Goal: Information Seeking & Learning: Learn about a topic

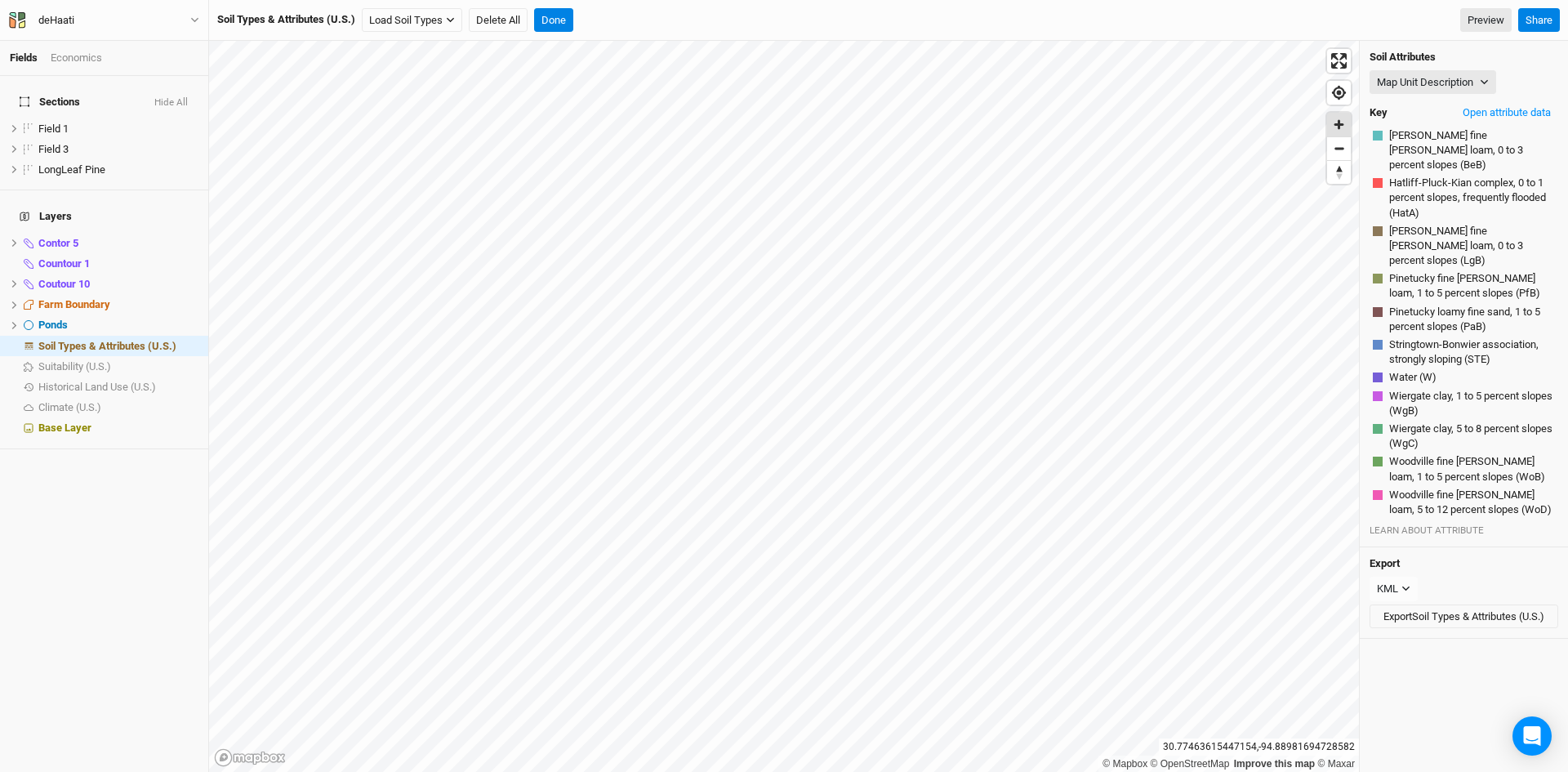
click at [1338, 128] on span "Zoom in" at bounding box center [1338, 124] width 23 height 23
click at [1396, 580] on div "KML" at bounding box center [1387, 588] width 21 height 16
click at [93, 340] on span "Soil Types & Attributes (U.S.)" at bounding box center [108, 346] width 138 height 13
click at [559, 24] on button "Done" at bounding box center [553, 19] width 39 height 24
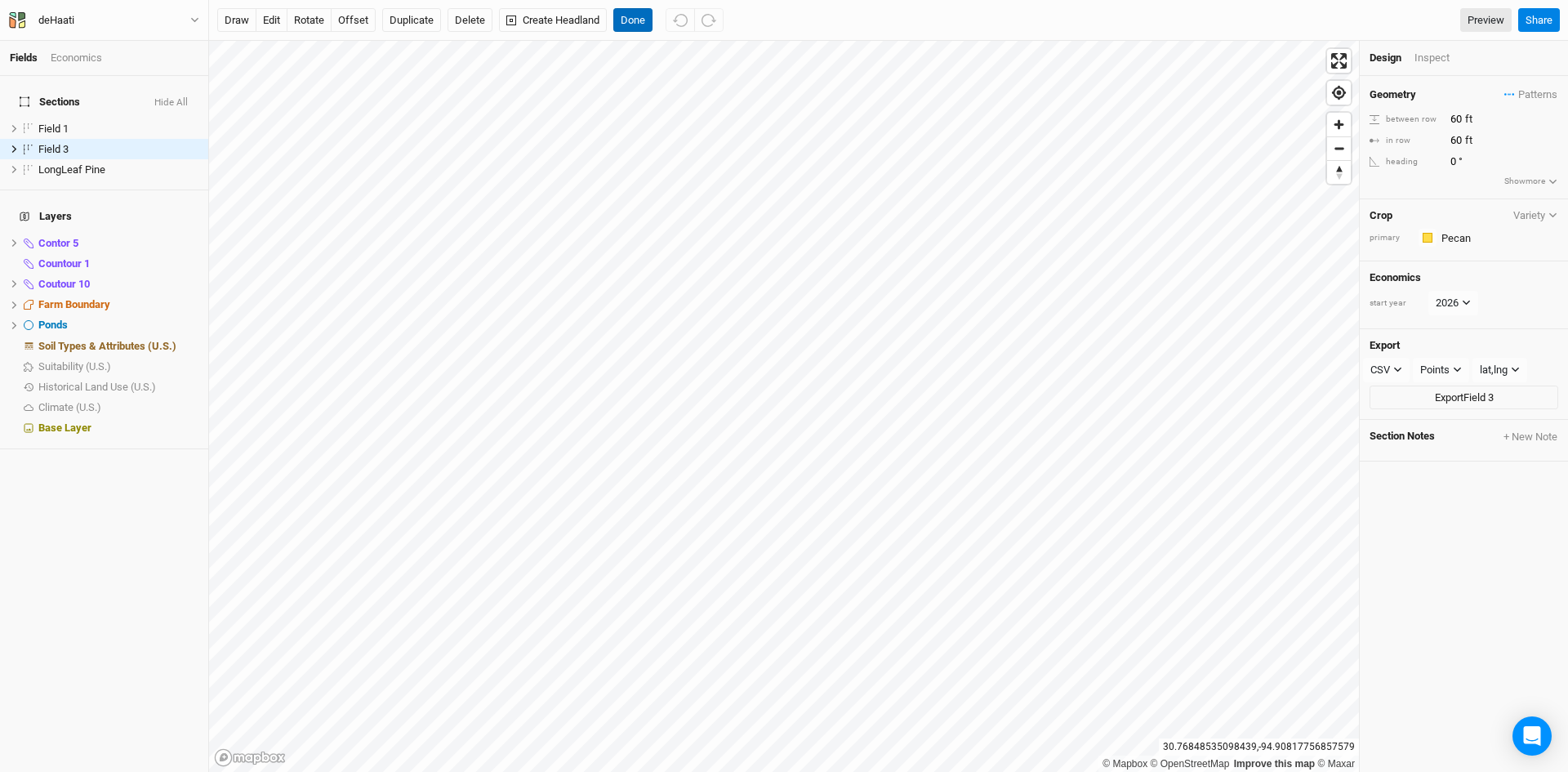
click at [628, 9] on button "Done" at bounding box center [632, 19] width 39 height 24
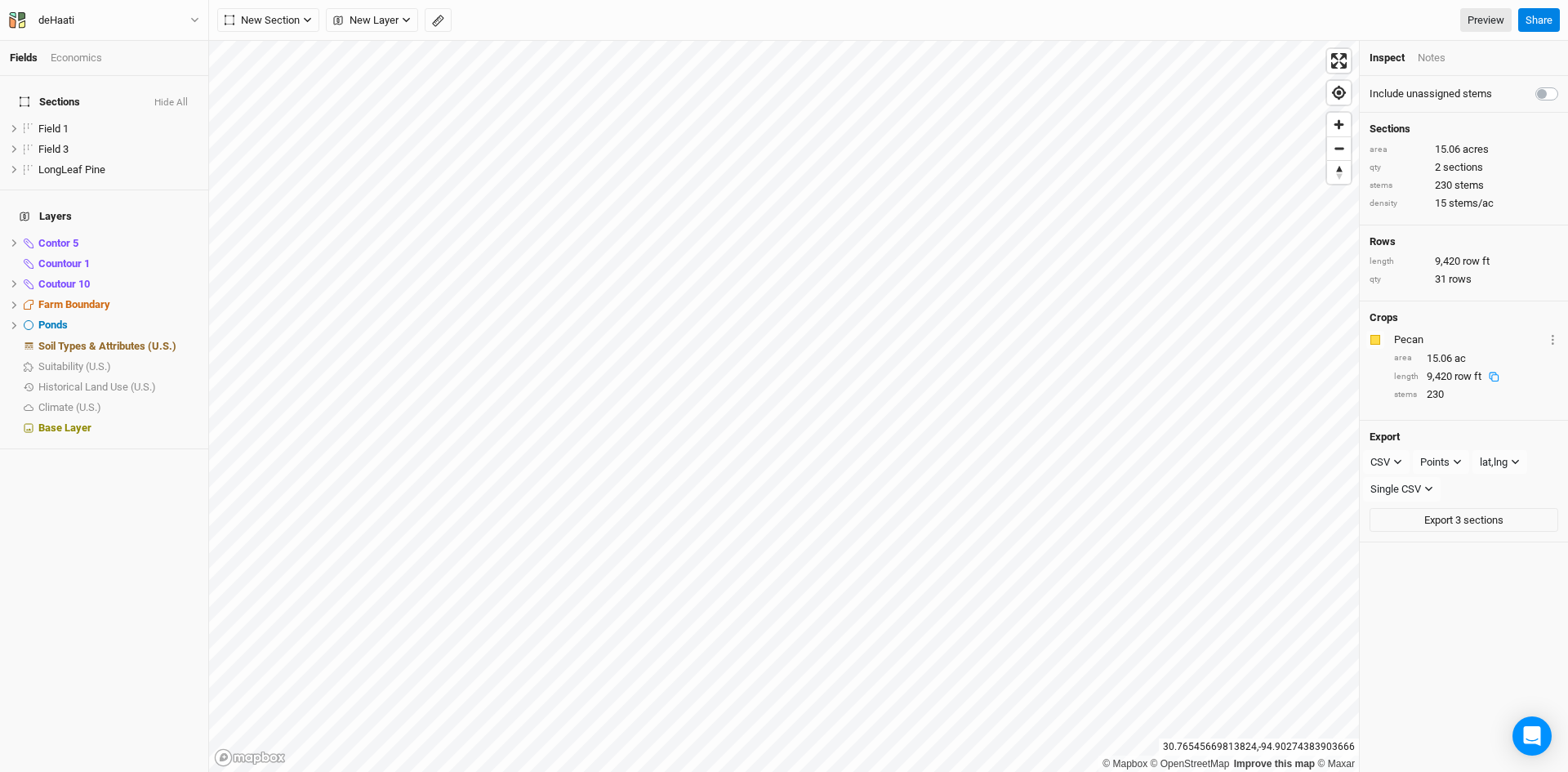
click at [1564, 84] on label at bounding box center [1564, 84] width 0 height 0
click at [1535, 94] on input "checkbox" at bounding box center [1541, 92] width 13 height 16
checkbox input "true"
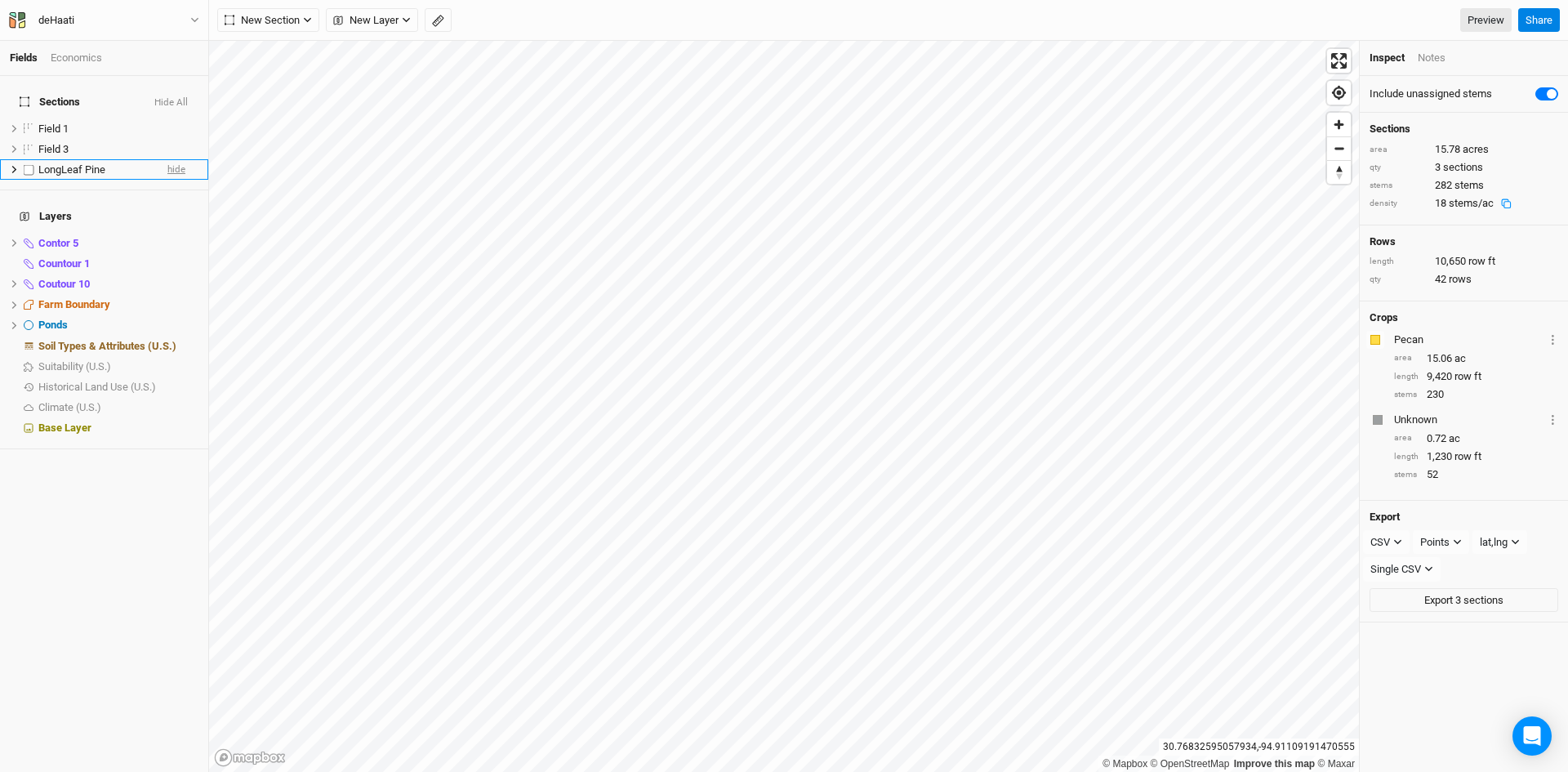
click at [168, 159] on span "hide" at bounding box center [176, 169] width 18 height 20
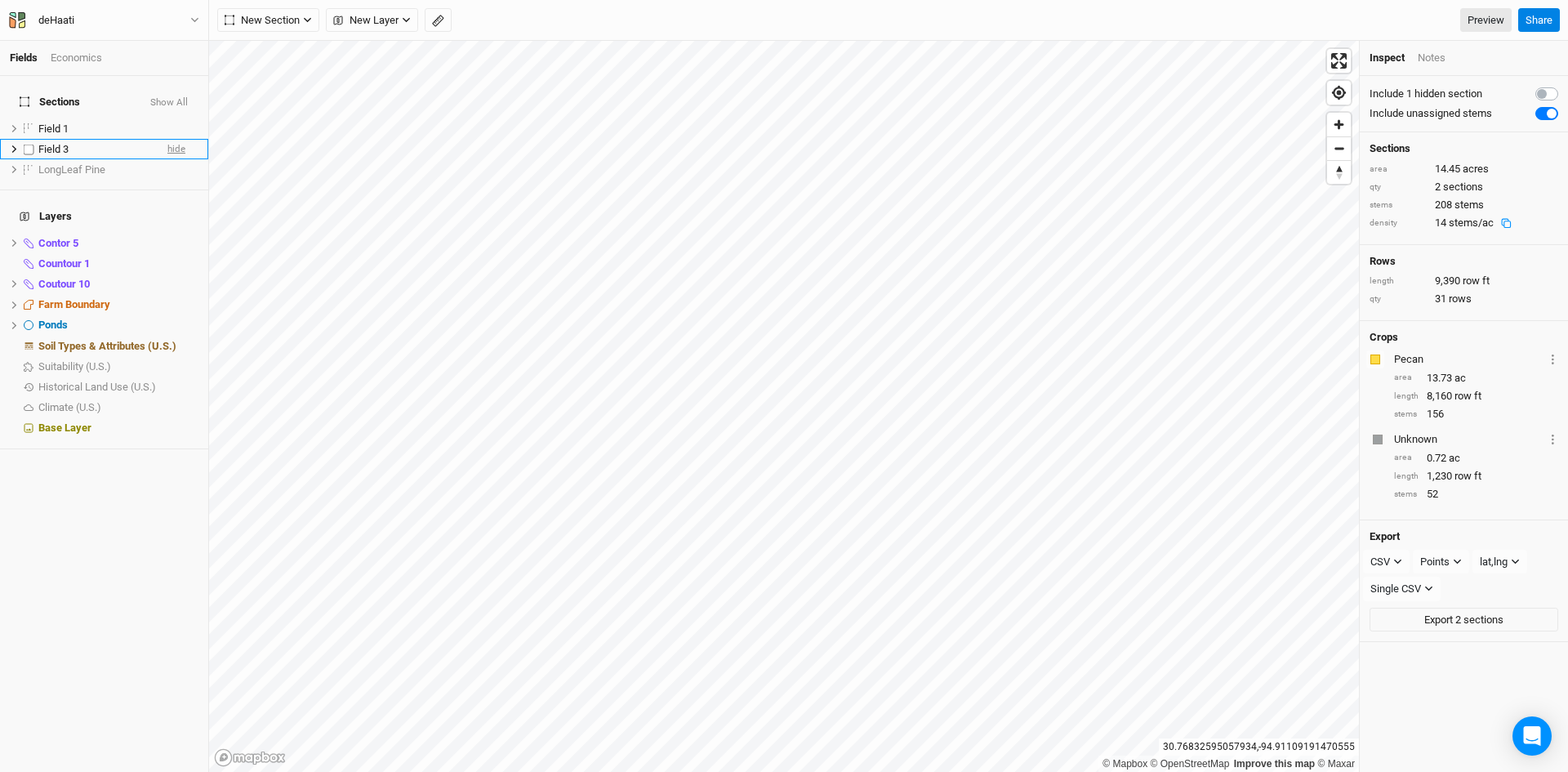
click at [168, 139] on span "hide" at bounding box center [176, 148] width 18 height 20
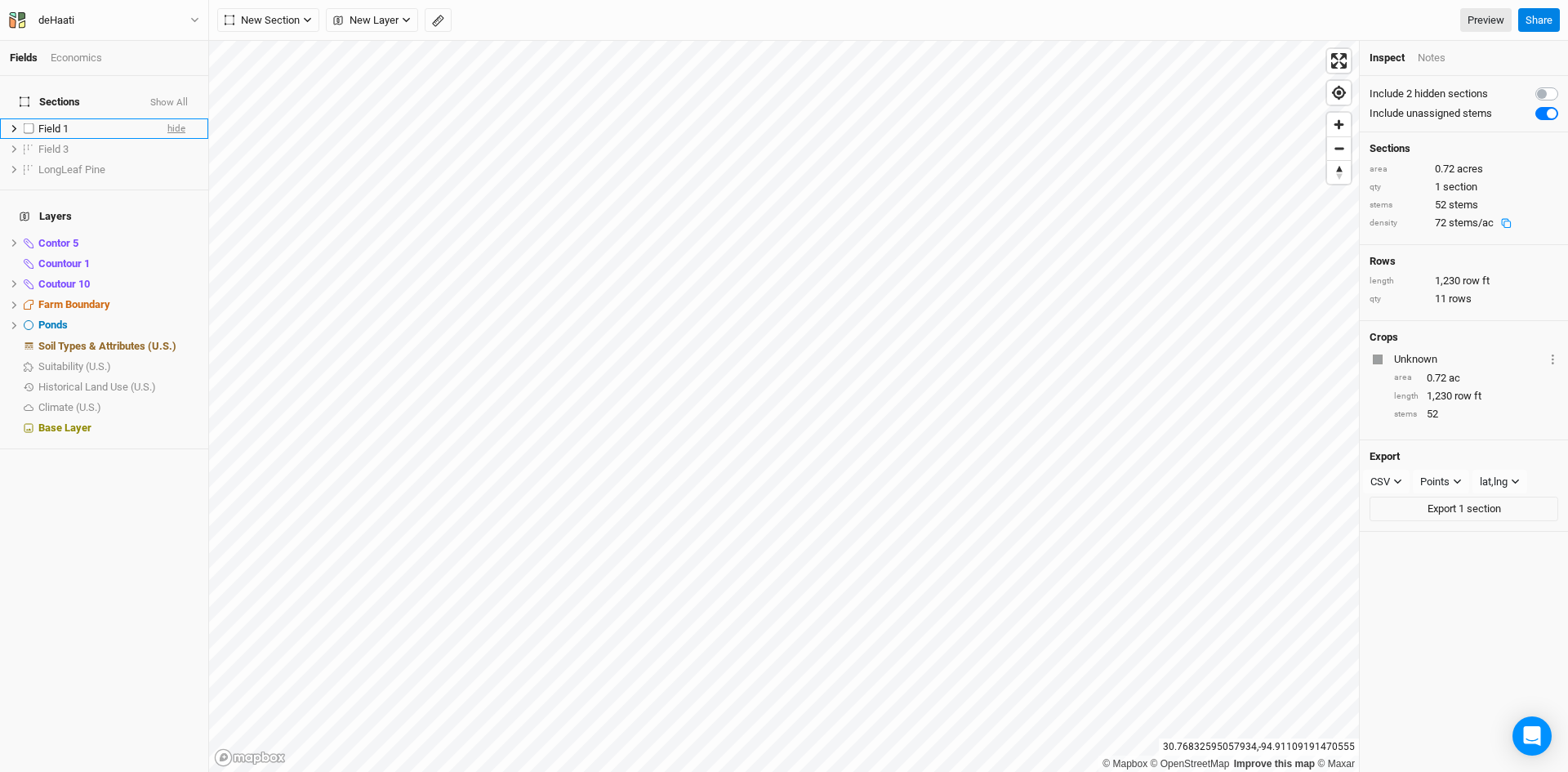
click at [168, 121] on span "hide" at bounding box center [176, 128] width 18 height 20
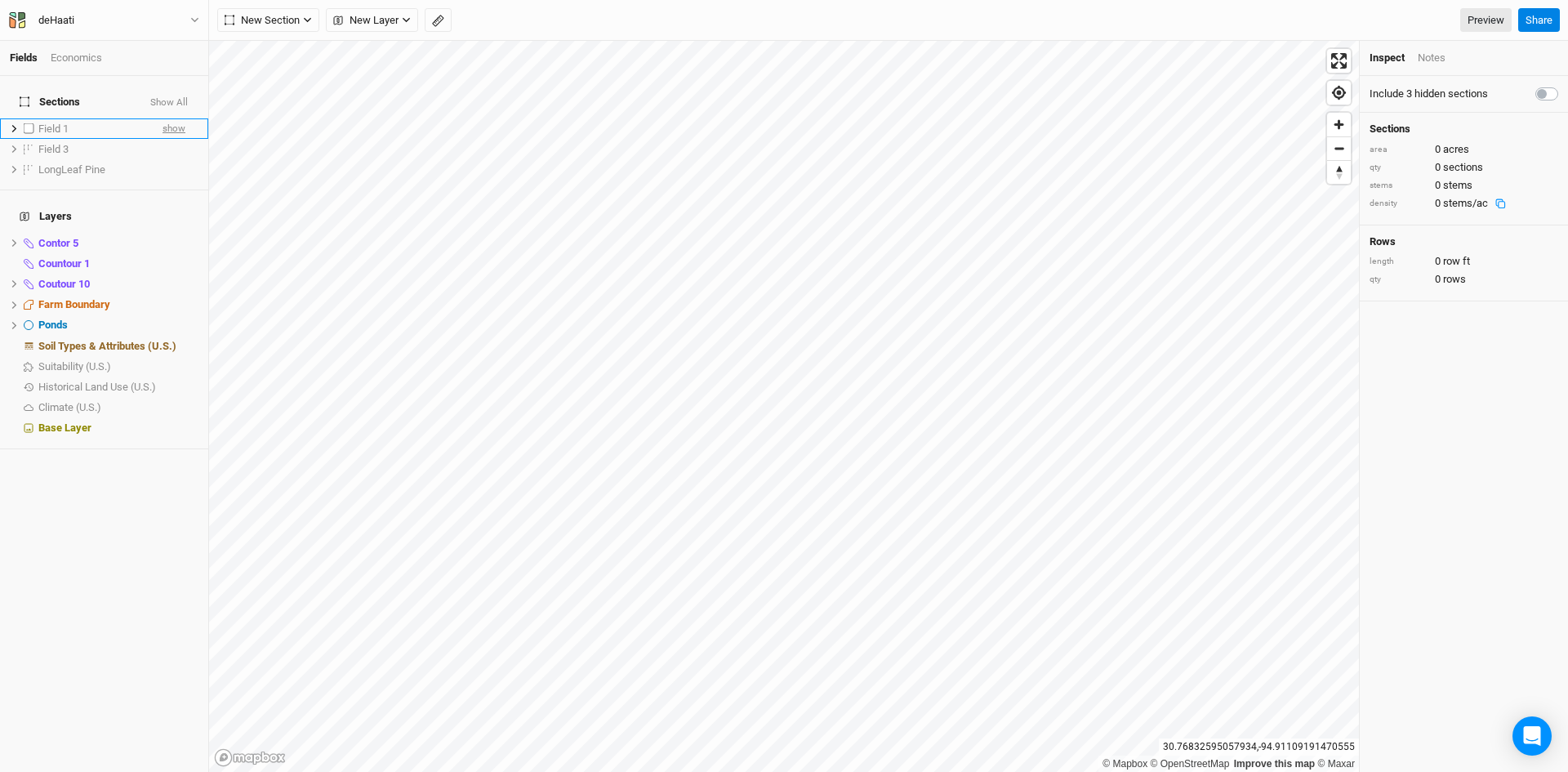
click at [163, 121] on span "show" at bounding box center [174, 128] width 23 height 20
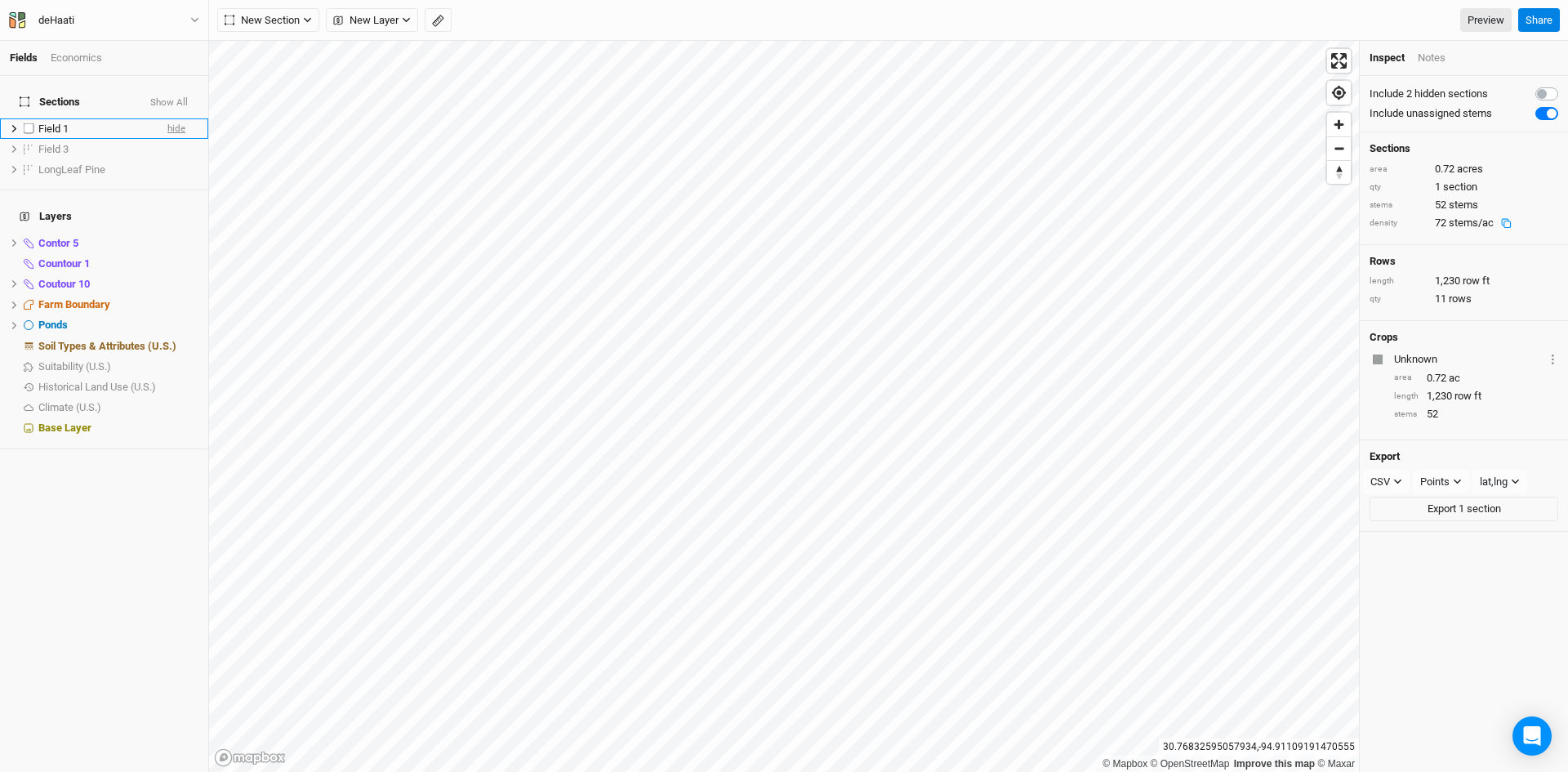
click at [168, 121] on span "hide" at bounding box center [176, 128] width 18 height 20
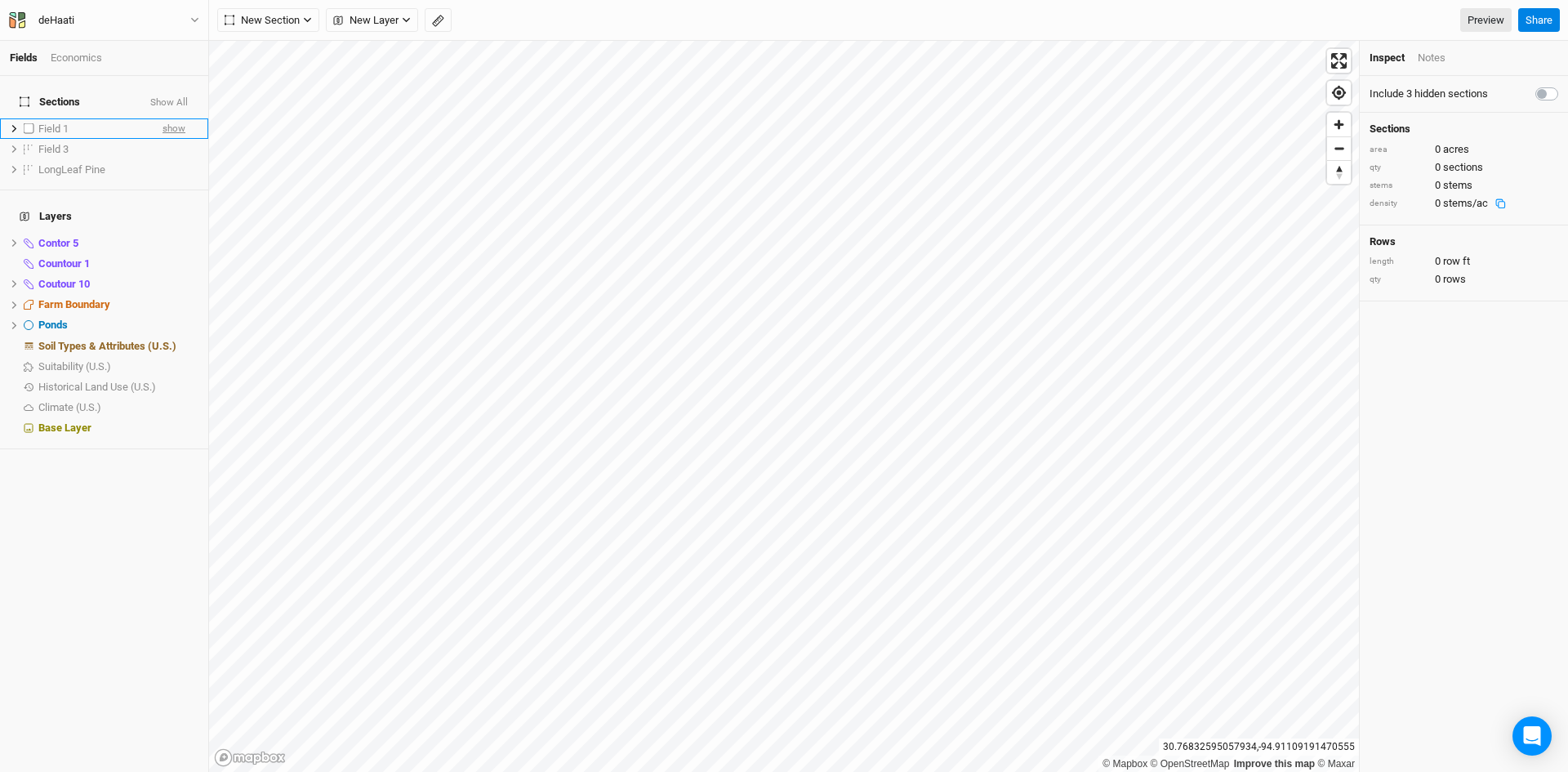
click at [163, 121] on span "show" at bounding box center [174, 128] width 23 height 20
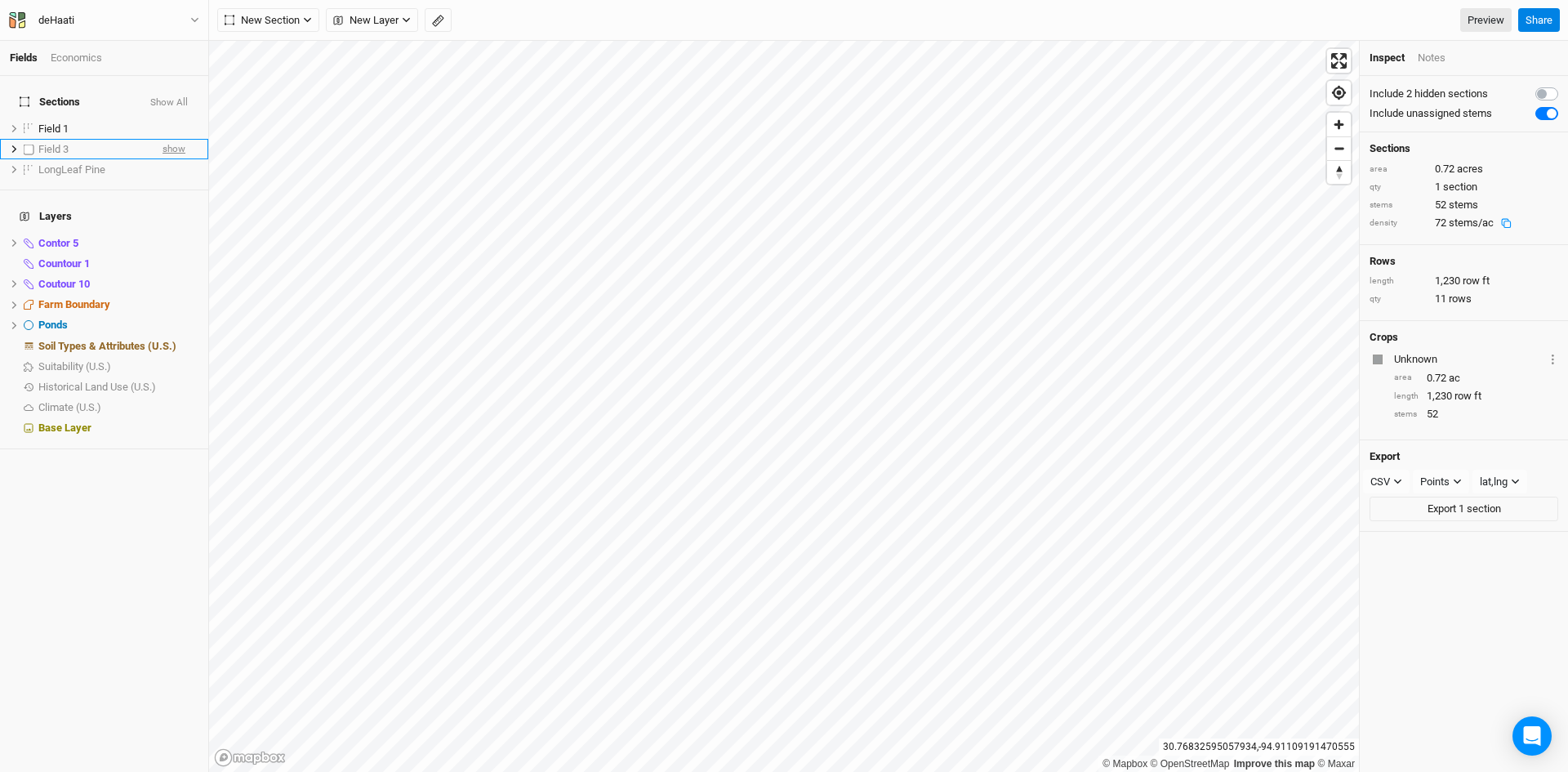
click at [163, 139] on span "show" at bounding box center [174, 148] width 23 height 20
click at [168, 139] on span "hide" at bounding box center [176, 148] width 18 height 20
click at [177, 336] on span "hide" at bounding box center [188, 346] width 21 height 20
click at [174, 336] on span "show" at bounding box center [185, 346] width 26 height 20
click at [177, 315] on span "hide" at bounding box center [188, 324] width 21 height 20
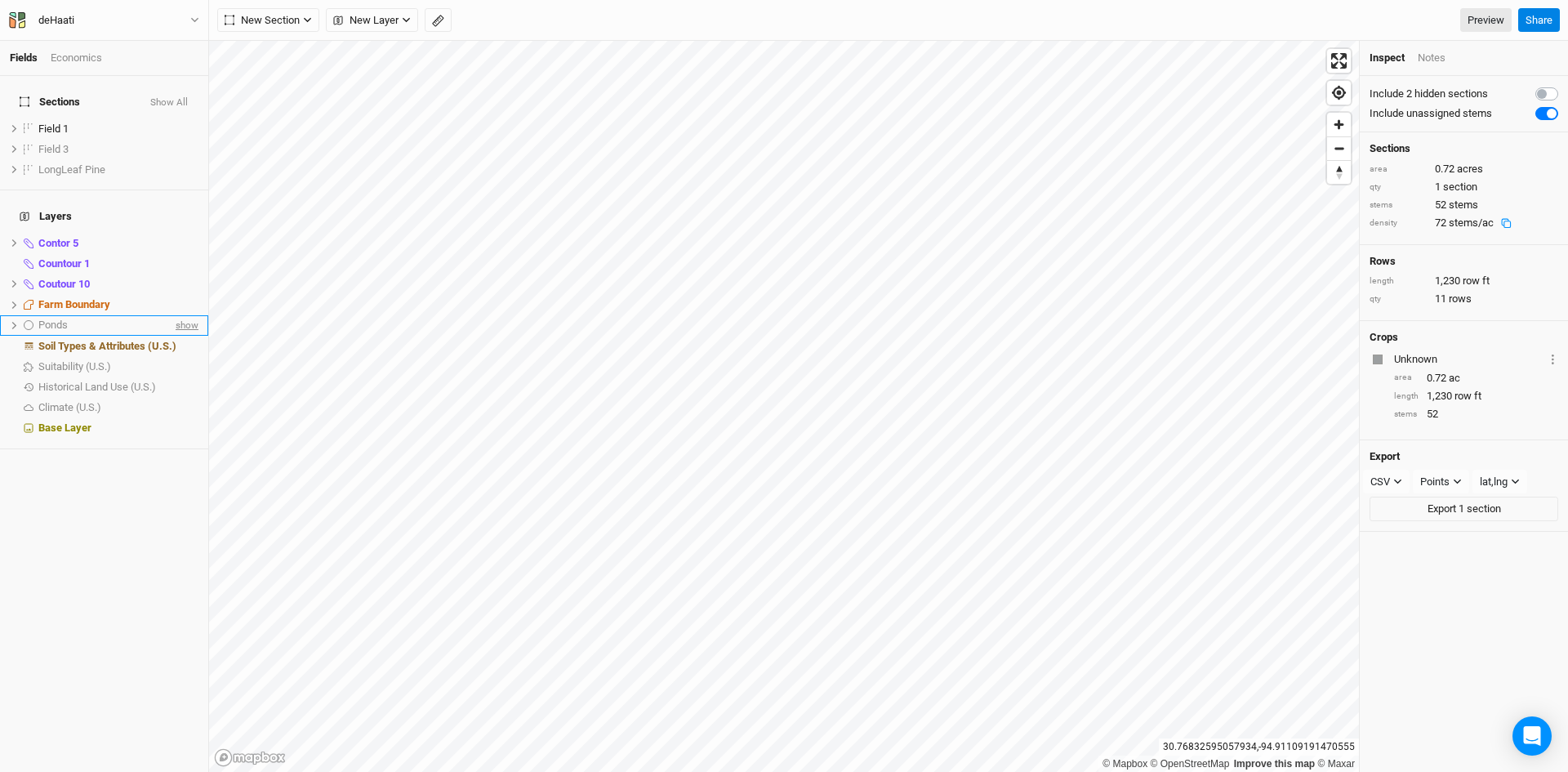
click at [172, 315] on span "show" at bounding box center [185, 324] width 26 height 20
click at [177, 294] on span "hide" at bounding box center [188, 304] width 21 height 20
click at [174, 294] on span "show" at bounding box center [185, 304] width 26 height 20
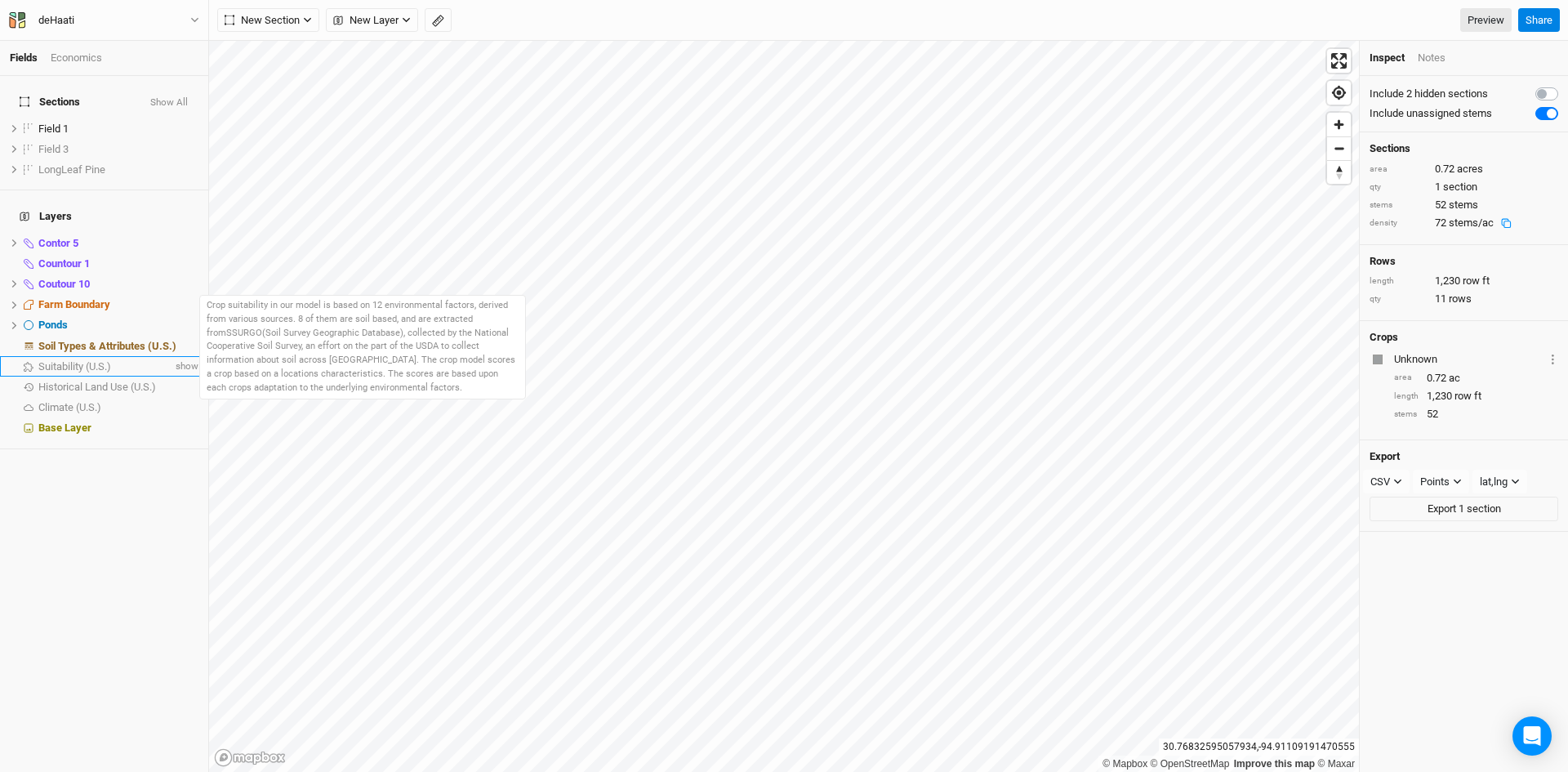
click at [100, 360] on span "Suitability (U.S.)" at bounding box center [75, 366] width 73 height 13
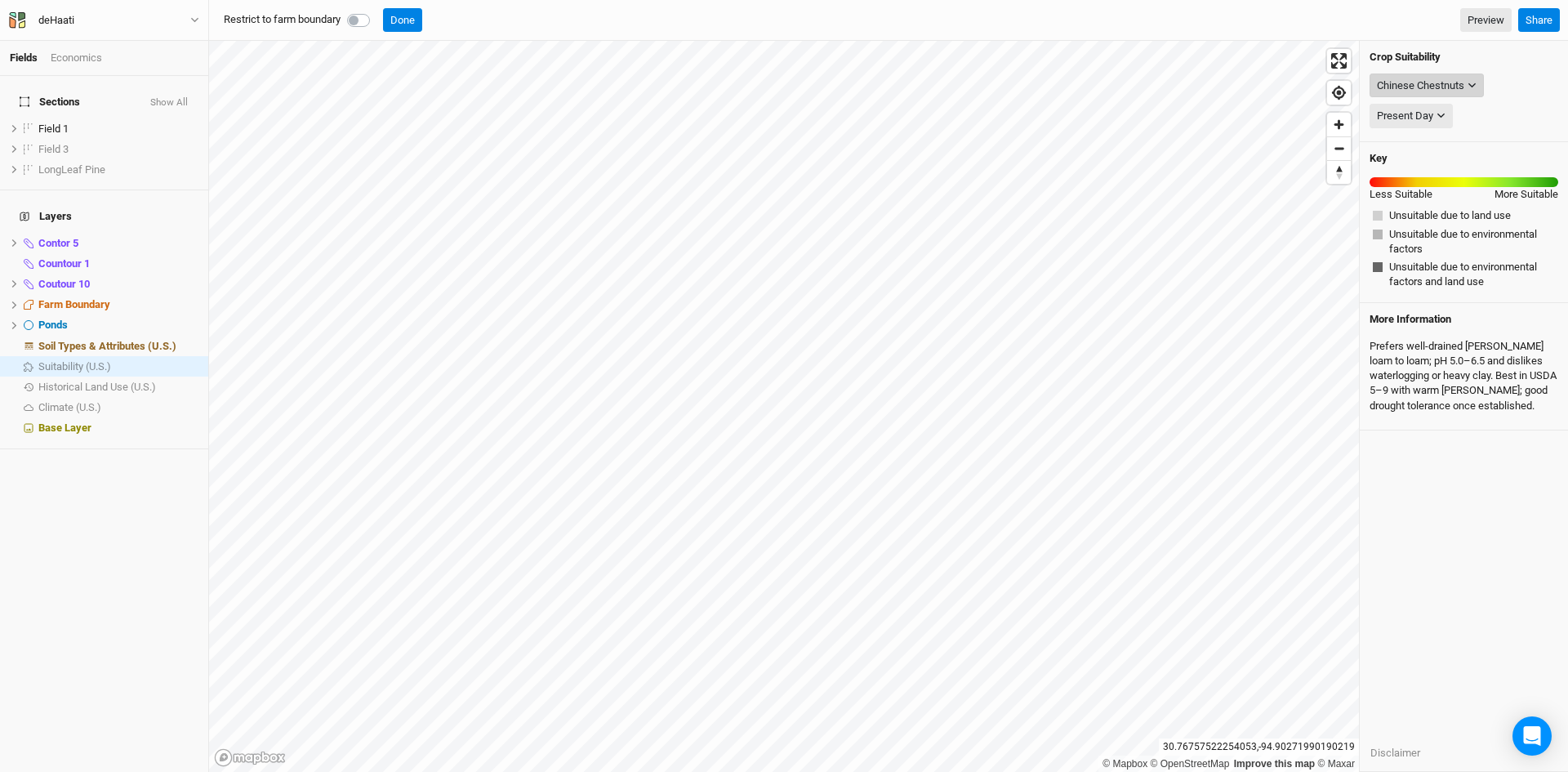
click at [1460, 85] on div "Chinese Chestnuts" at bounding box center [1420, 85] width 87 height 16
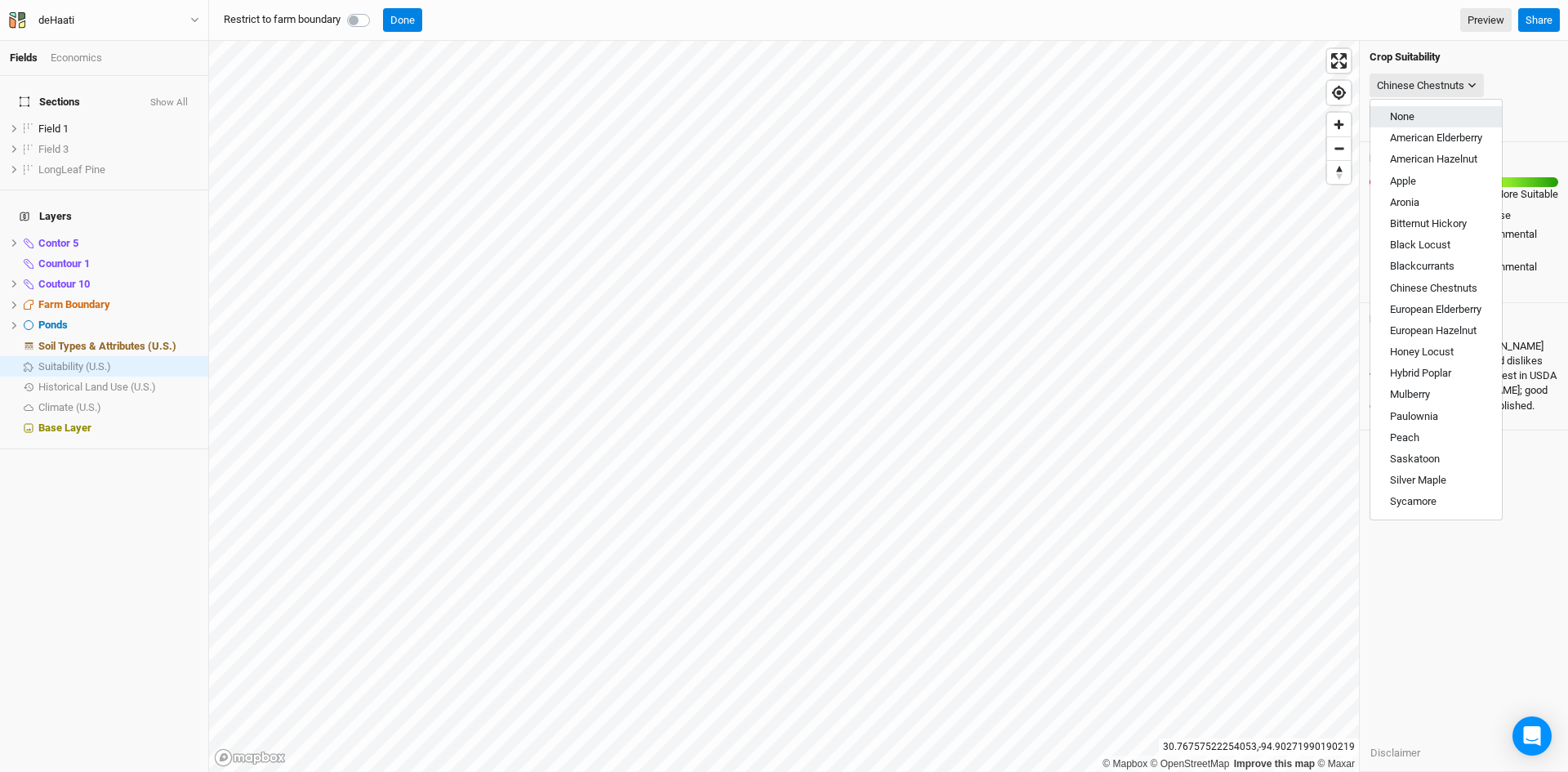
click at [1426, 112] on button "None" at bounding box center [1436, 117] width 132 height 21
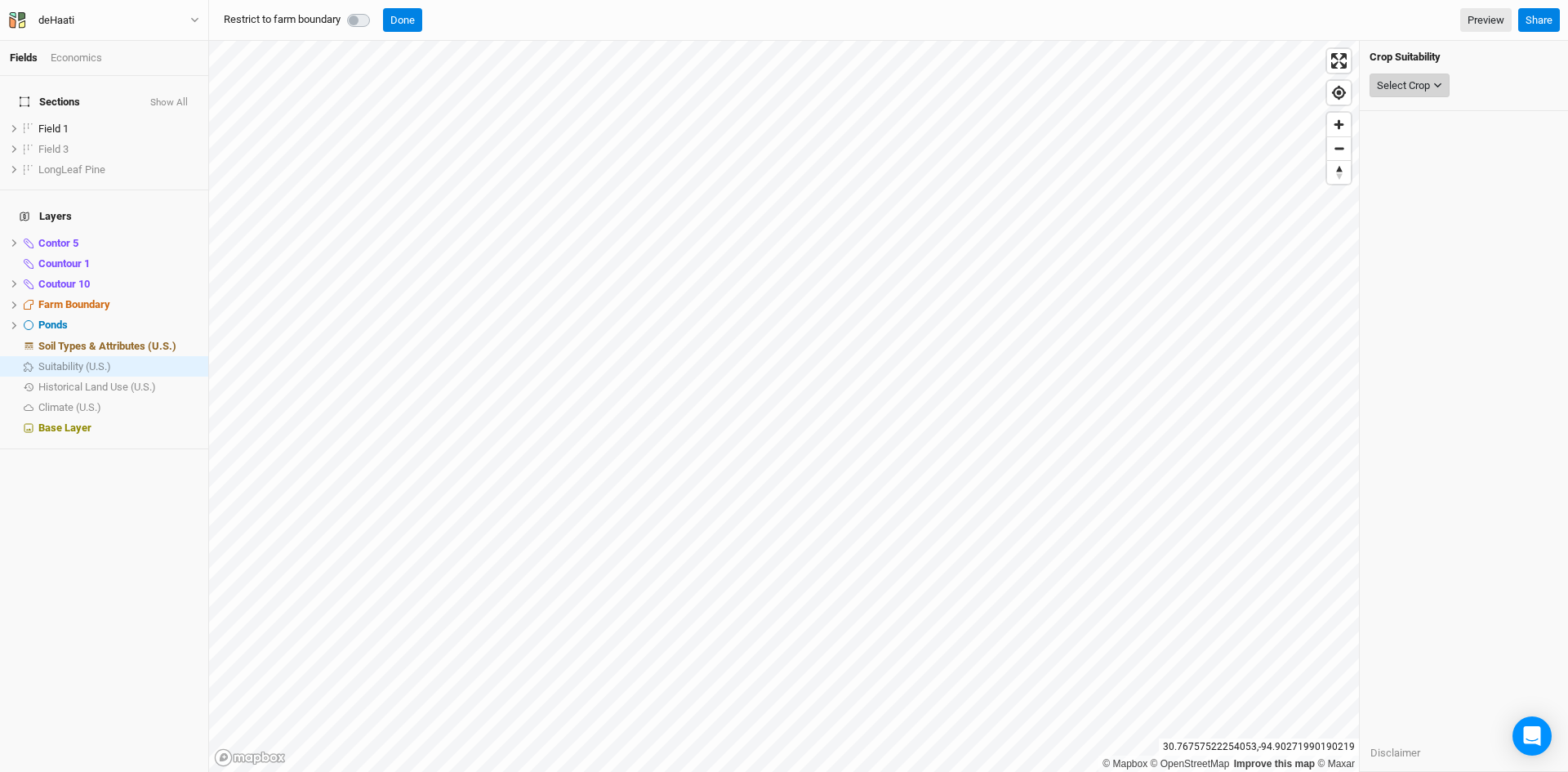
click at [1439, 86] on icon "button" at bounding box center [1438, 85] width 8 height 5
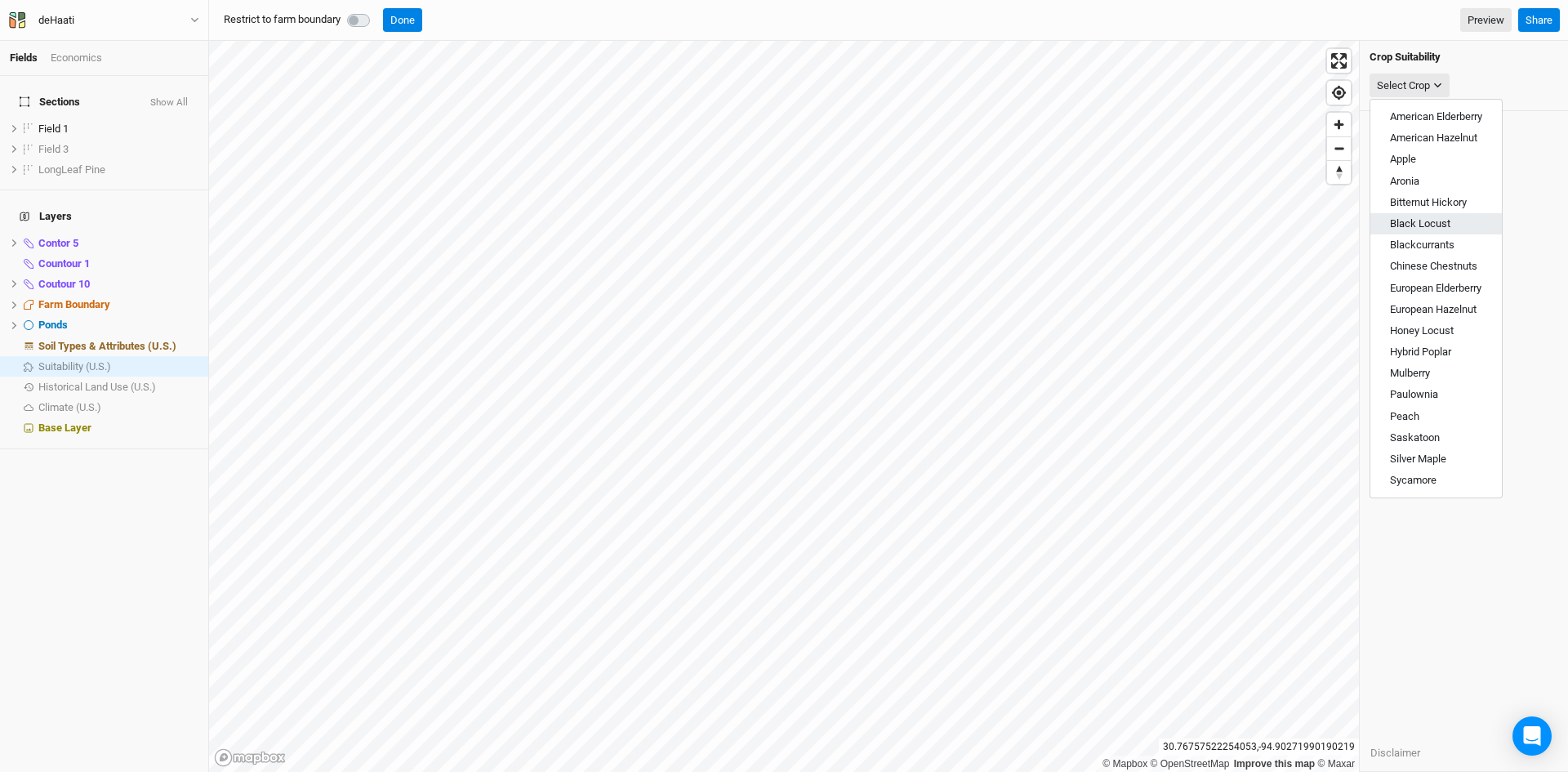
click at [1419, 219] on span "Black Locust" at bounding box center [1420, 223] width 60 height 13
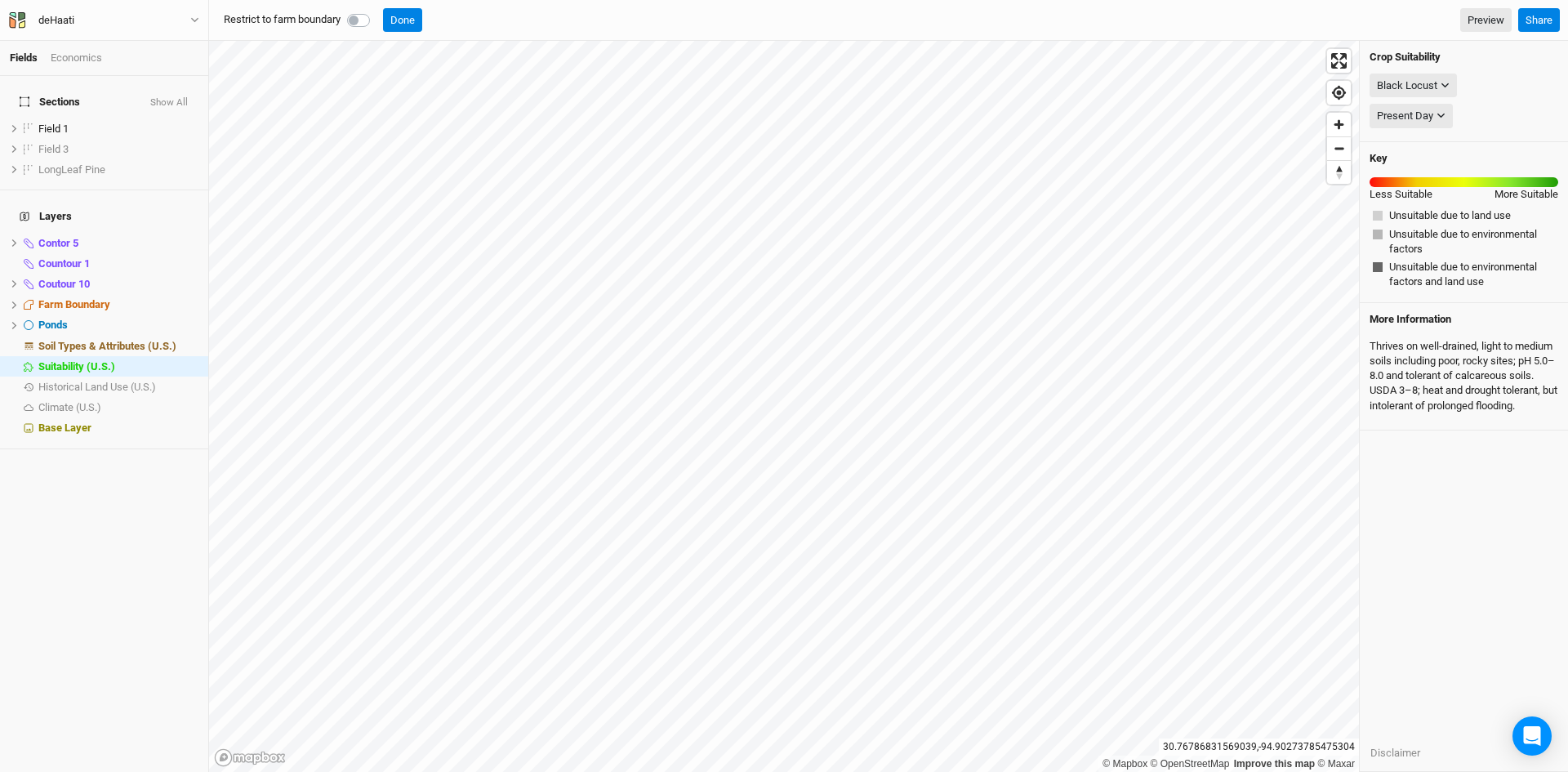
click at [1409, 282] on span "Unsuitable due to environmental factors and land use" at bounding box center [1471, 274] width 166 height 29
click at [1382, 271] on div at bounding box center [1377, 267] width 10 height 10
click at [1420, 77] on div "Black Locust" at bounding box center [1406, 85] width 60 height 16
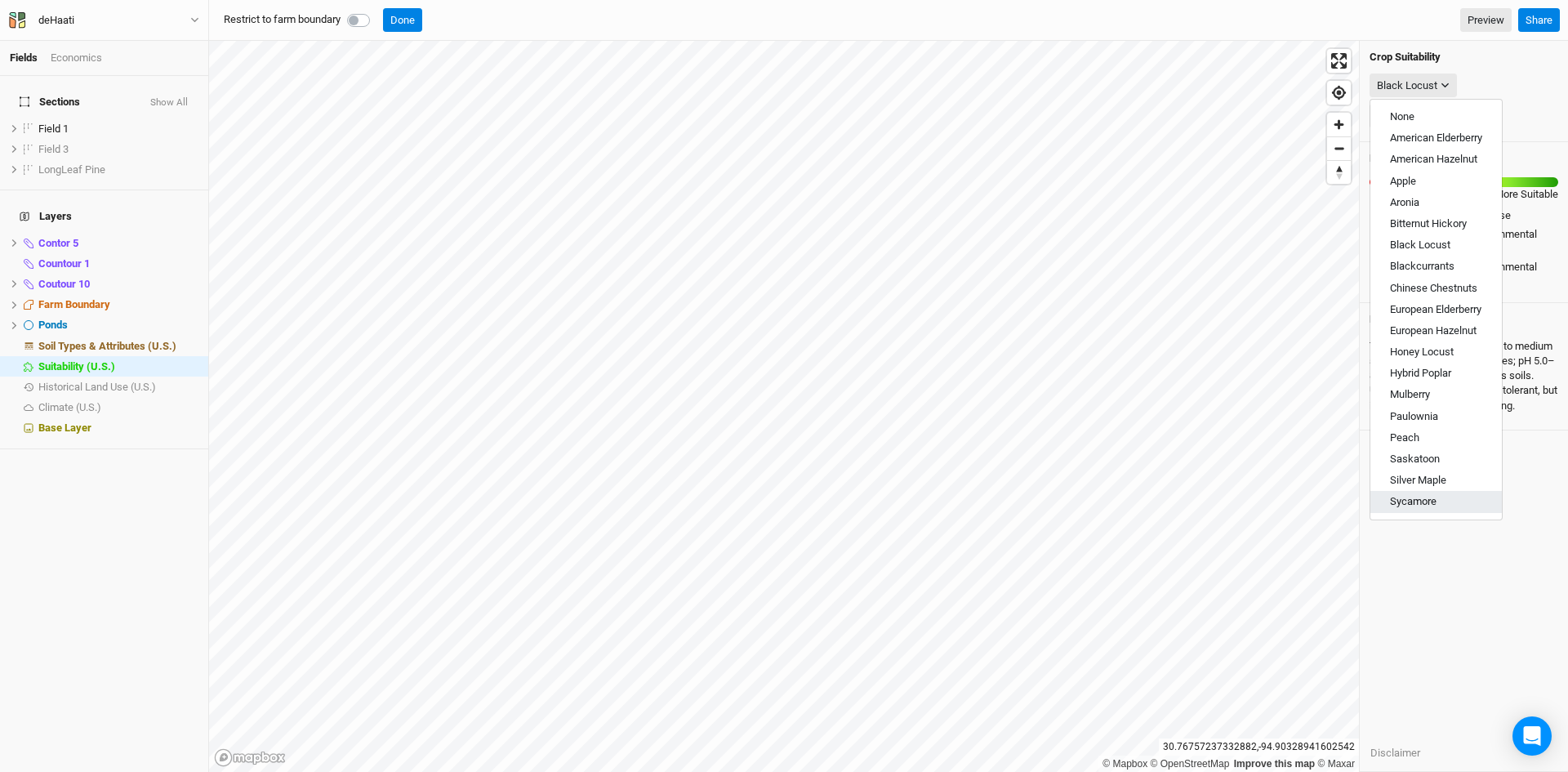
click at [1409, 506] on span "Sycamore" at bounding box center [1413, 501] width 46 height 13
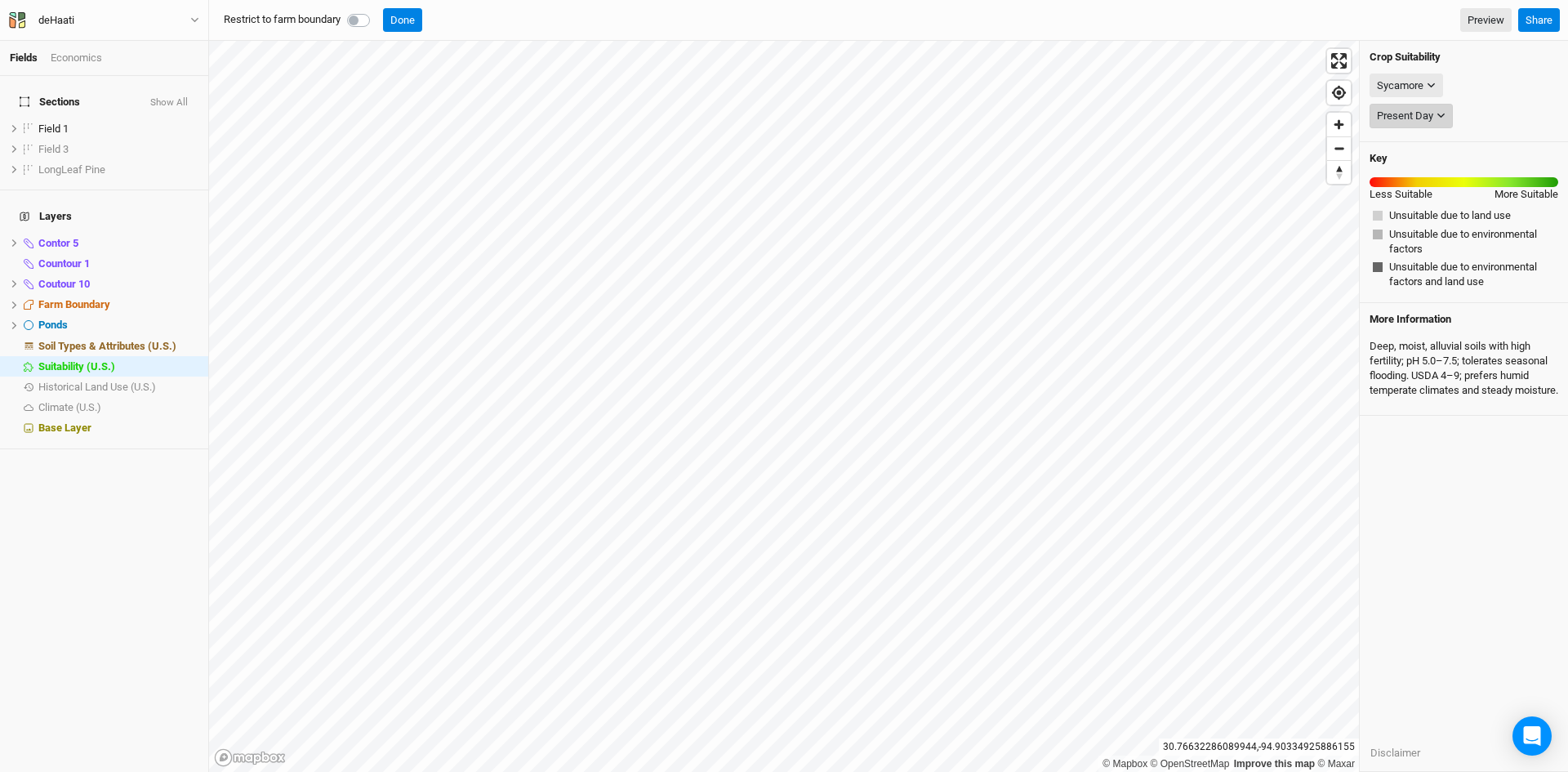
click at [1424, 109] on div "Present Day" at bounding box center [1404, 115] width 56 height 16
click at [1421, 78] on div "Sycamore" at bounding box center [1399, 85] width 46 height 16
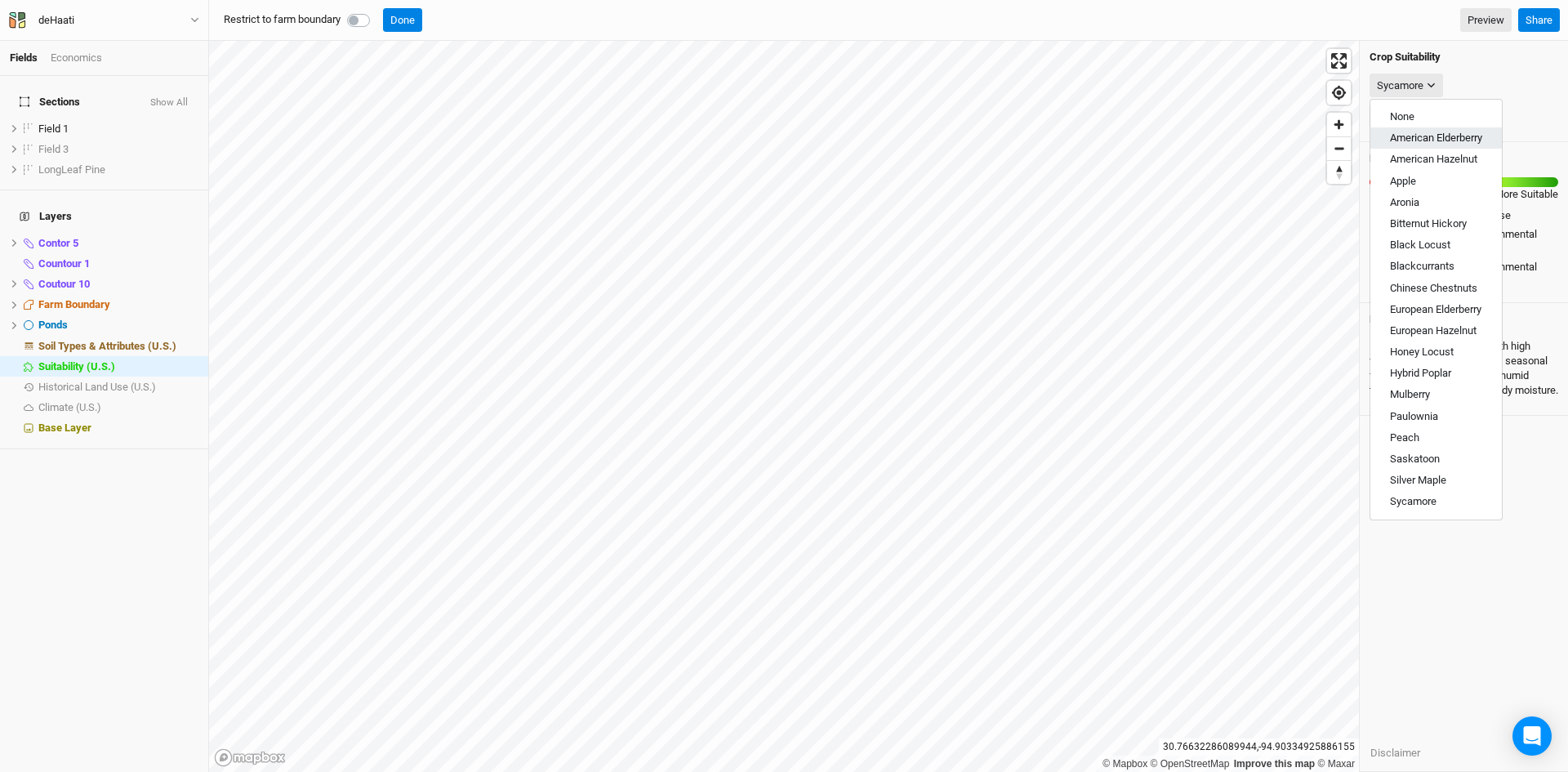
click at [1410, 133] on span "American Elderberry" at bounding box center [1435, 138] width 92 height 13
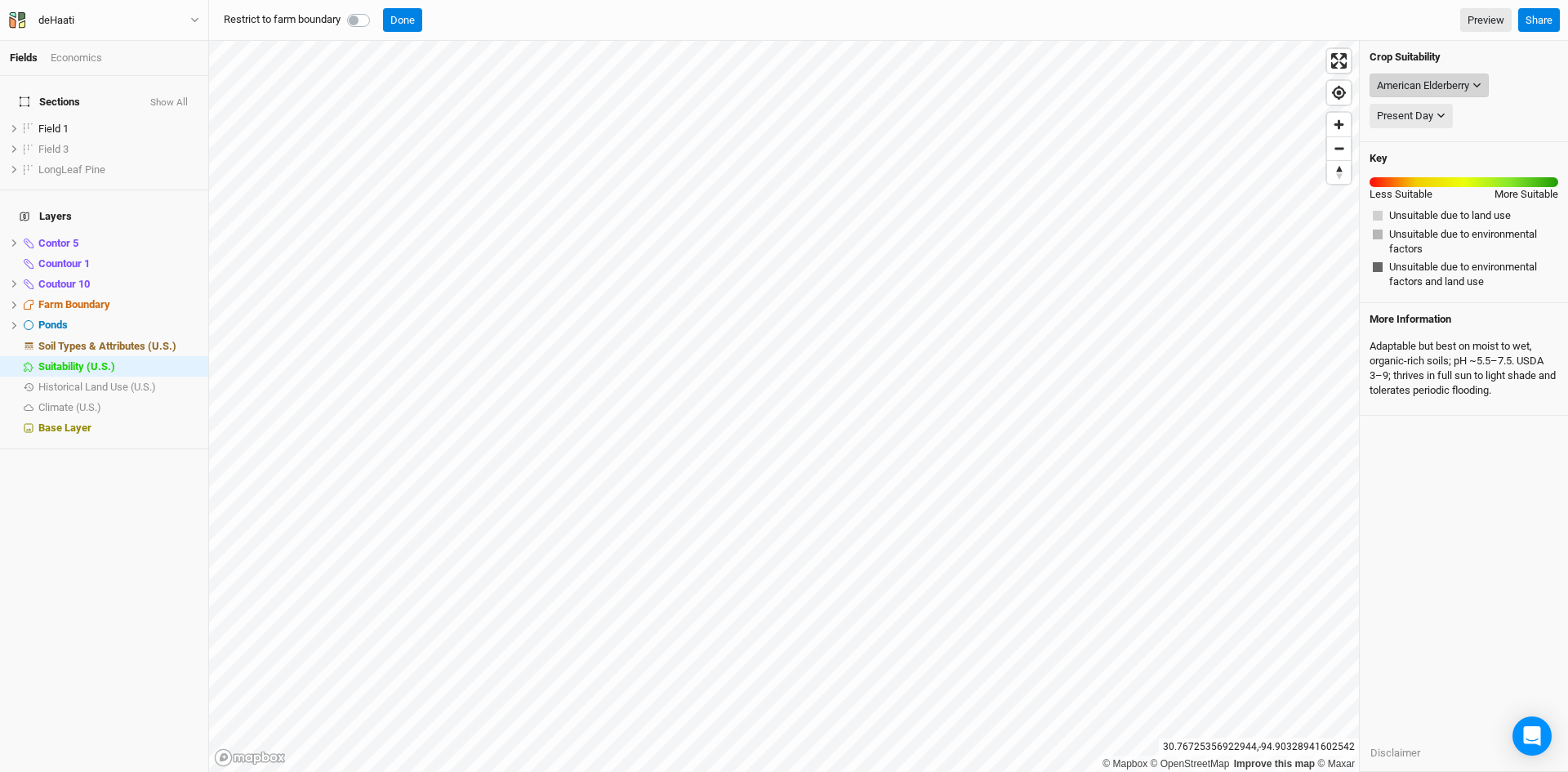
click at [1447, 83] on div "American Elderberry" at bounding box center [1422, 85] width 92 height 16
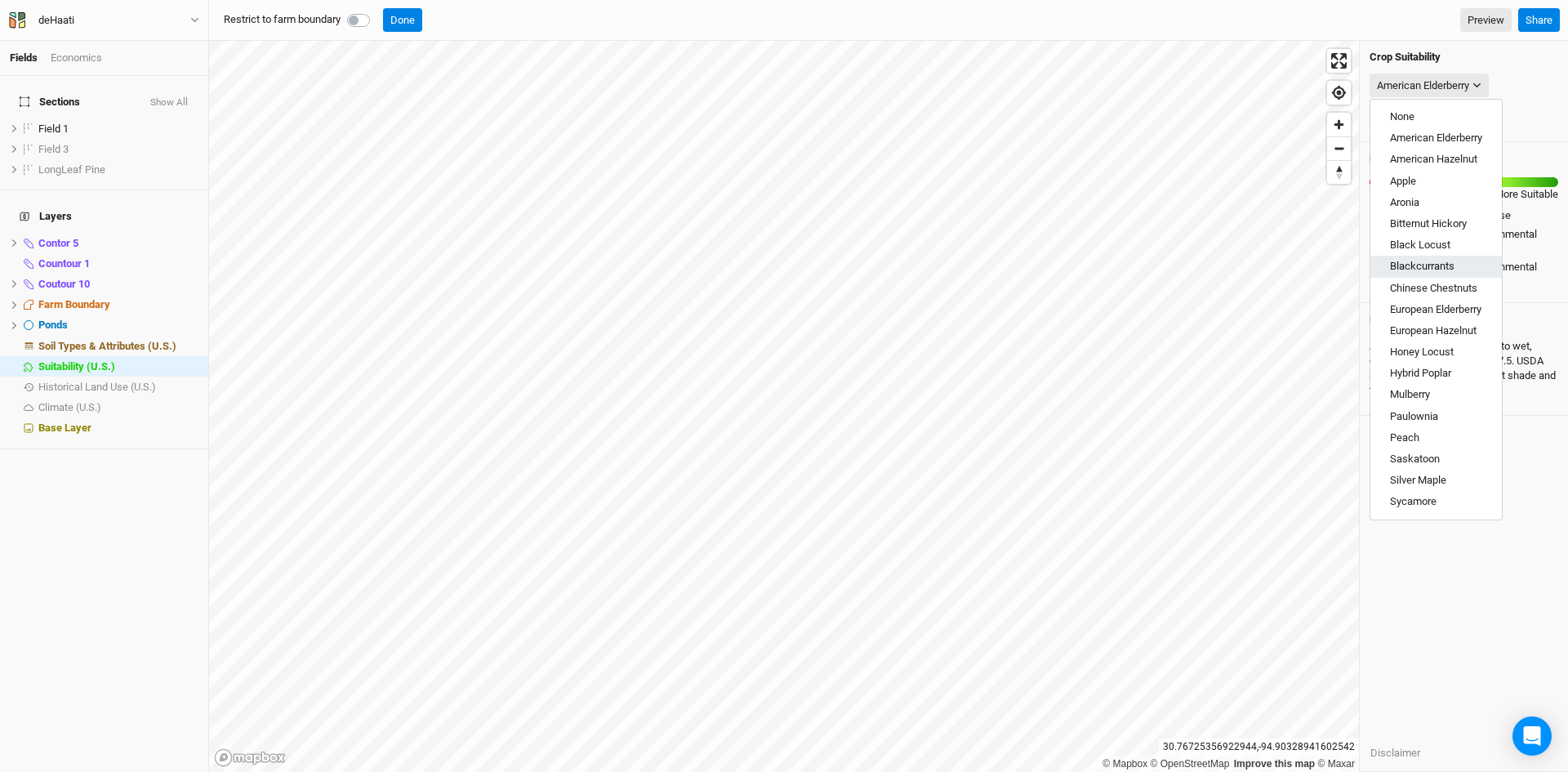
click at [1413, 265] on span "Blackcurrants" at bounding box center [1422, 265] width 65 height 13
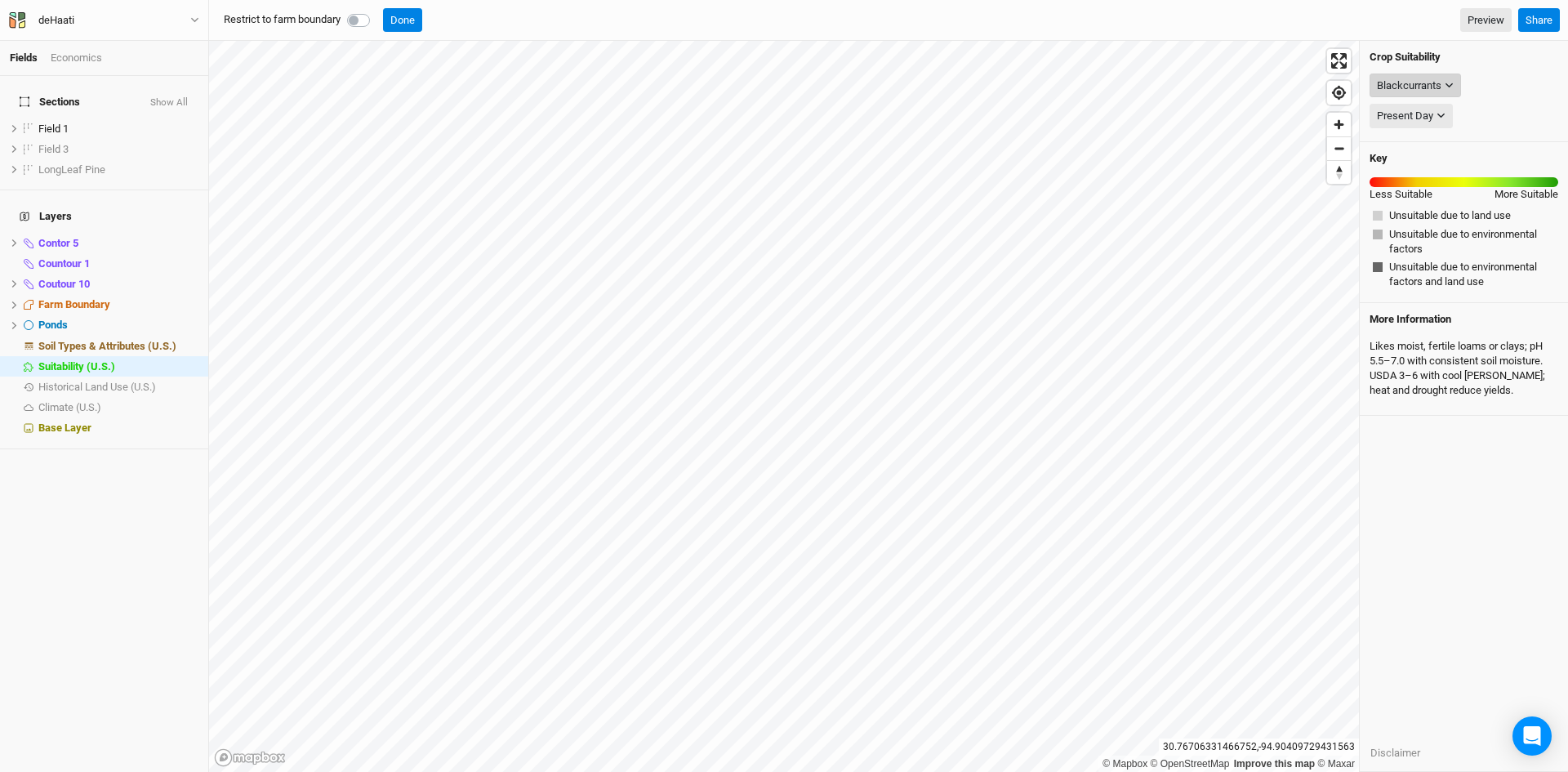
click at [1430, 83] on div "Blackcurrants" at bounding box center [1408, 85] width 65 height 16
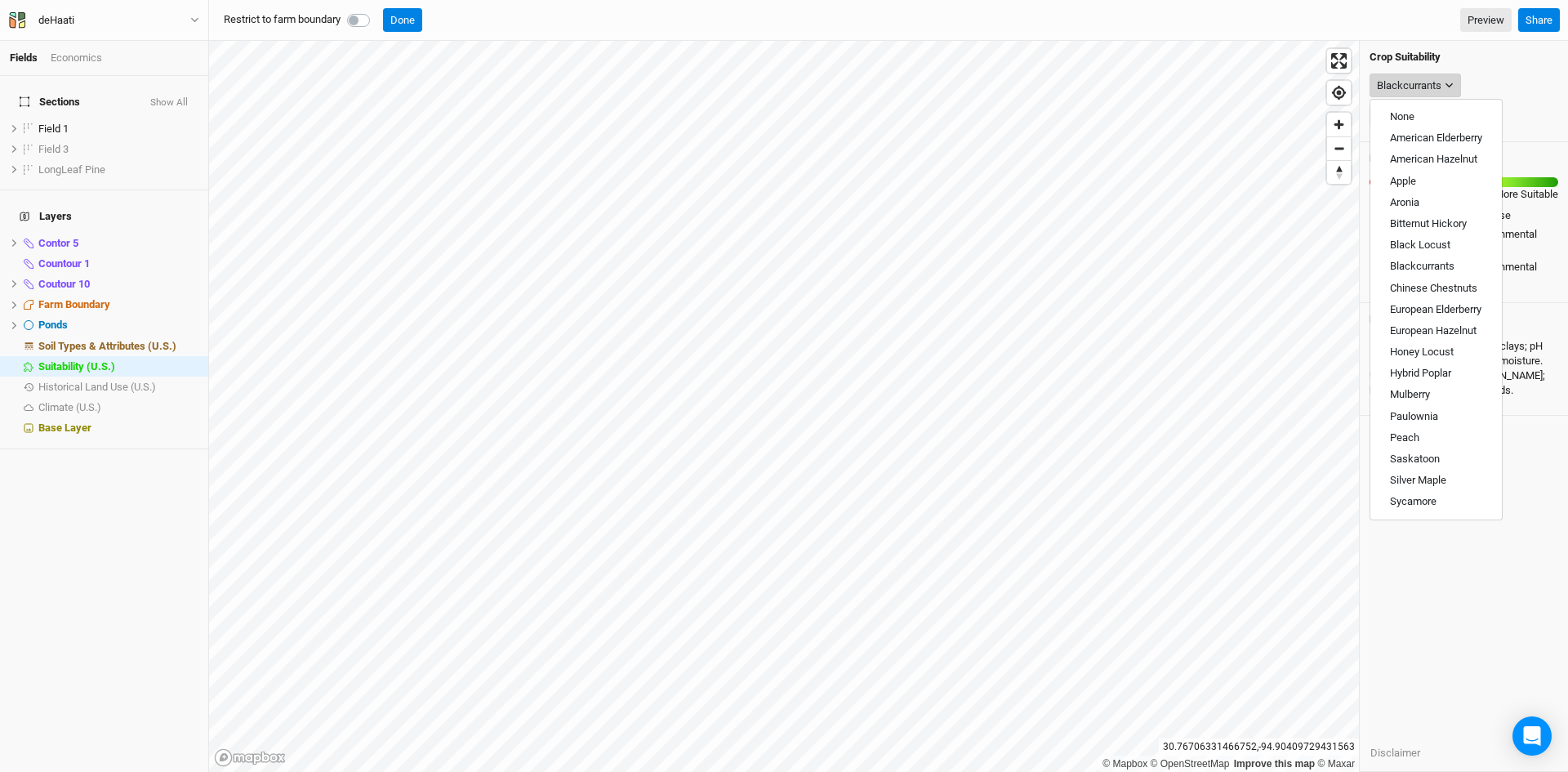
click at [1430, 83] on div "Blackcurrants" at bounding box center [1408, 85] width 65 height 16
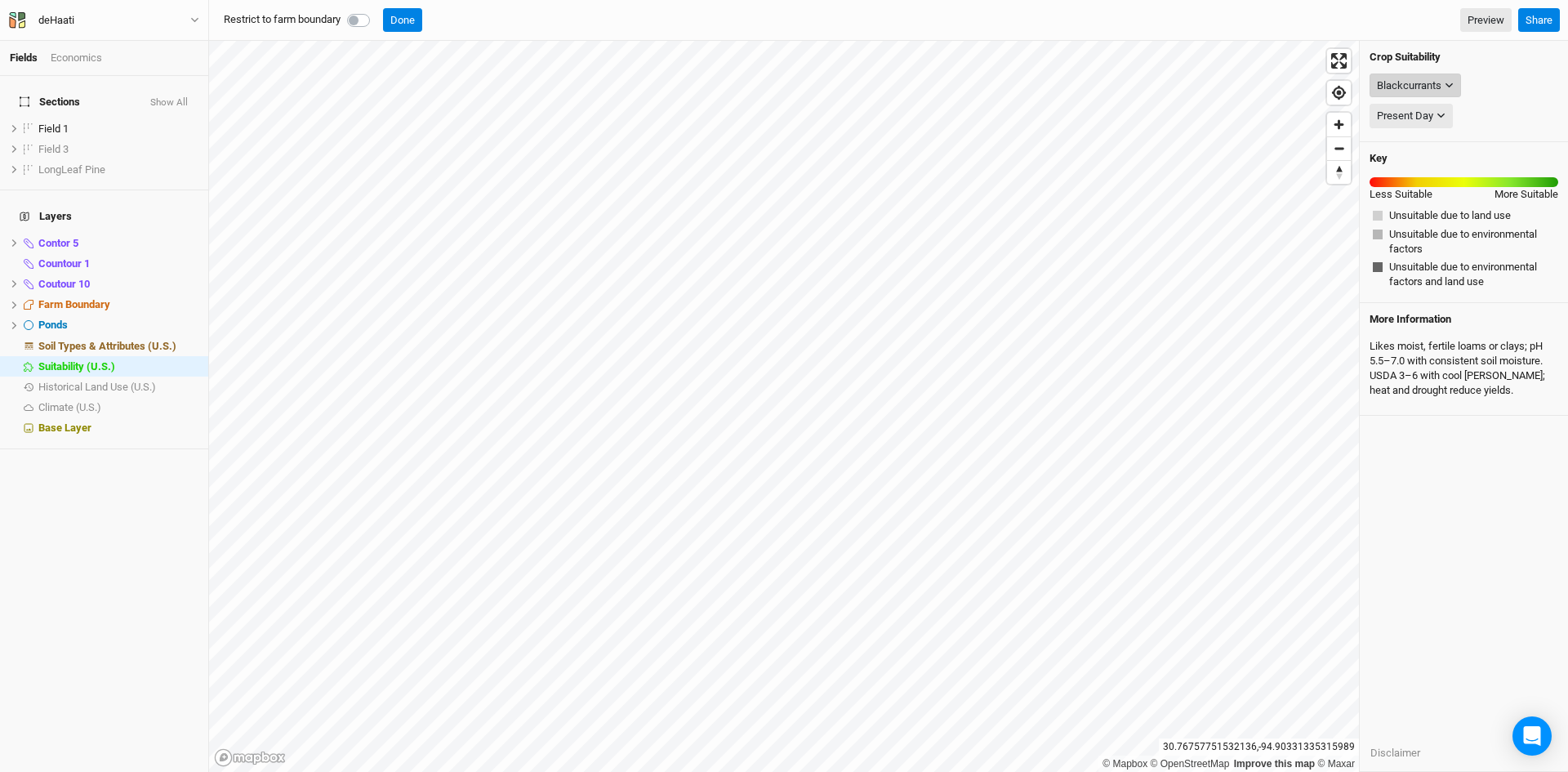
click at [1436, 75] on button "Blackcurrants" at bounding box center [1415, 85] width 91 height 24
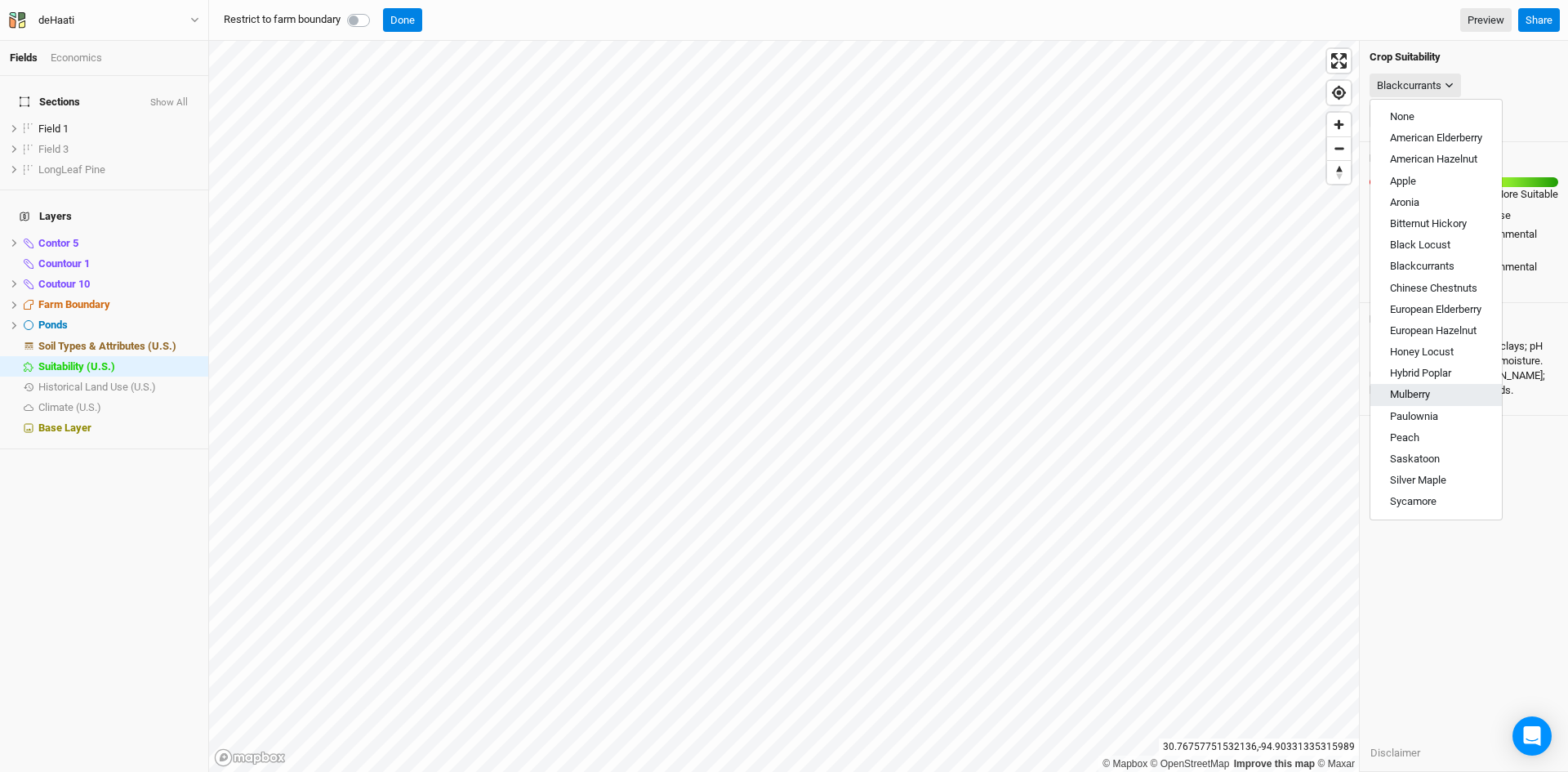
click at [1395, 393] on span "Mulberry" at bounding box center [1409, 393] width 40 height 13
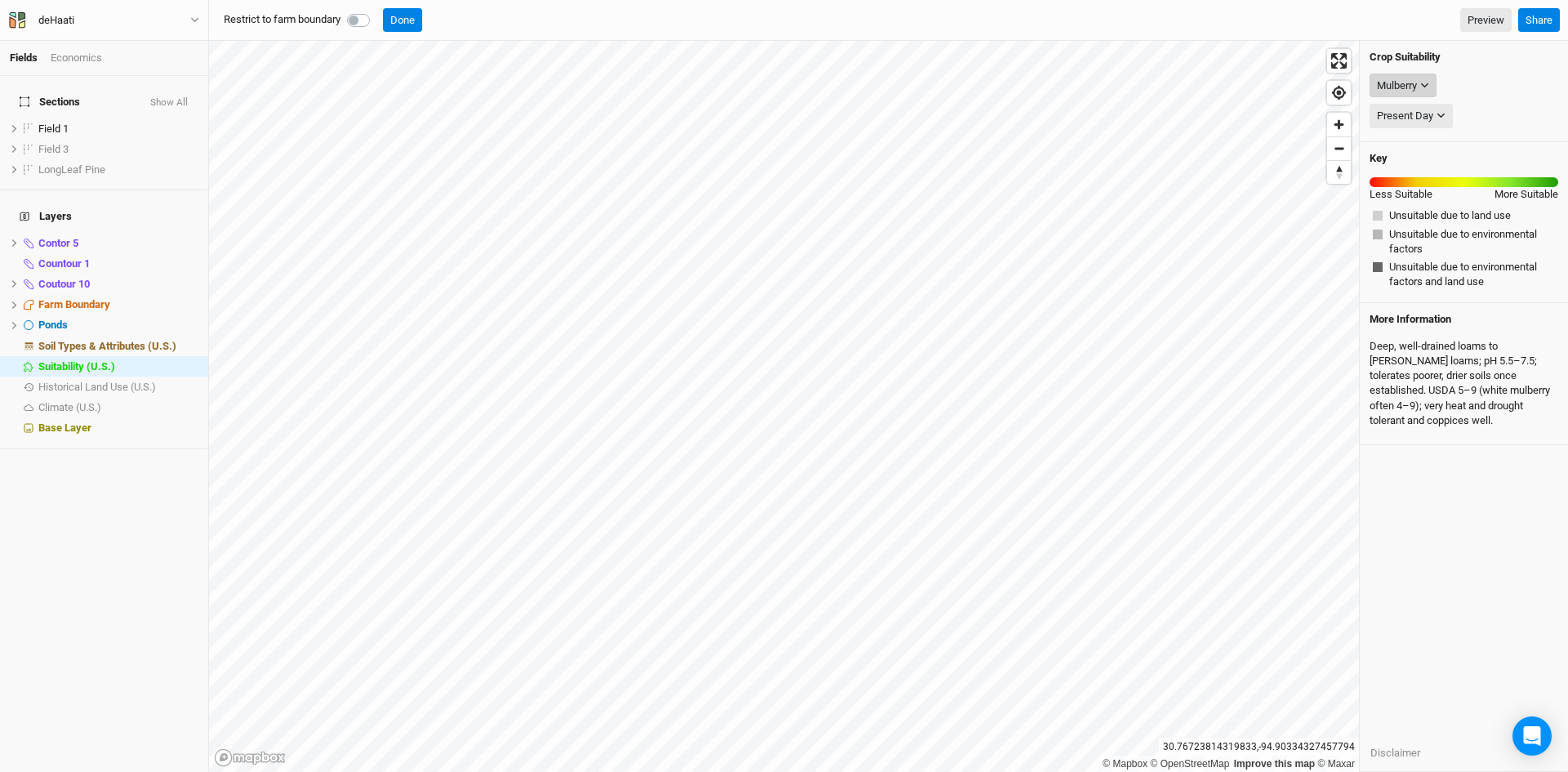
click at [1411, 84] on div "Mulberry" at bounding box center [1396, 85] width 40 height 16
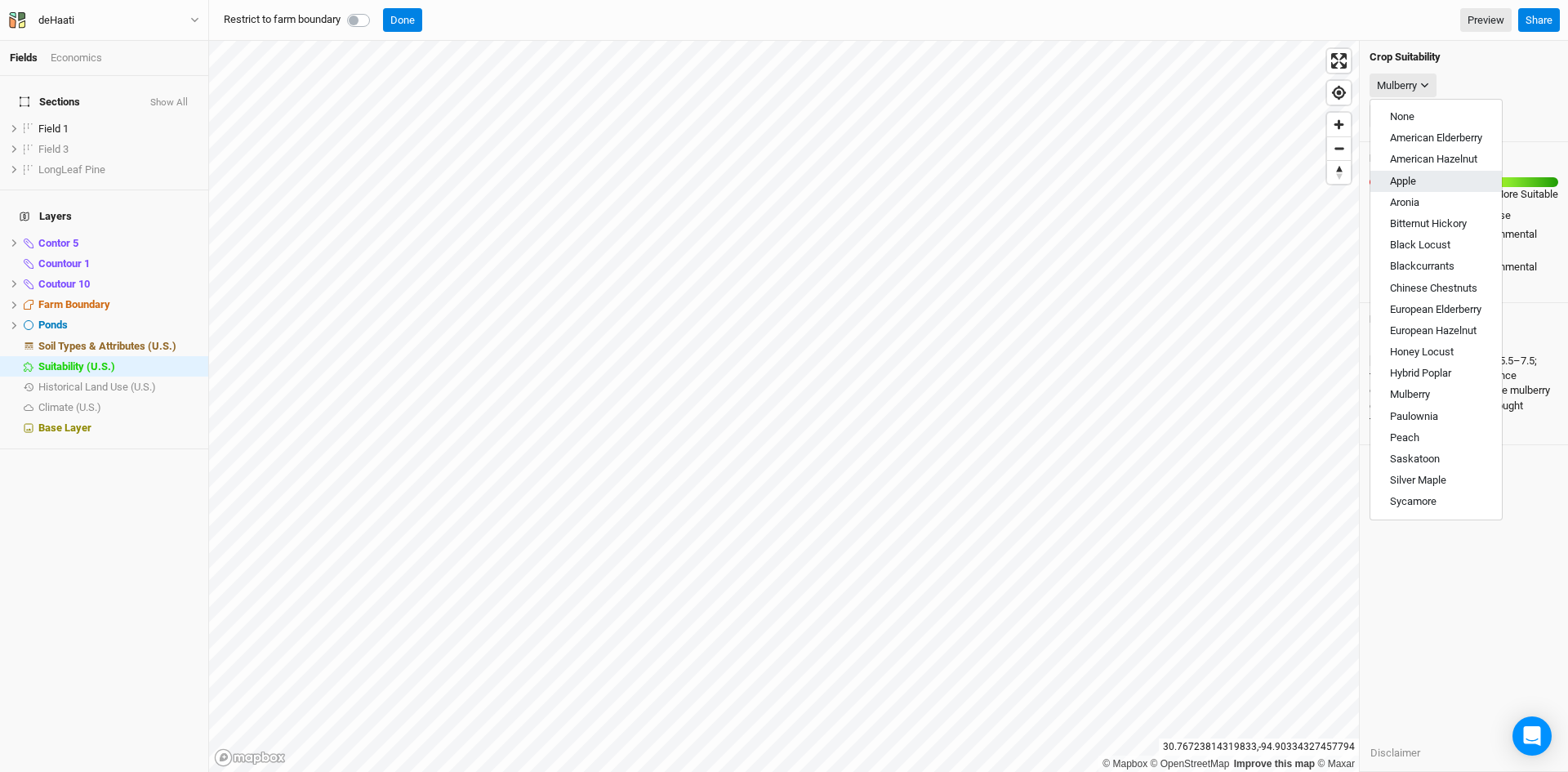
click at [1398, 183] on span "Apple" at bounding box center [1402, 180] width 26 height 13
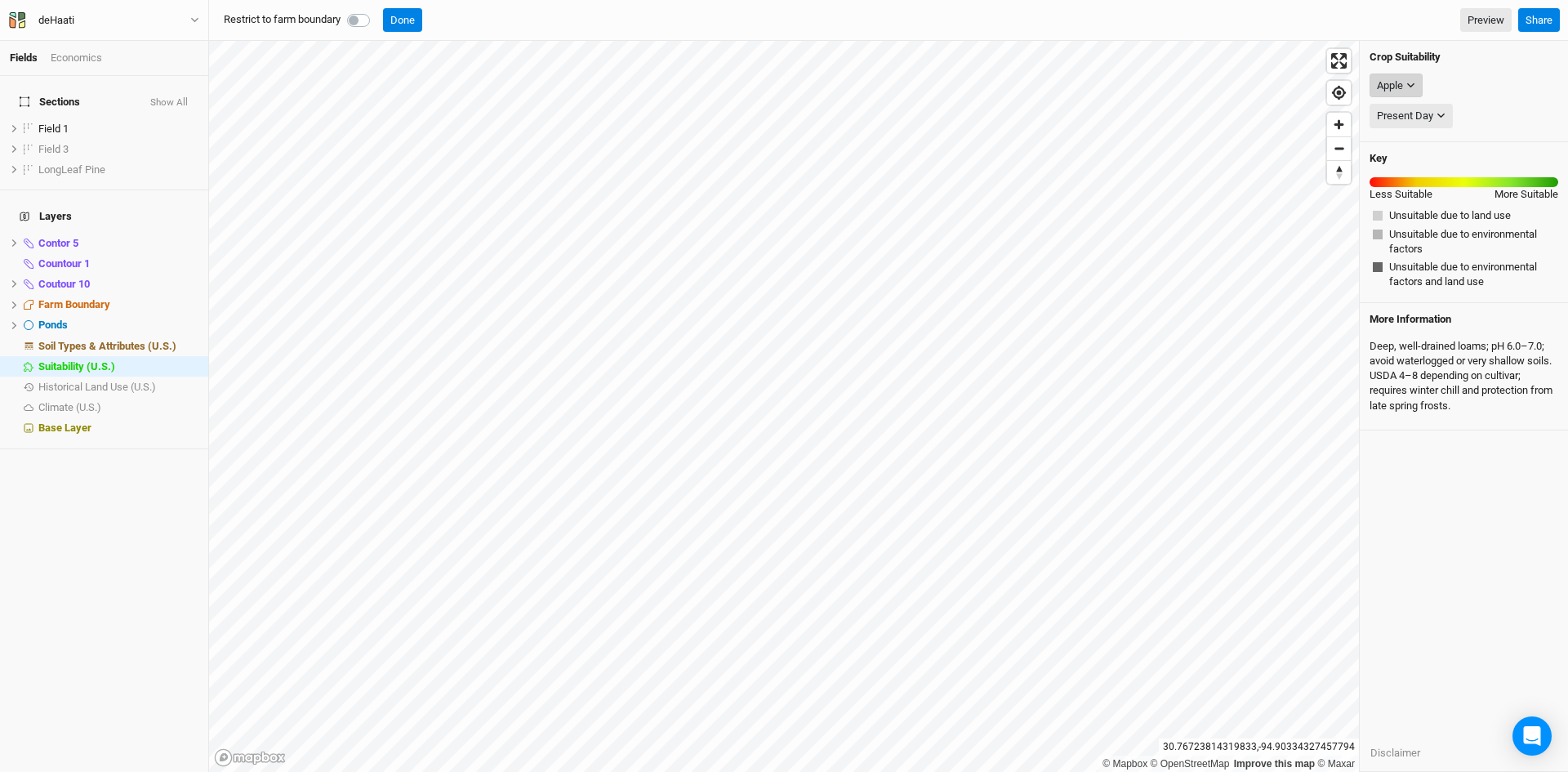
click at [1407, 87] on icon "button" at bounding box center [1410, 84] width 9 height 9
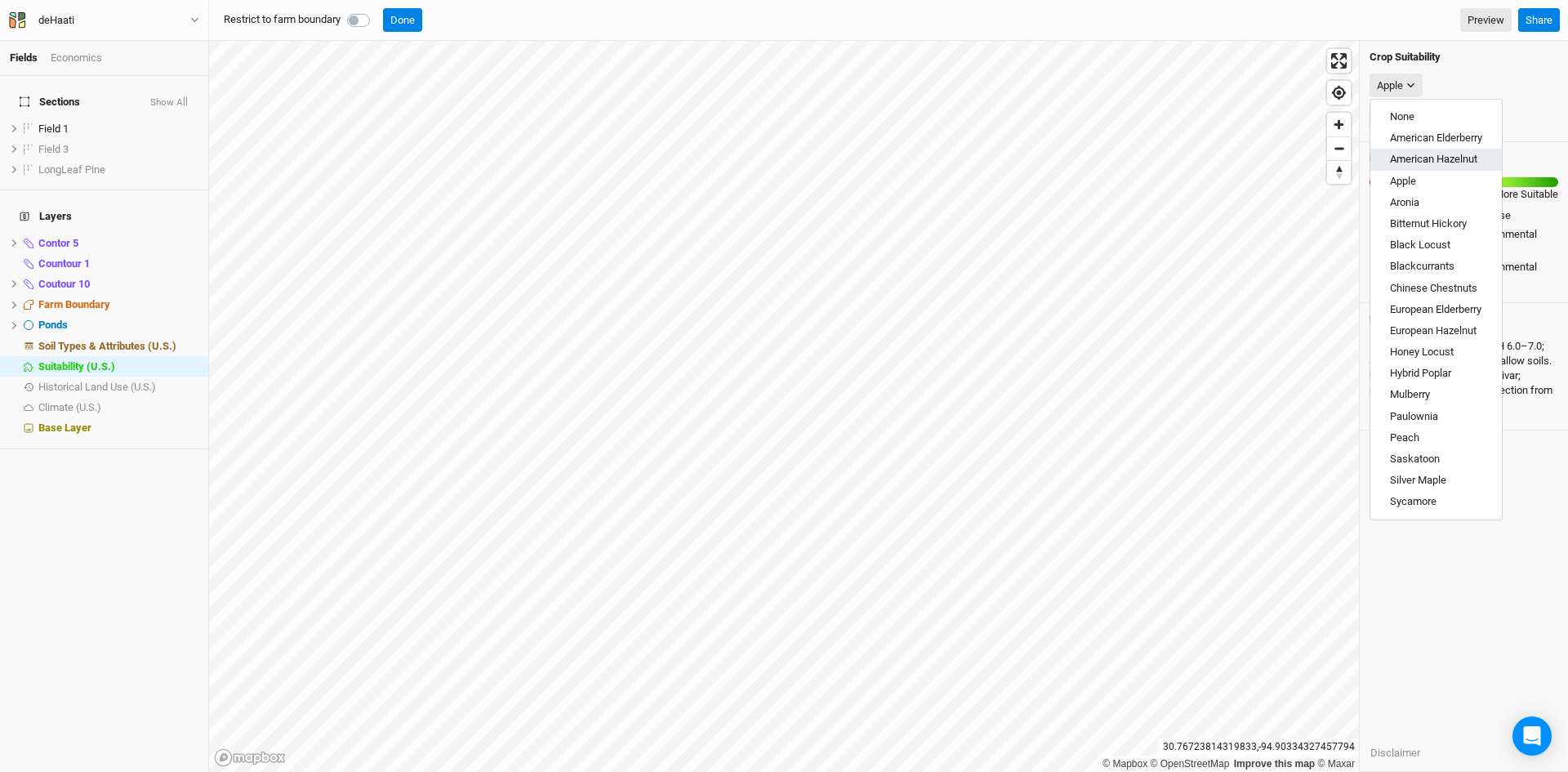
click at [1408, 158] on span "American Hazelnut" at bounding box center [1433, 159] width 87 height 13
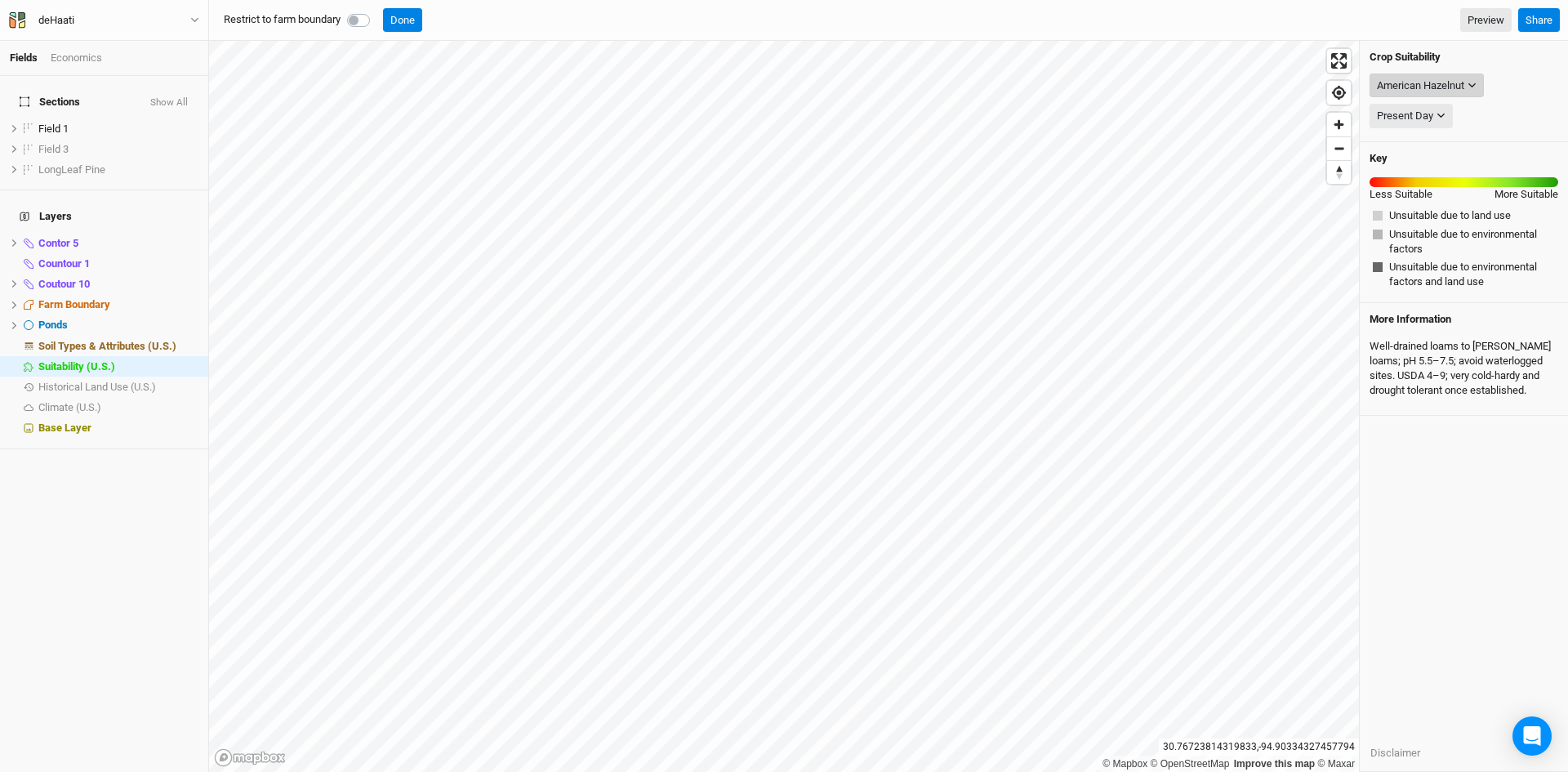
click at [1429, 86] on div "American Hazelnut" at bounding box center [1420, 85] width 87 height 16
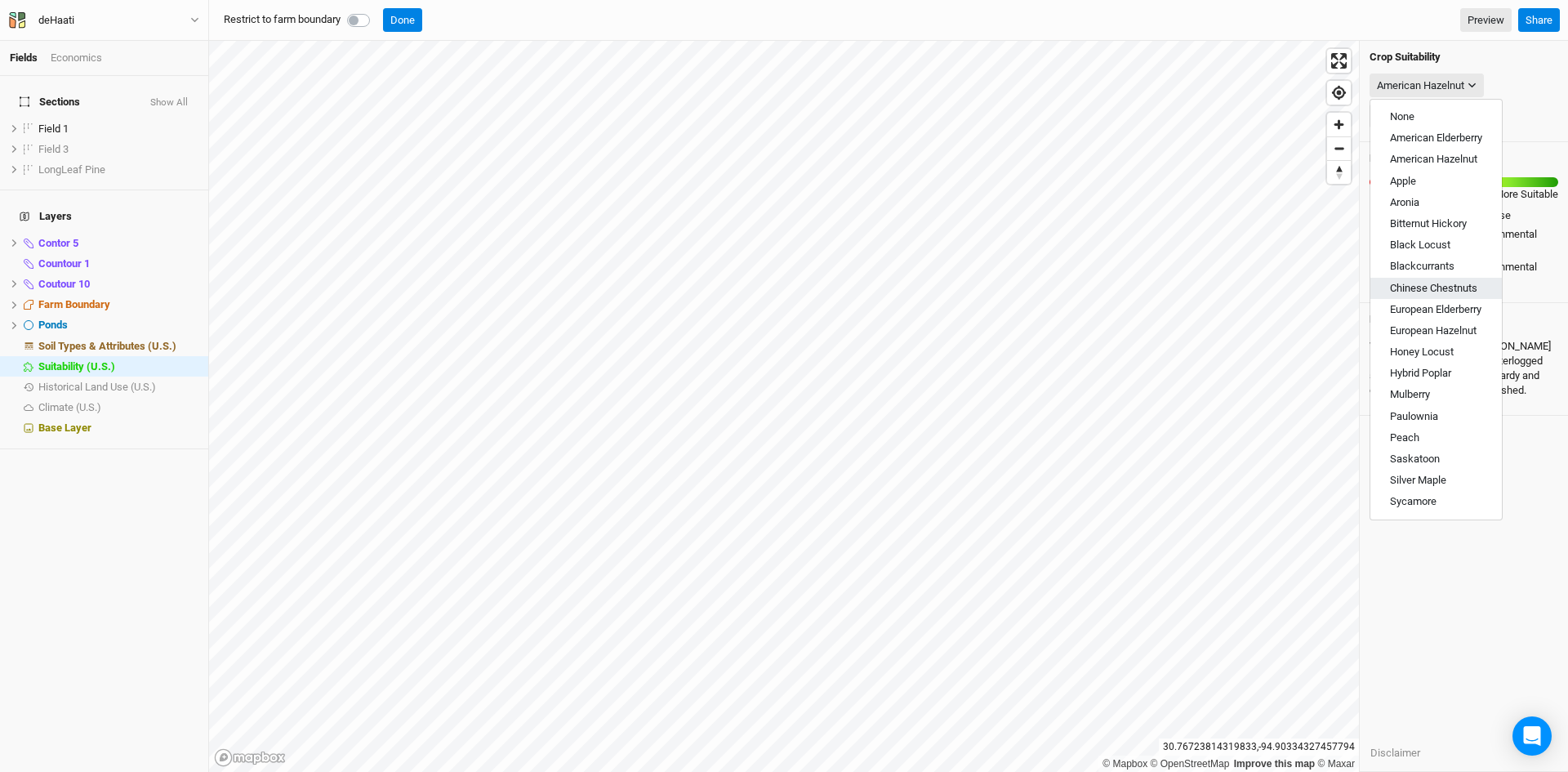
click at [1411, 294] on button "Chinese Chestnuts" at bounding box center [1436, 289] width 132 height 21
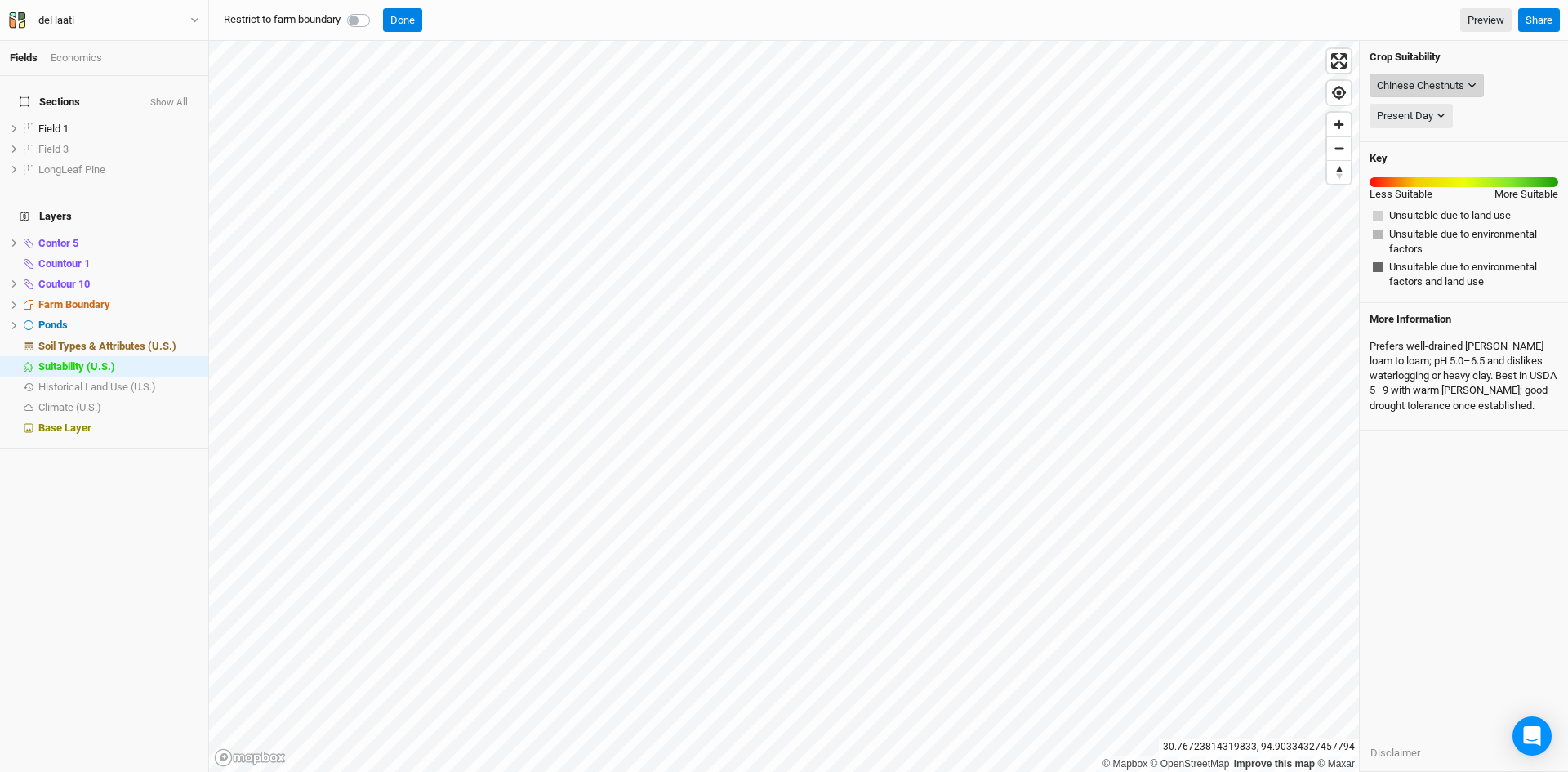
click at [1446, 78] on div "Chinese Chestnuts" at bounding box center [1420, 85] width 87 height 16
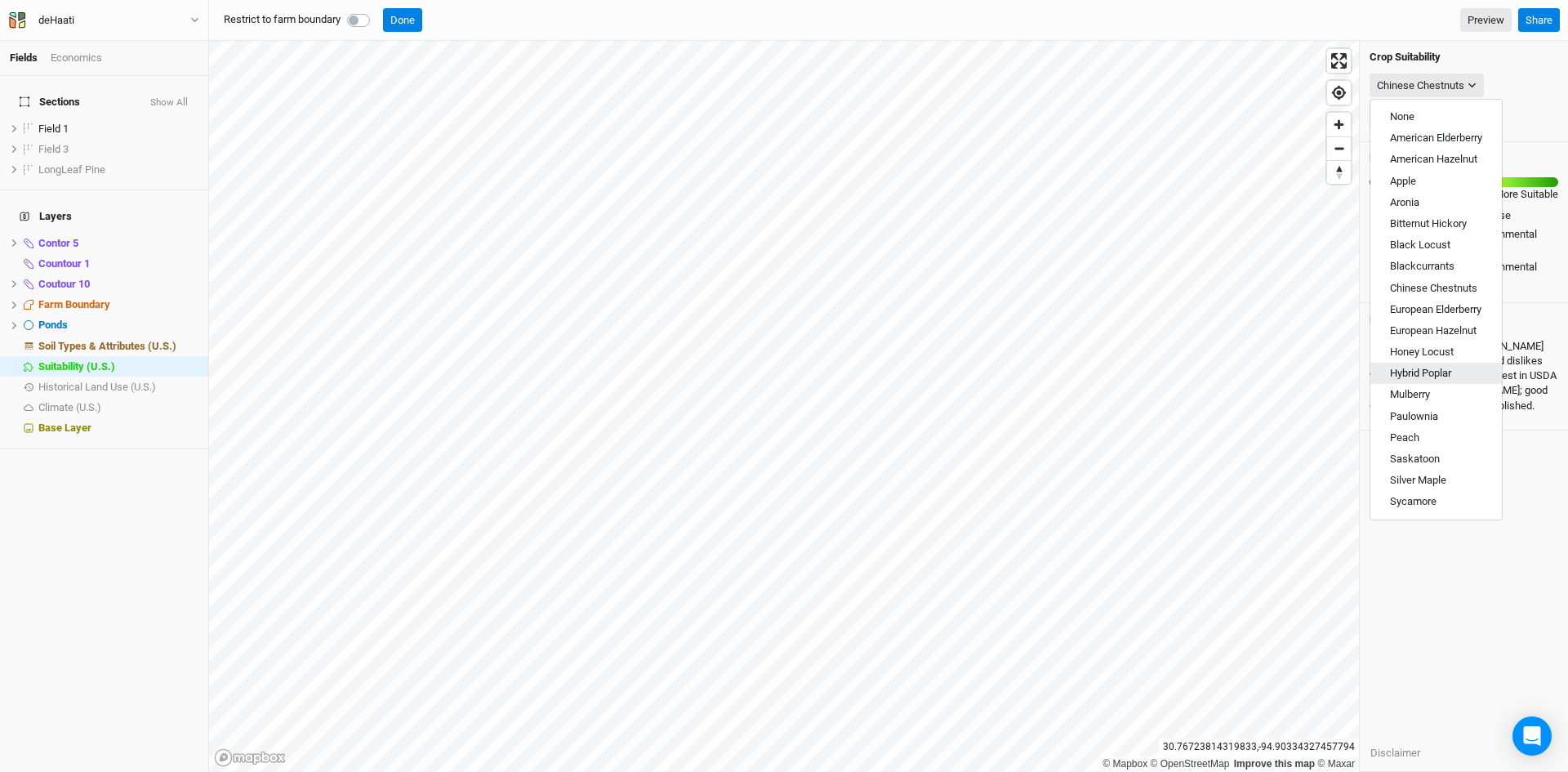
click at [1437, 369] on span "Hybrid Poplar" at bounding box center [1420, 373] width 61 height 13
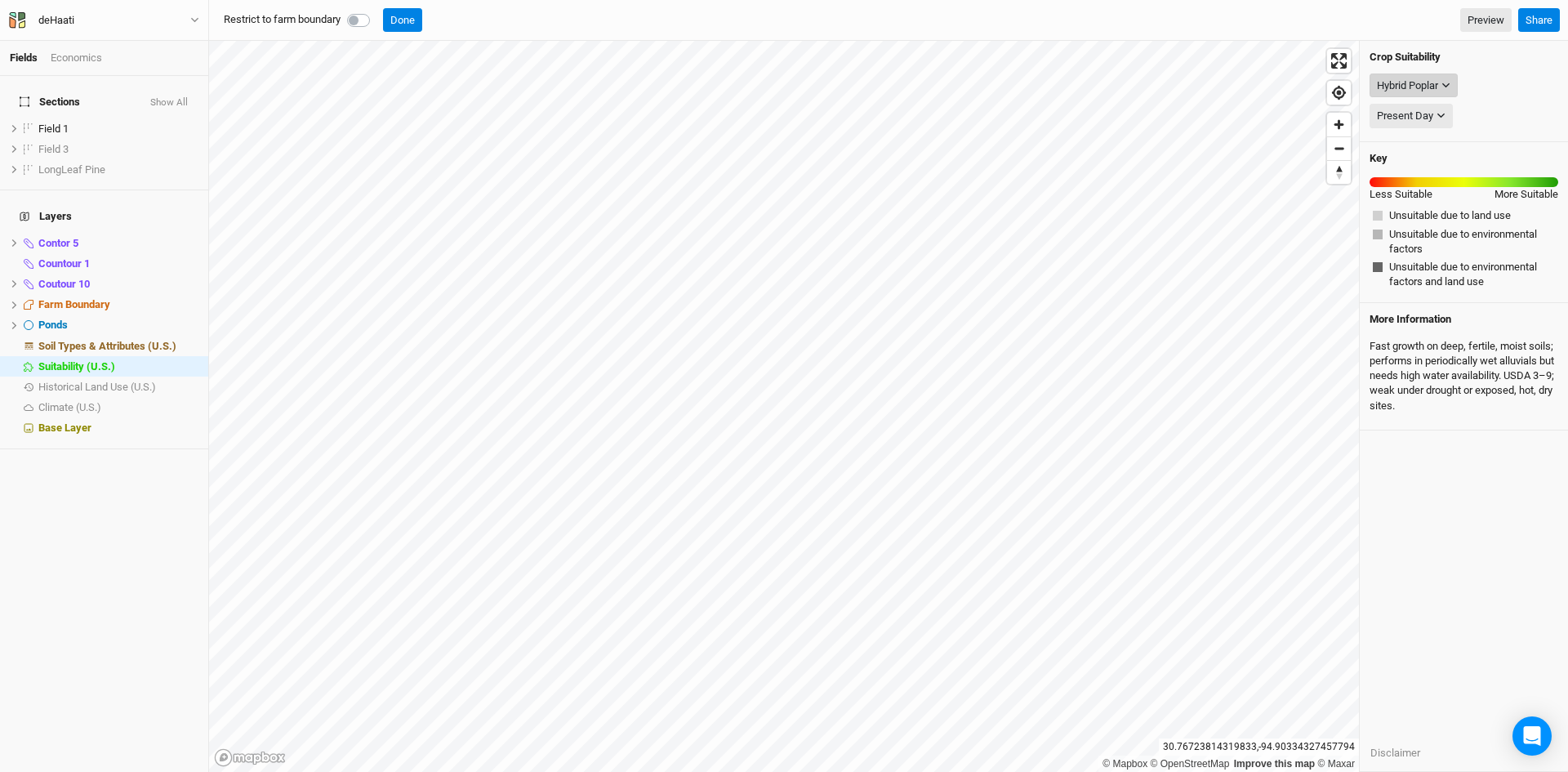
click at [1438, 83] on div "Hybrid Poplar" at bounding box center [1406, 85] width 61 height 16
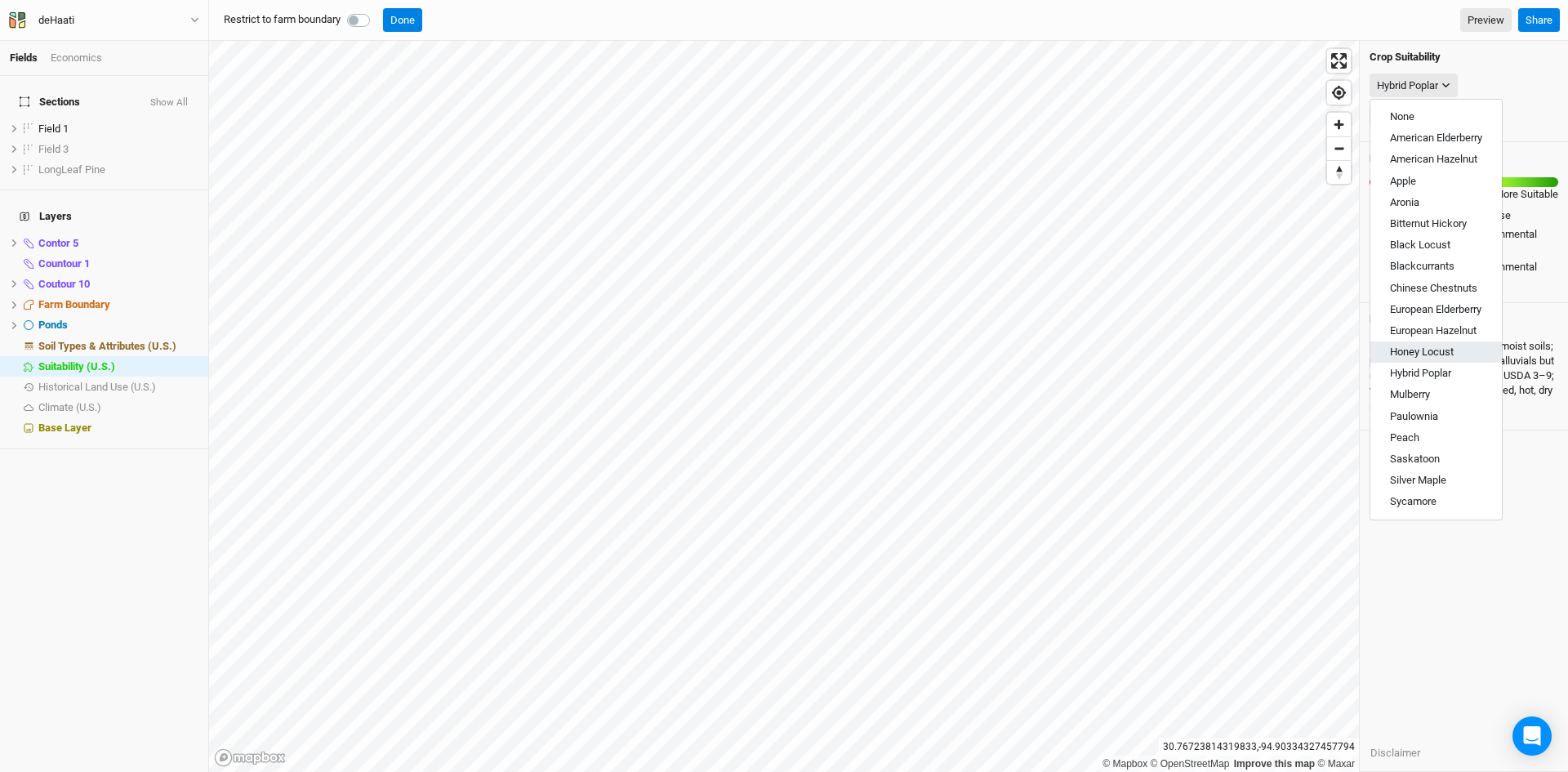
click at [1393, 353] on span "Honey Locust" at bounding box center [1422, 352] width 64 height 13
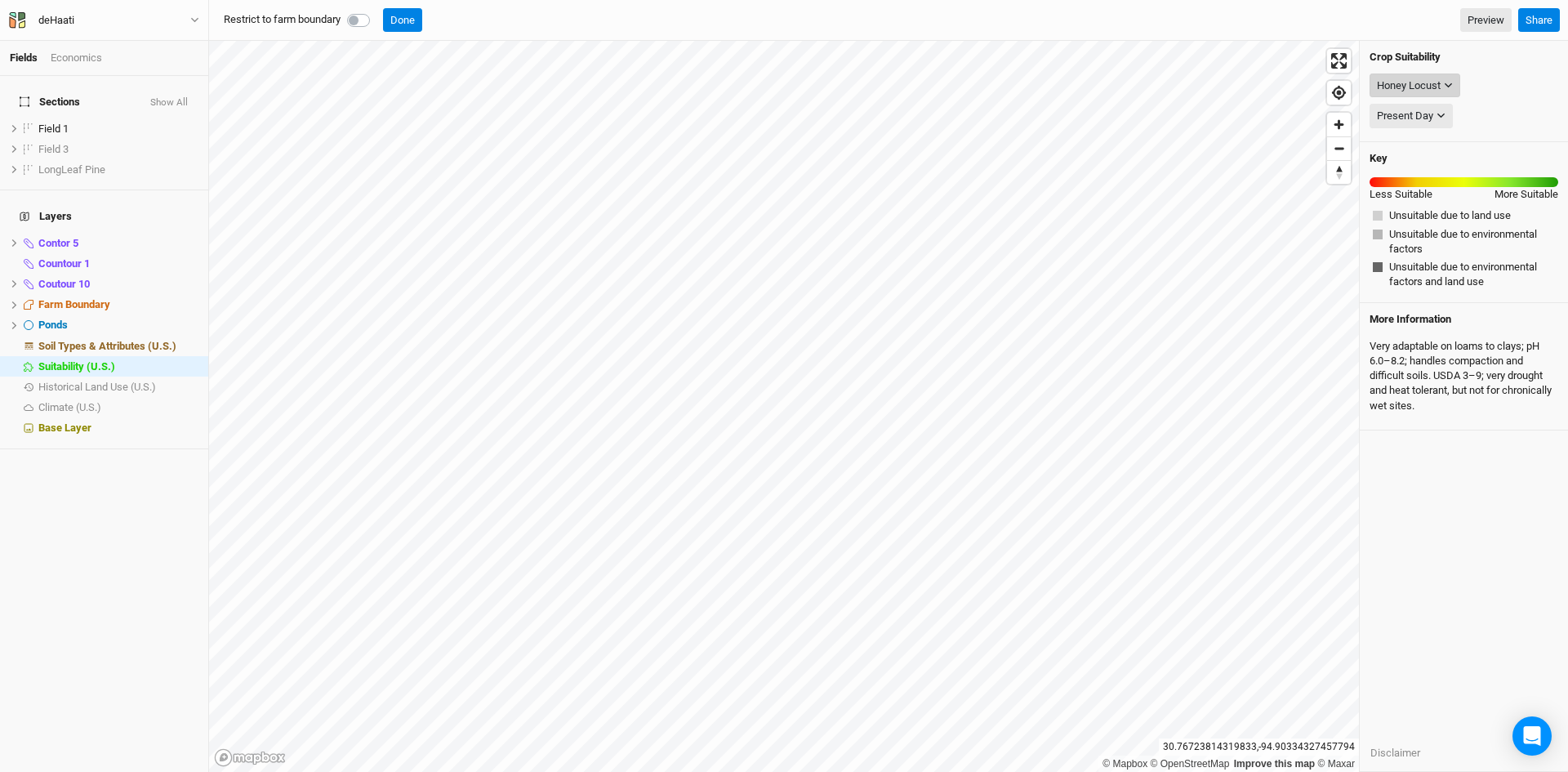
click at [1418, 79] on div "Honey Locust" at bounding box center [1408, 85] width 64 height 16
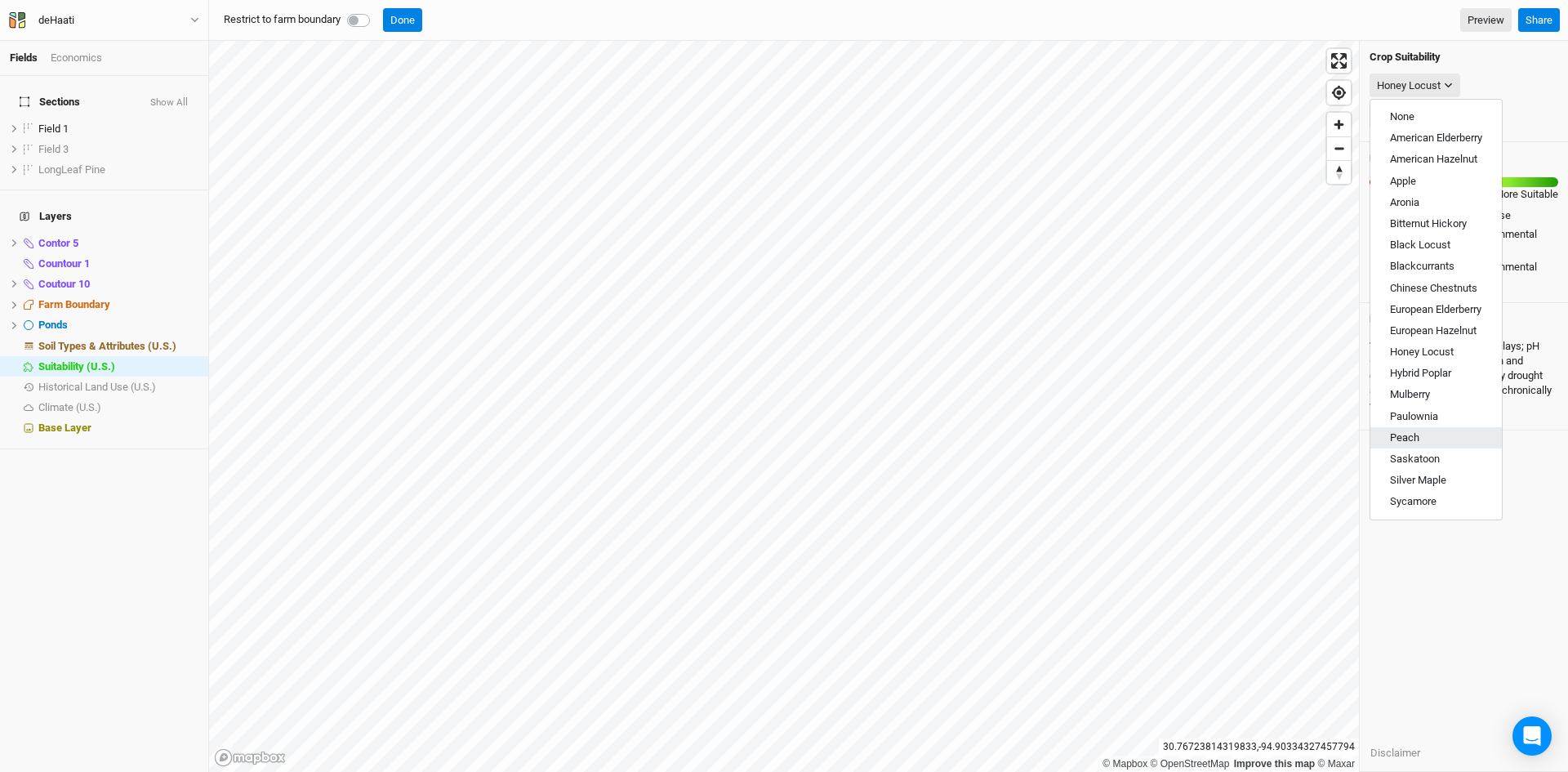
click at [1411, 435] on span "Peach" at bounding box center [1404, 437] width 29 height 13
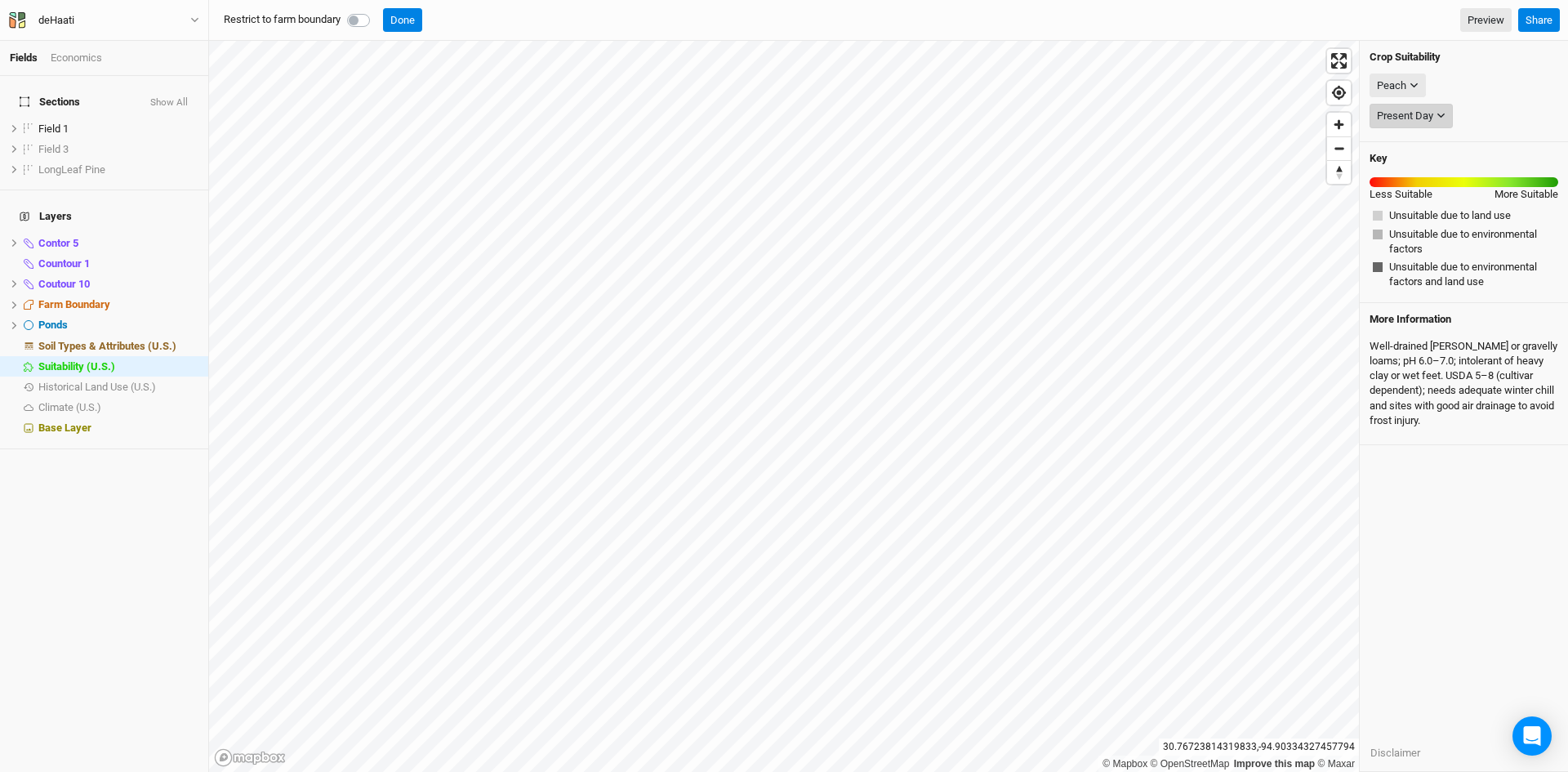
click at [1430, 119] on div "Present Day" at bounding box center [1404, 115] width 56 height 16
click at [1409, 93] on button "Peach" at bounding box center [1398, 85] width 56 height 24
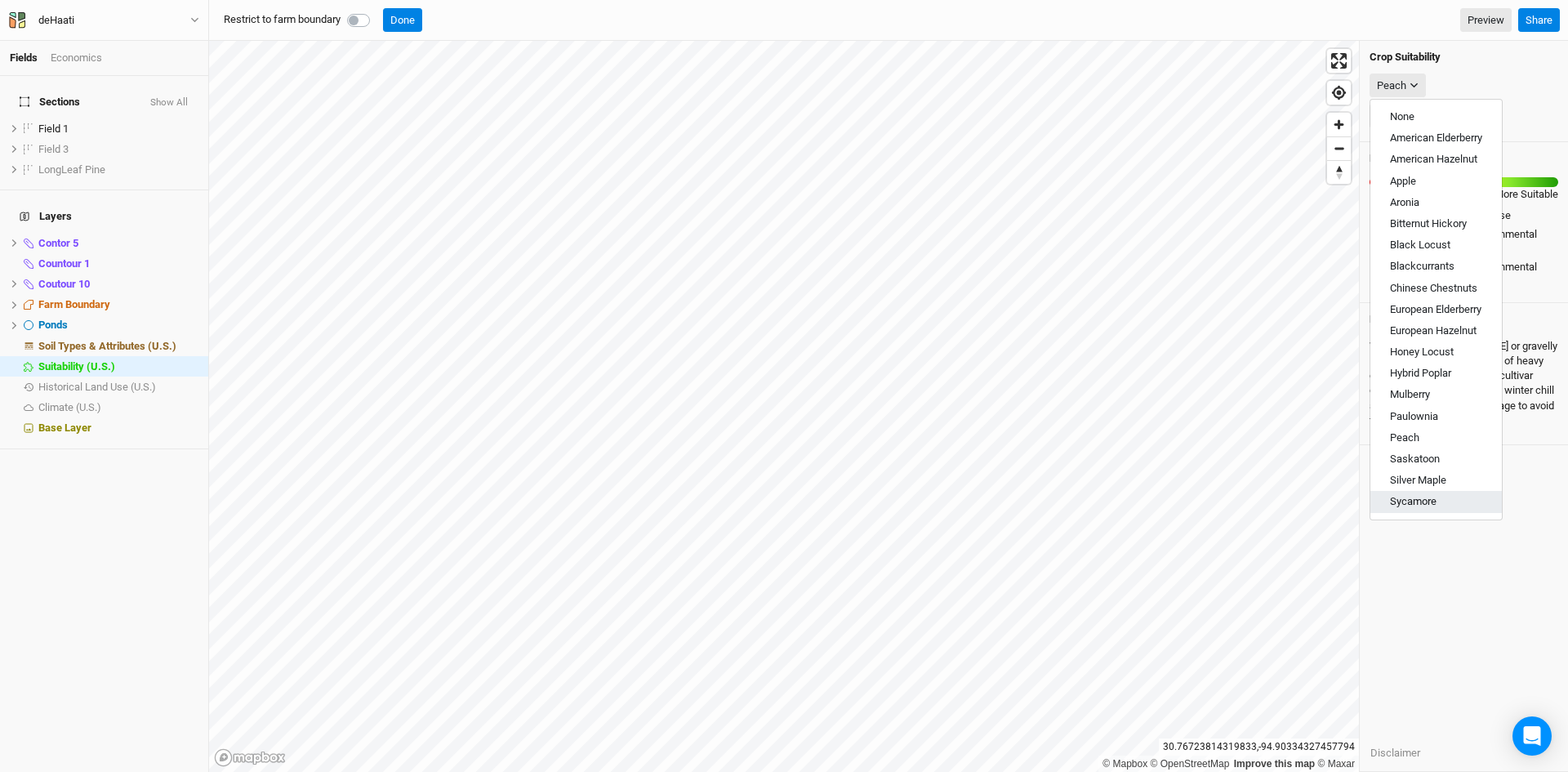
click at [1413, 495] on span "Sycamore" at bounding box center [1413, 501] width 46 height 13
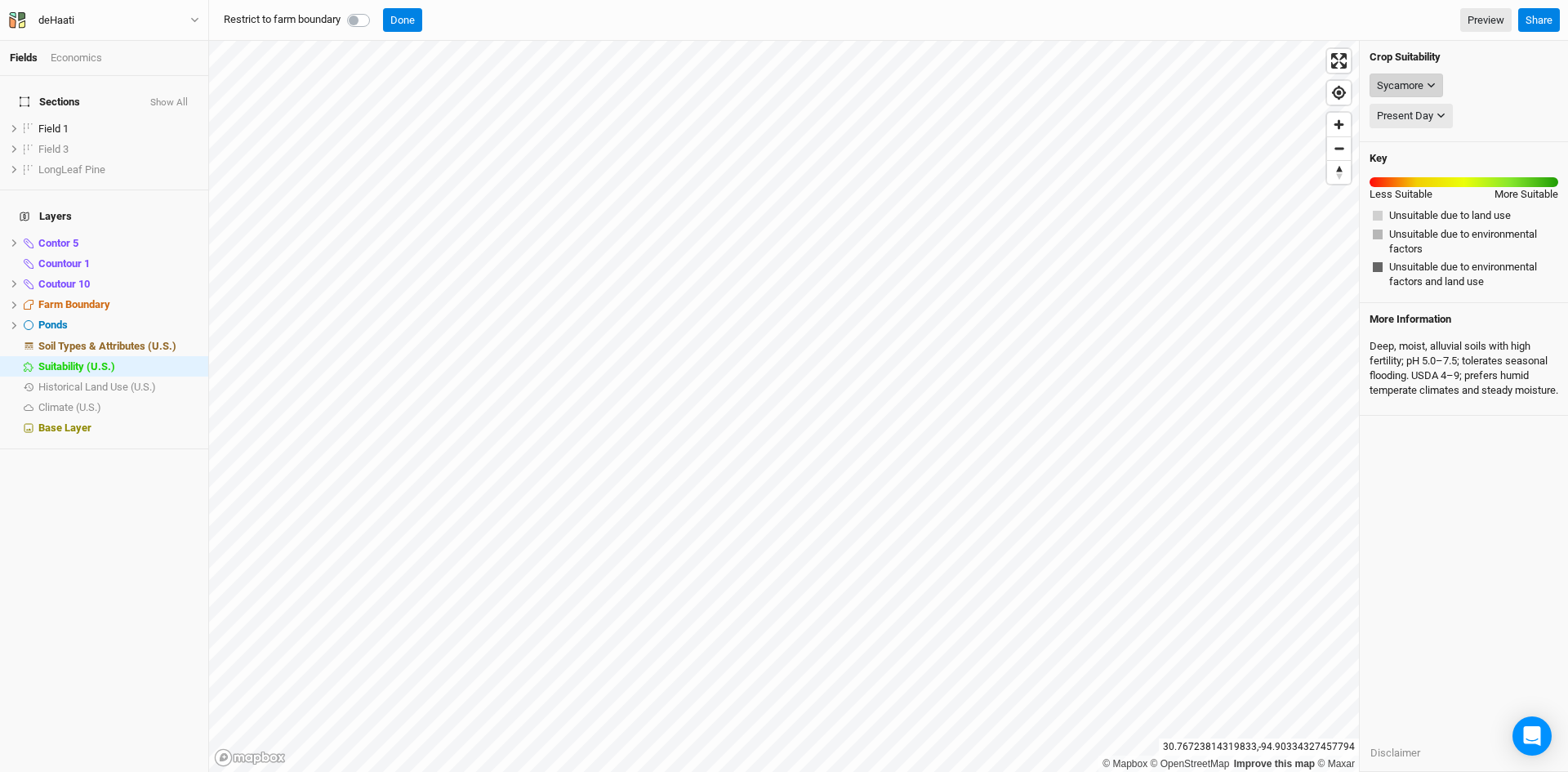
click at [1429, 82] on icon "button" at bounding box center [1430, 84] width 9 height 9
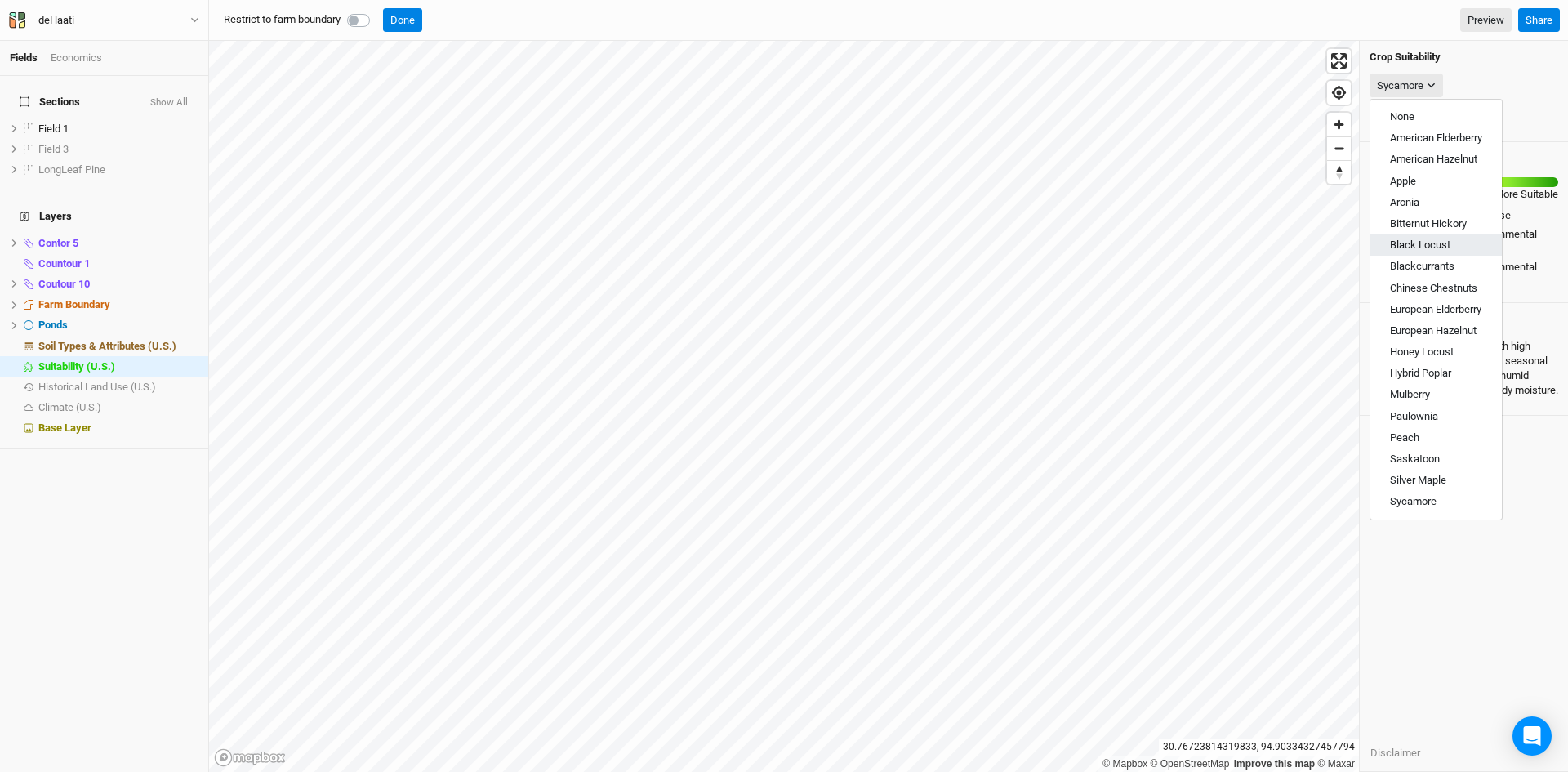
click at [1412, 251] on span "Black Locust" at bounding box center [1420, 244] width 60 height 13
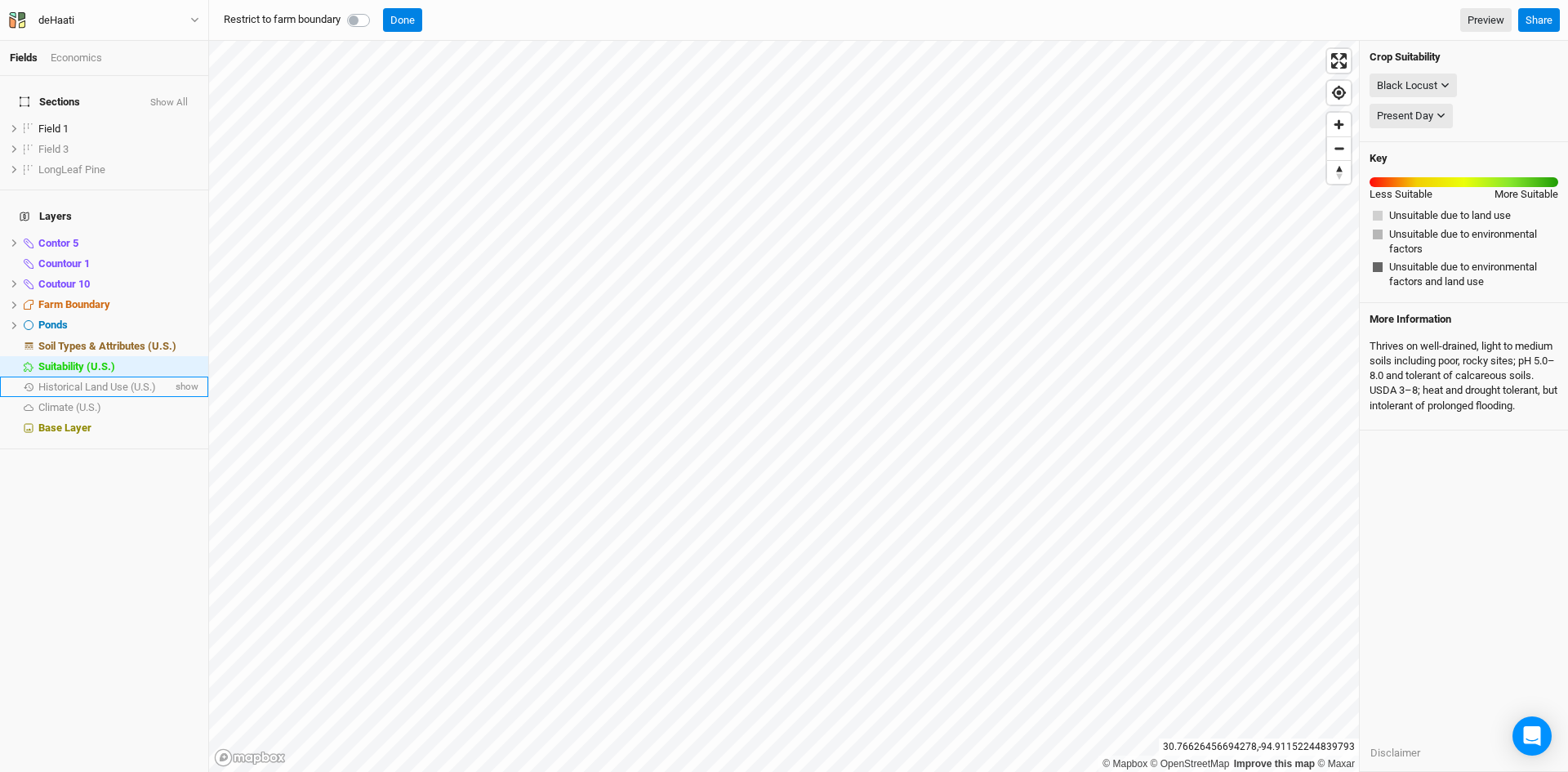
click at [80, 381] on span "Historical Land Use (U.S.)" at bounding box center [97, 386] width 117 height 13
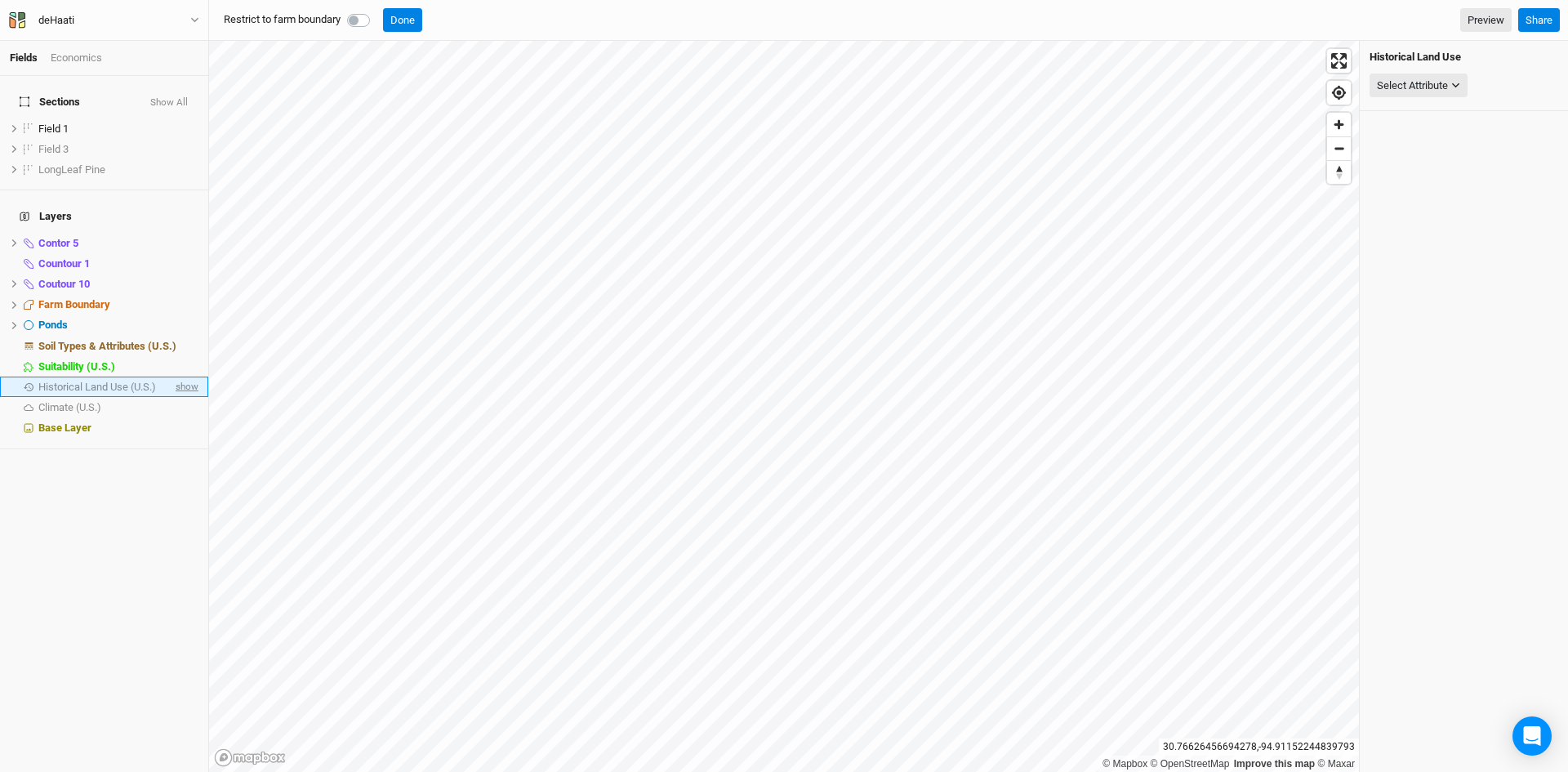
click at [172, 377] on span "show" at bounding box center [185, 386] width 26 height 20
click at [1425, 84] on div "Select Attribute" at bounding box center [1411, 85] width 71 height 16
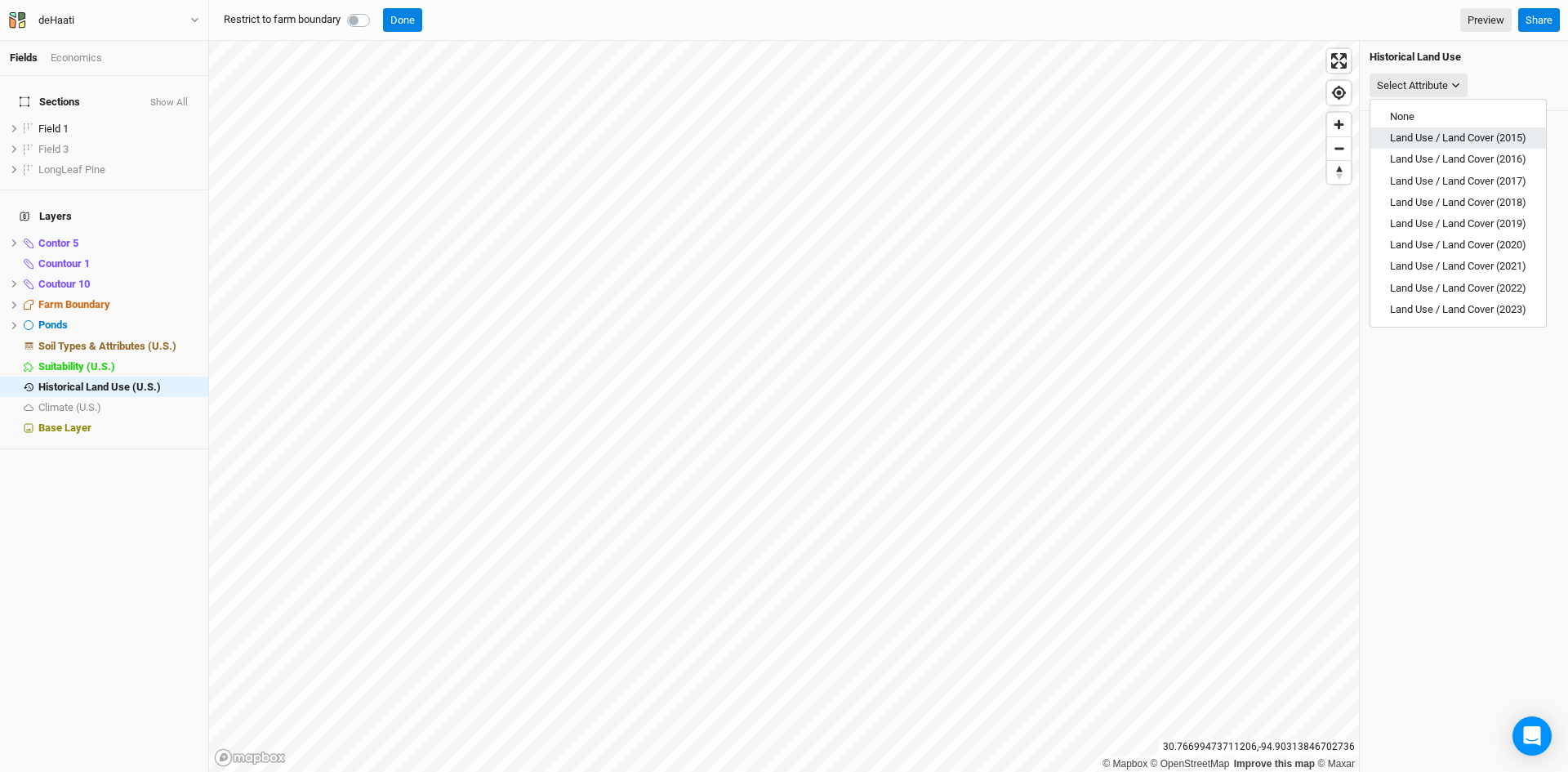
click at [1402, 133] on span "Land Use / Land Cover (2015)" at bounding box center [1458, 138] width 137 height 13
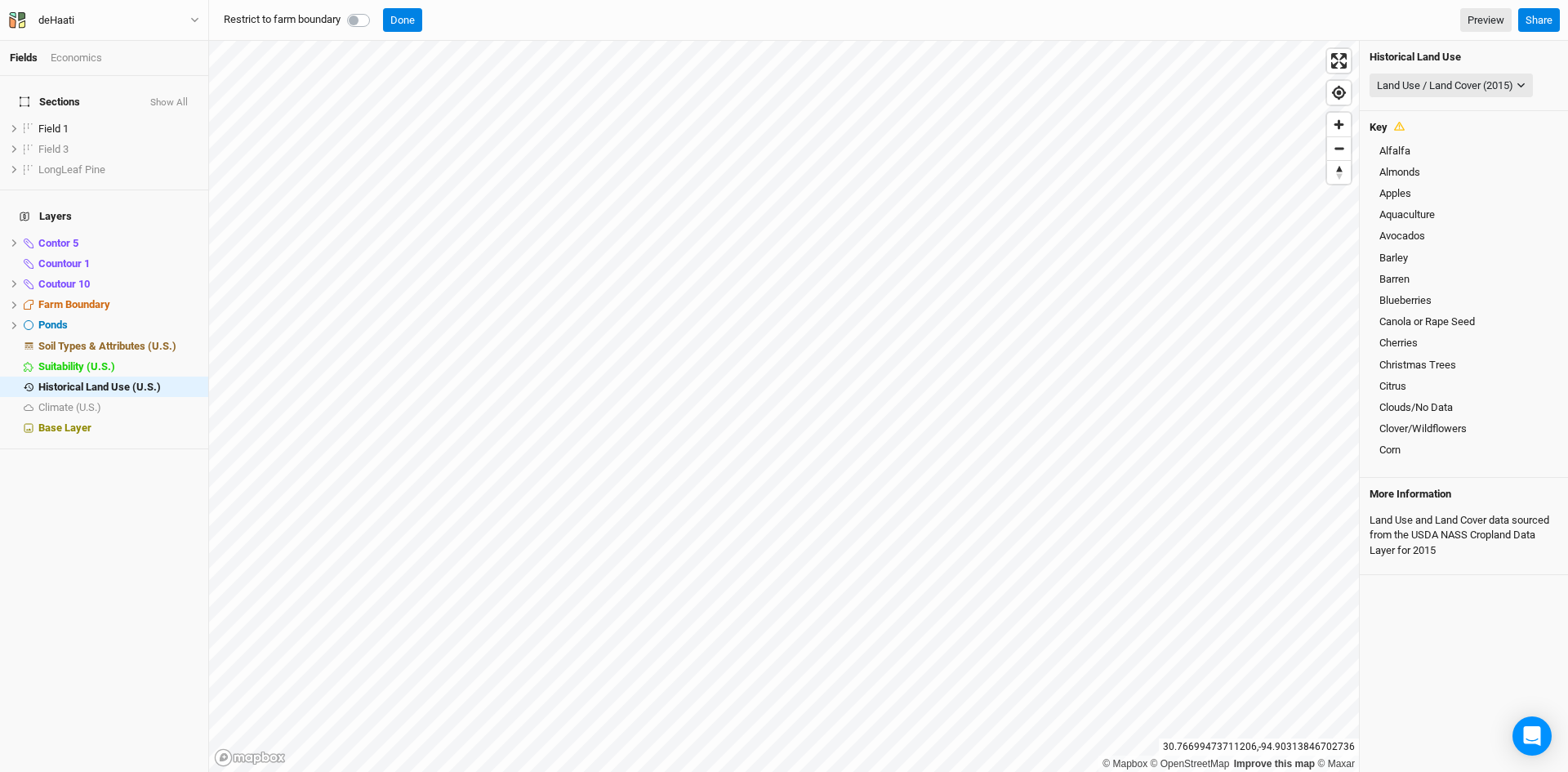
scroll to position [831, 0]
click at [1491, 80] on div "Land Use / Land Cover (2015)" at bounding box center [1444, 85] width 137 height 16
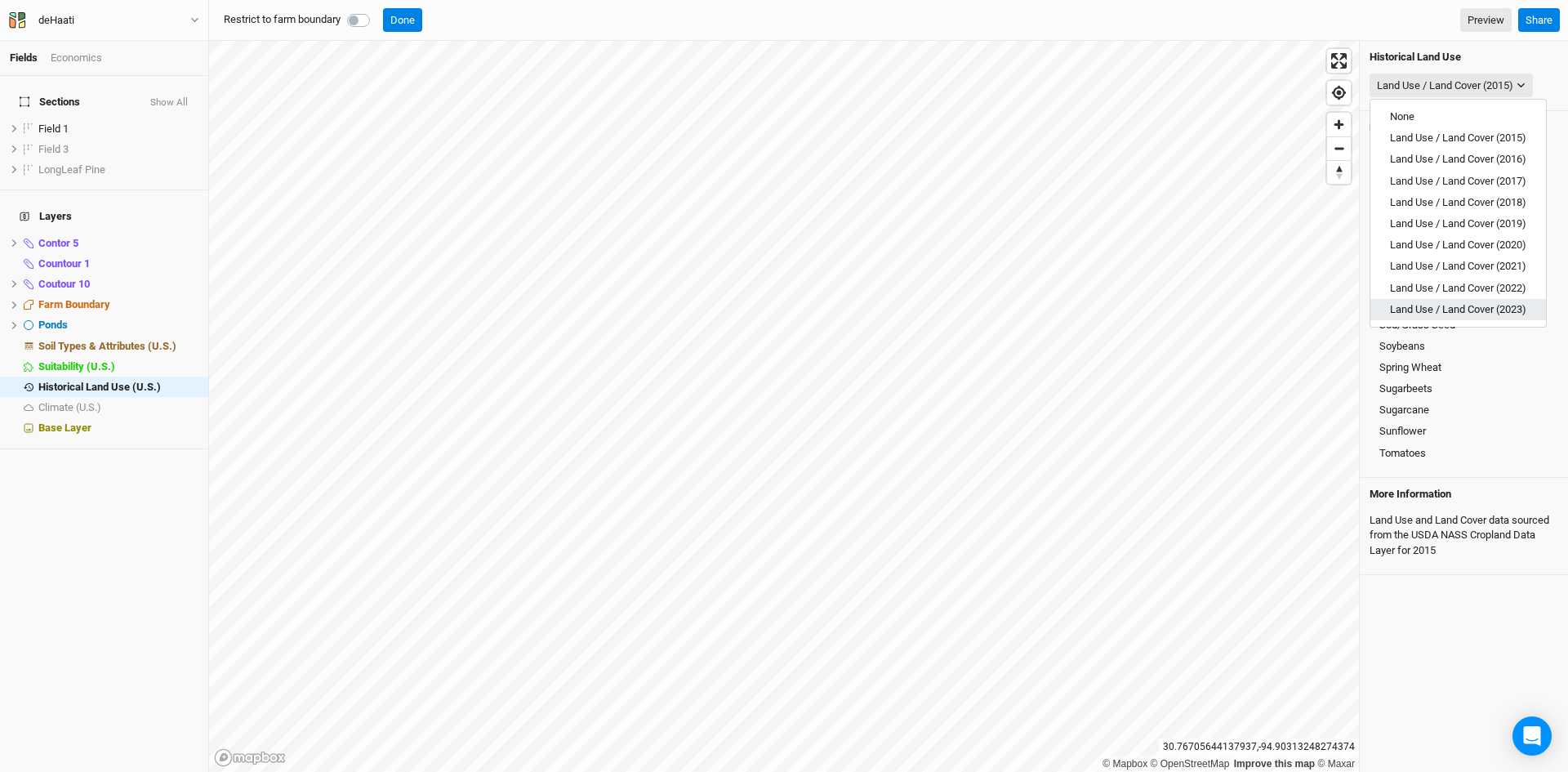
click at [1458, 304] on span "Land Use / Land Cover (2023)" at bounding box center [1458, 309] width 137 height 13
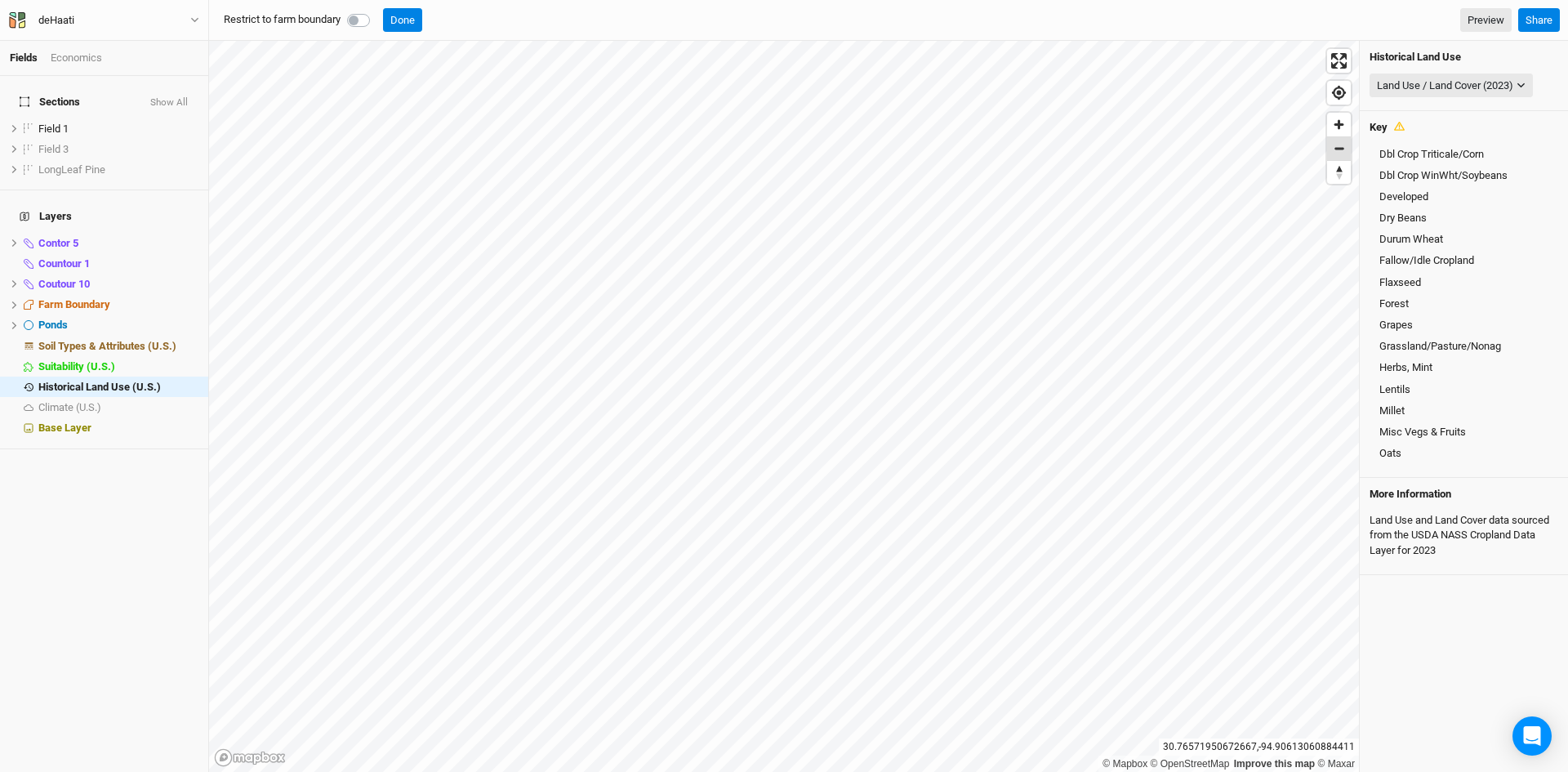
scroll to position [318, 0]
click at [1332, 148] on span "Zoom out" at bounding box center [1338, 149] width 23 height 23
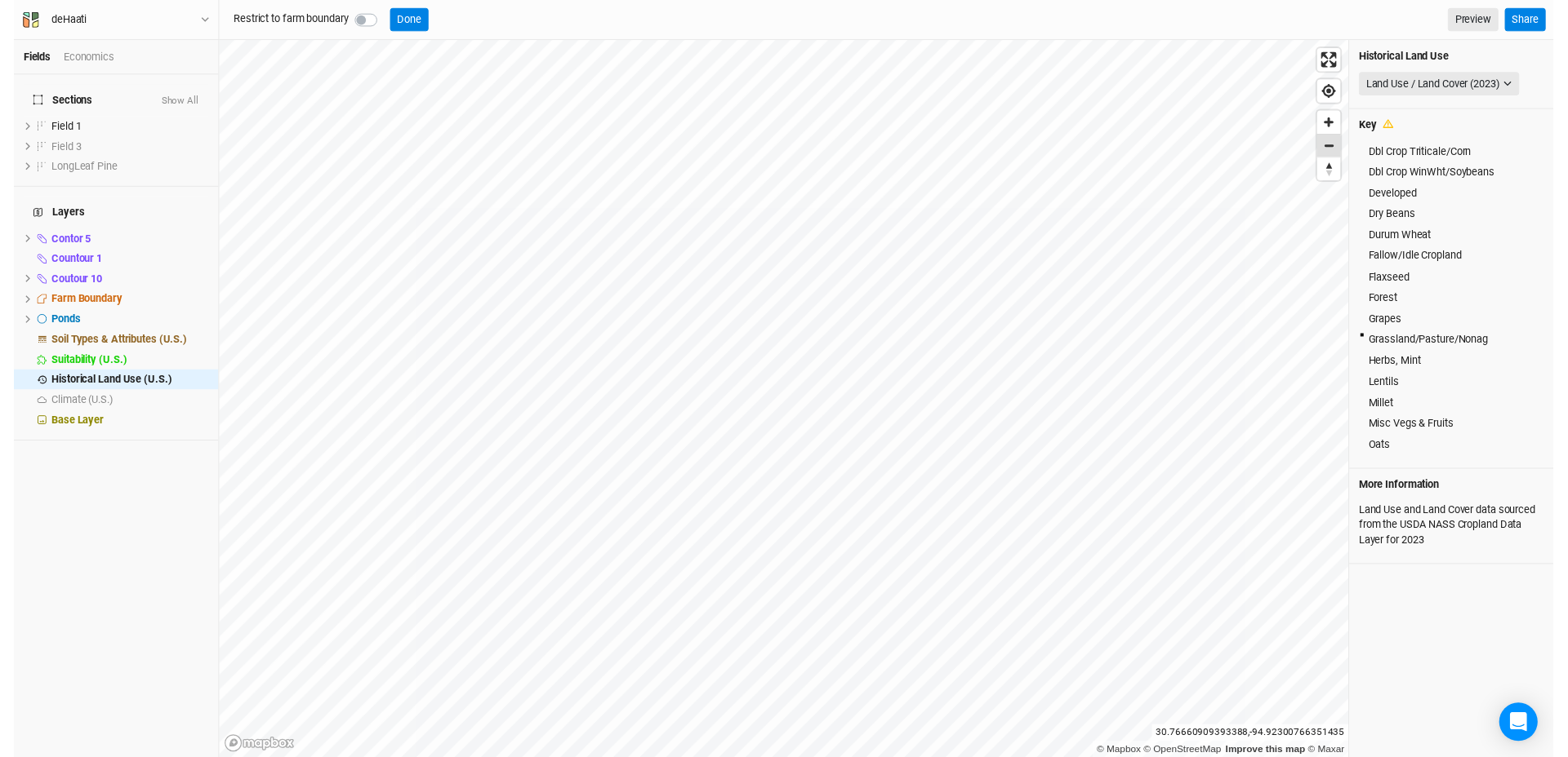
scroll to position [361, 0]
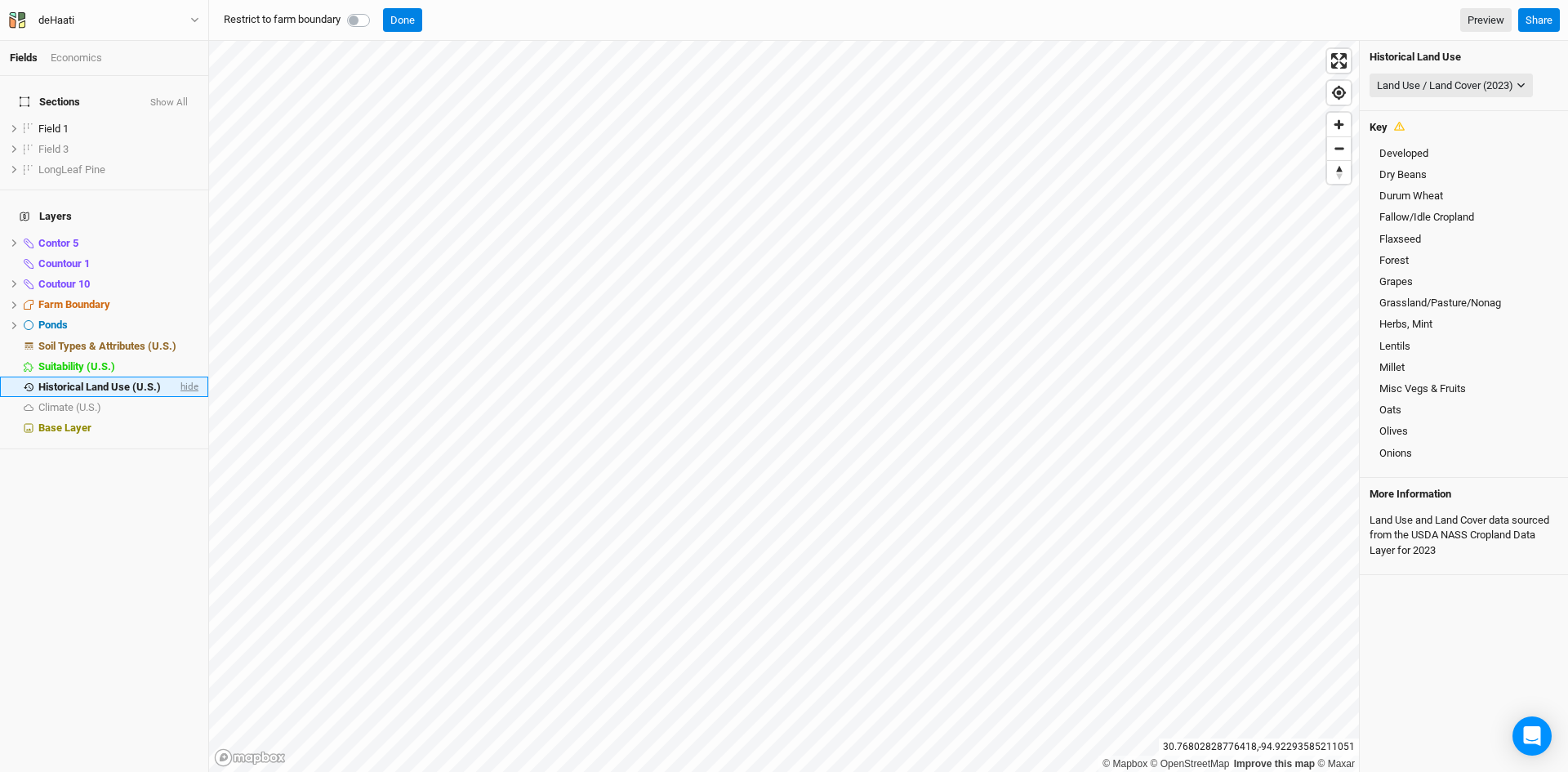
click at [179, 377] on span "hide" at bounding box center [188, 386] width 21 height 20
click at [140, 401] on div "Climate (U.S.)" at bounding box center [106, 407] width 134 height 13
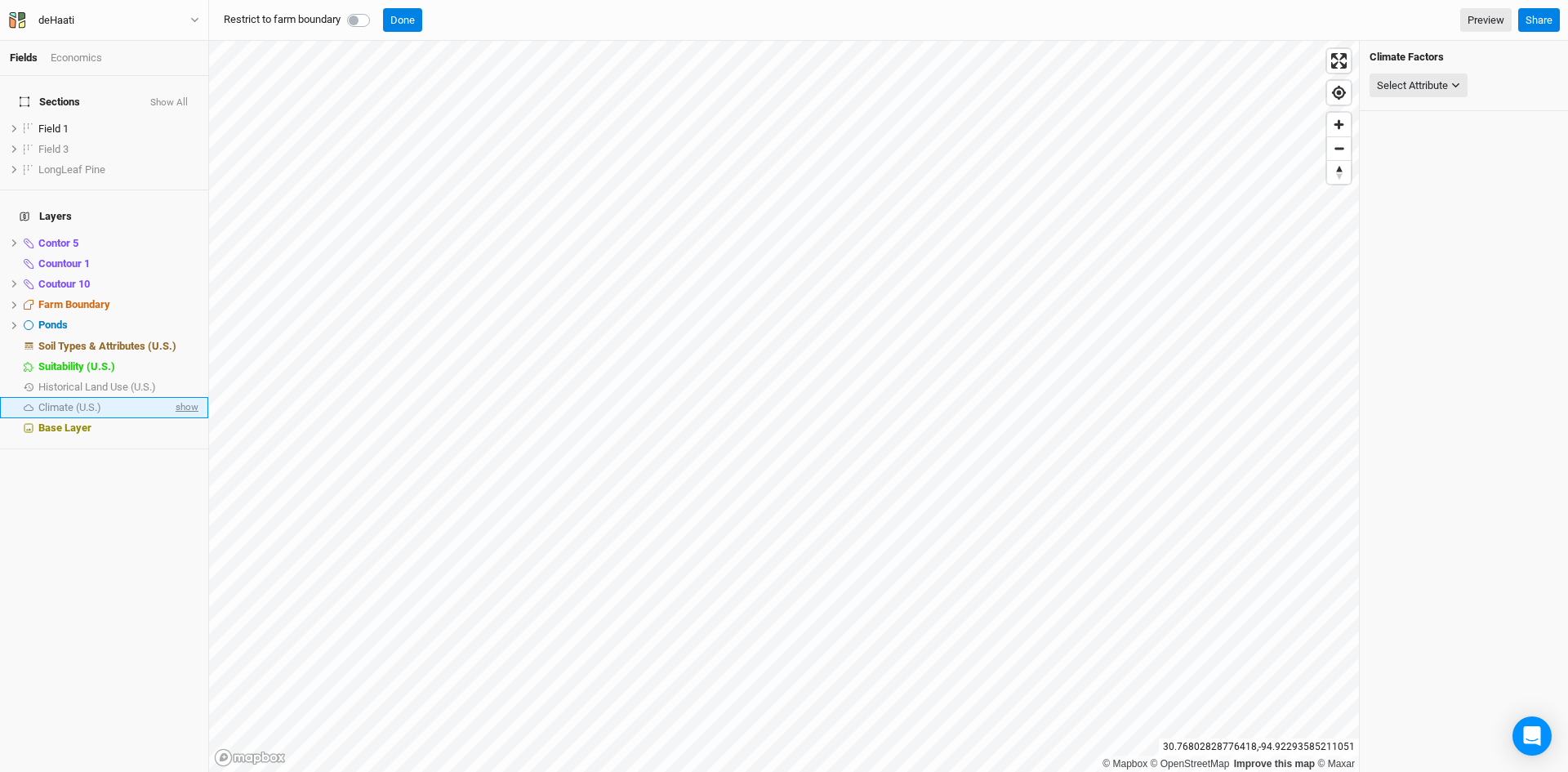
click at [172, 398] on span "show" at bounding box center [185, 408] width 26 height 20
click at [1413, 82] on div "Select Attribute" at bounding box center [1411, 85] width 71 height 16
click at [1398, 134] on span "Precipitation" at bounding box center [1389, 138] width 58 height 13
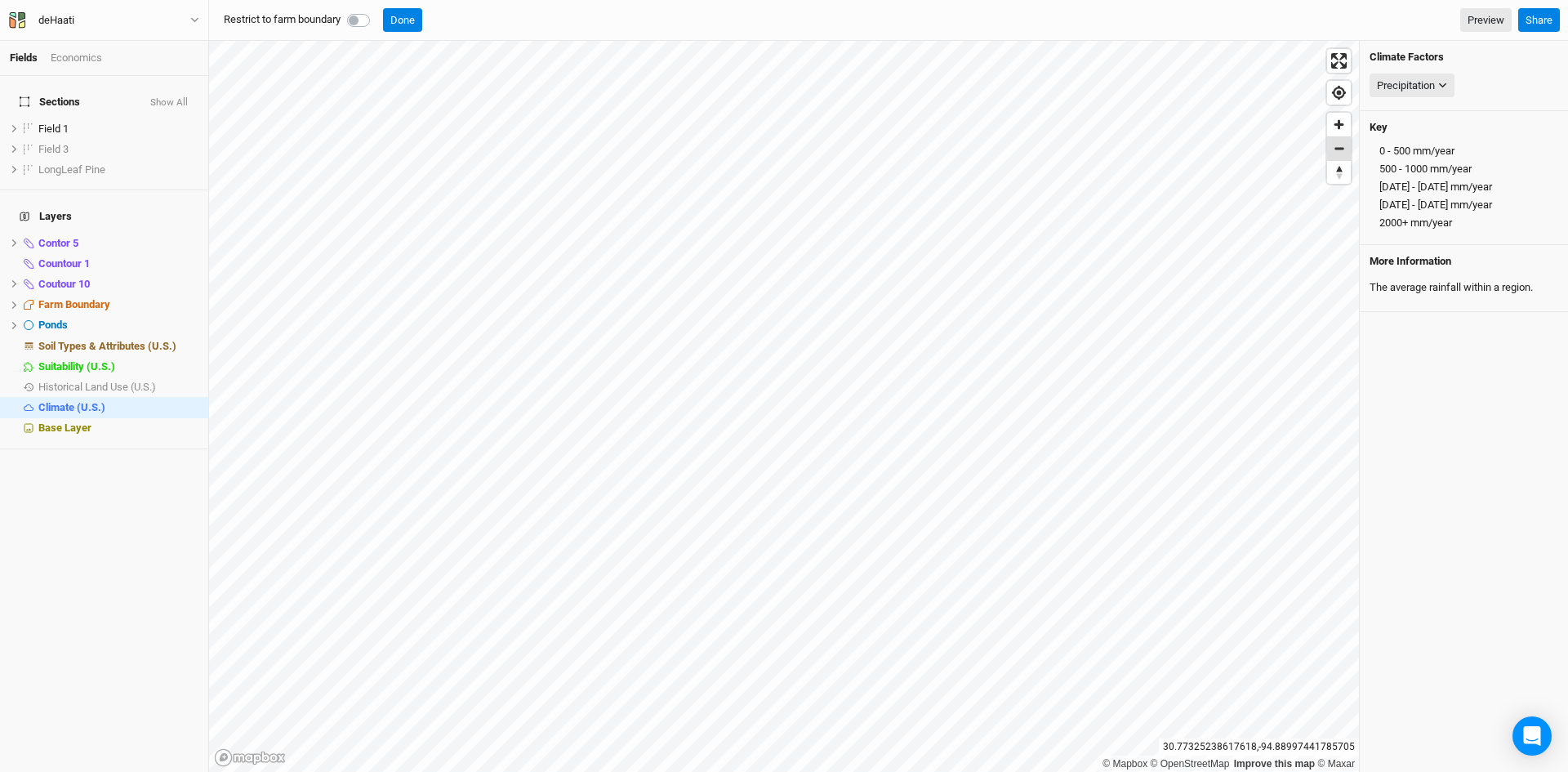
click at [1338, 153] on span "Zoom out" at bounding box center [1338, 149] width 23 height 23
click at [177, 336] on span "hide" at bounding box center [188, 346] width 21 height 20
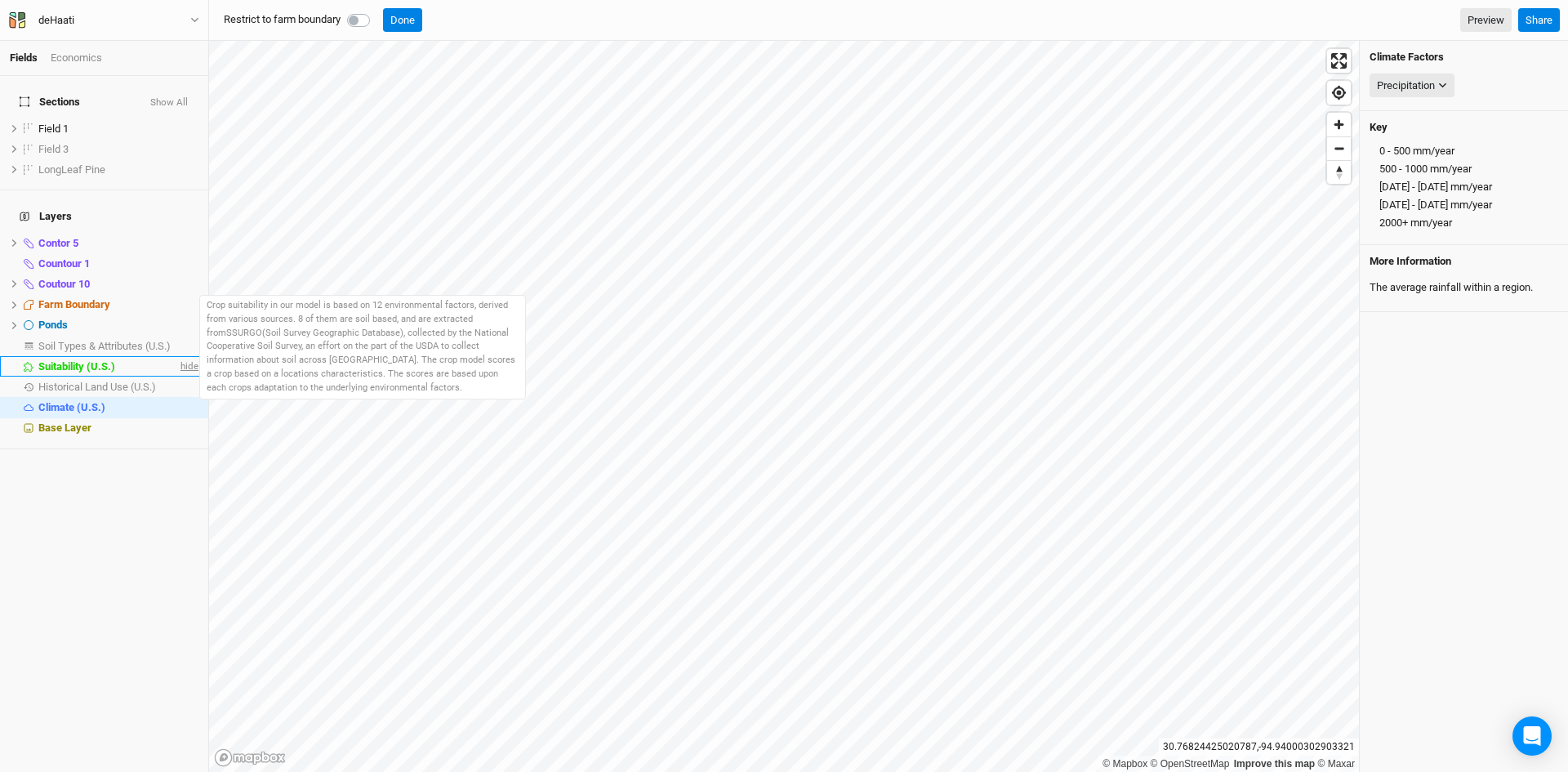
click at [177, 356] on span "hide" at bounding box center [188, 366] width 21 height 20
click at [172, 356] on span "show" at bounding box center [185, 366] width 26 height 20
click at [177, 356] on span "hide" at bounding box center [188, 366] width 21 height 20
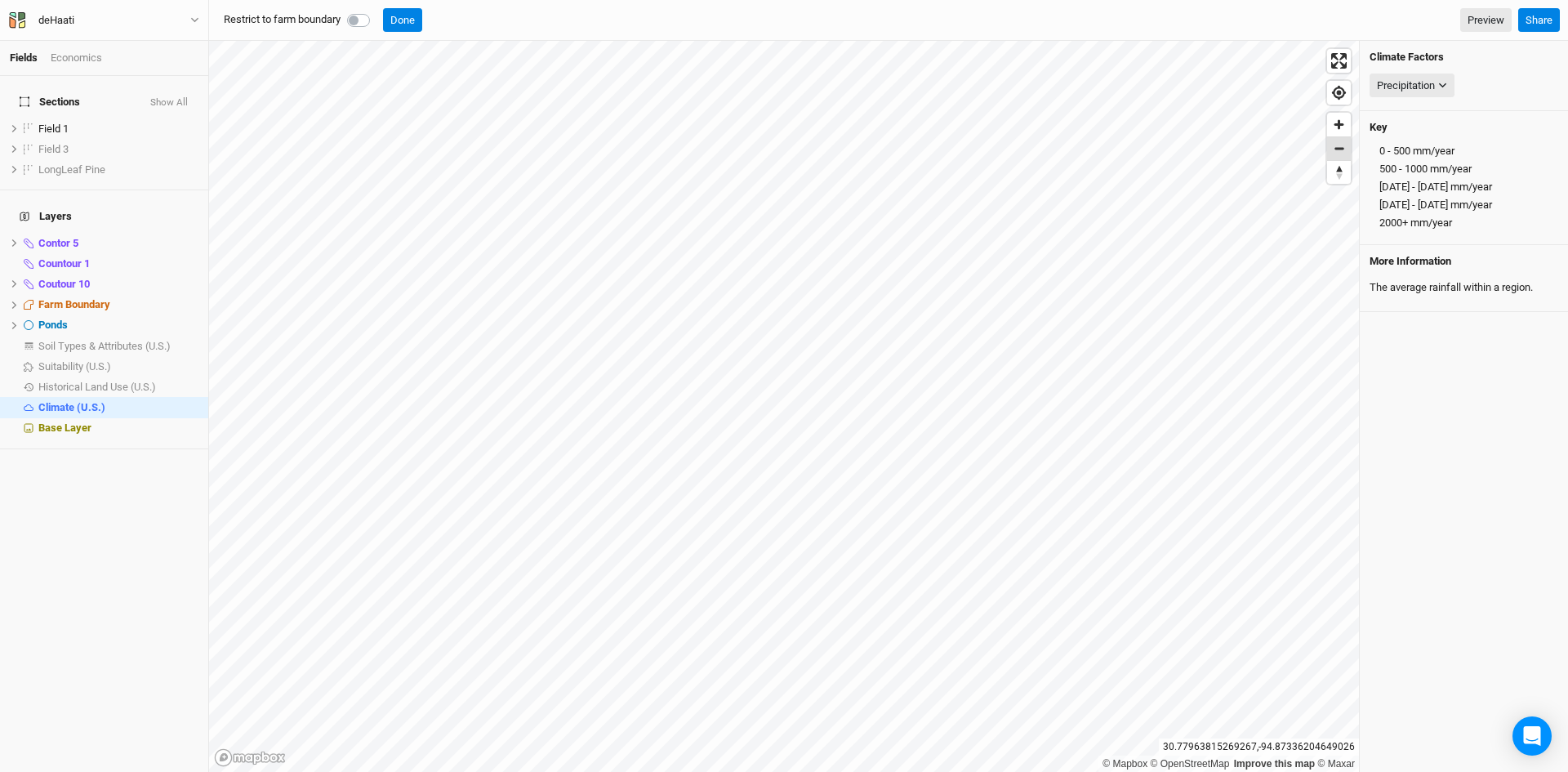
click at [1338, 146] on span "Zoom out" at bounding box center [1338, 149] width 23 height 23
click at [1338, 149] on span "Zoom out" at bounding box center [1338, 149] width 23 height 23
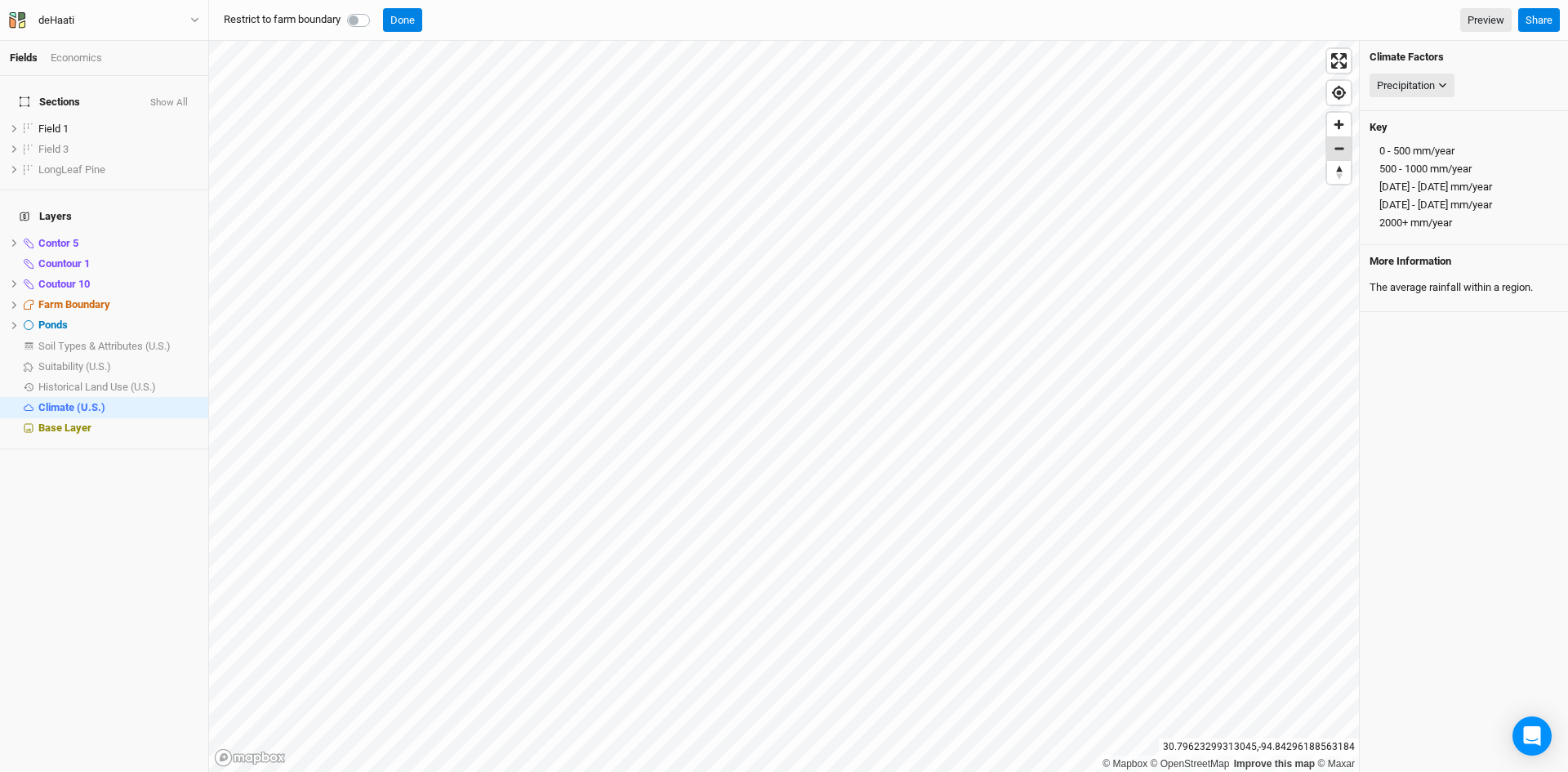
click at [1338, 149] on span "Zoom out" at bounding box center [1338, 149] width 23 height 23
click at [400, 18] on button "Done" at bounding box center [402, 19] width 39 height 24
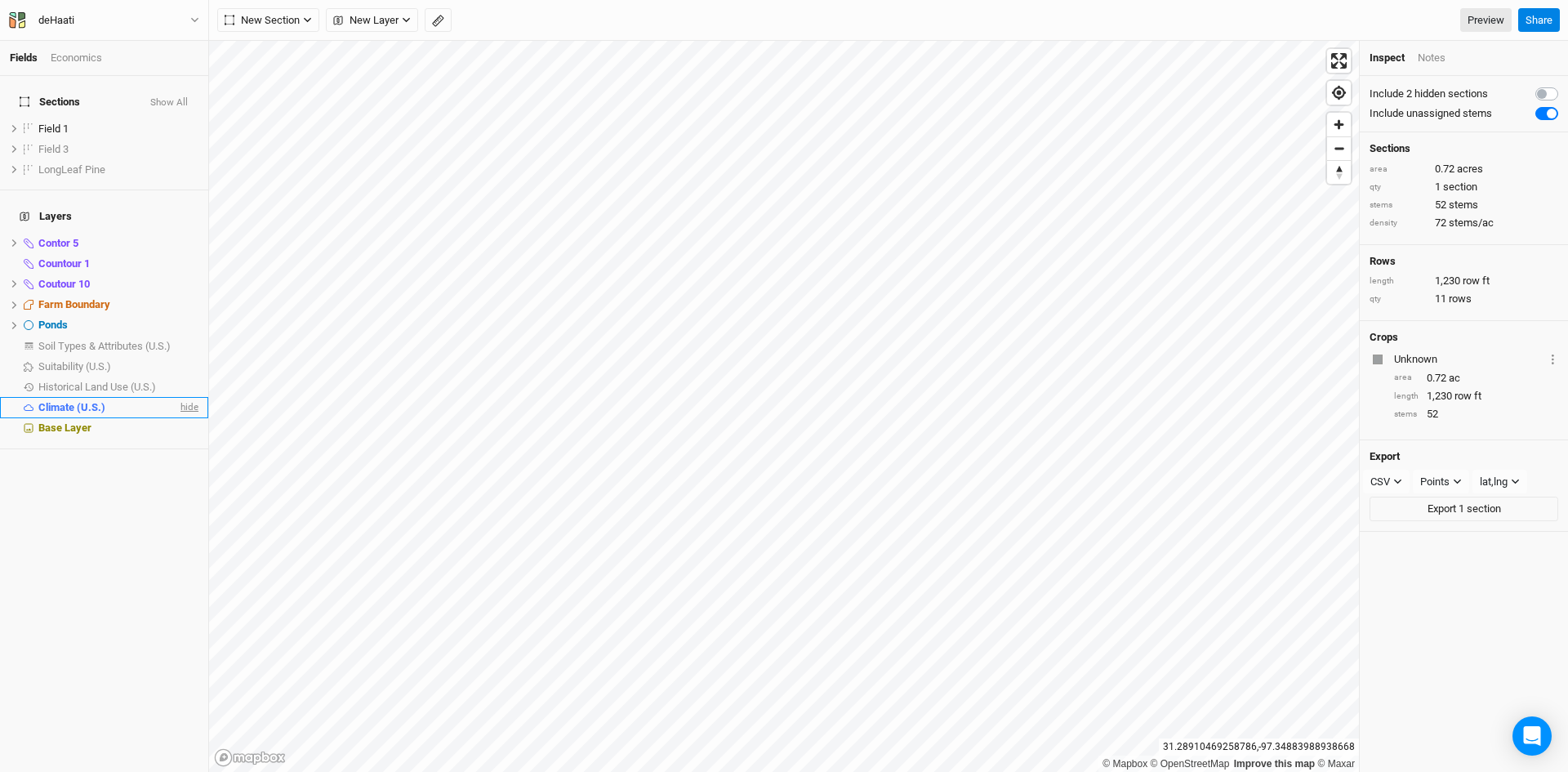
click at [177, 398] on span "hide" at bounding box center [188, 408] width 21 height 20
click at [173, 398] on span "show" at bounding box center [185, 408] width 26 height 20
click at [376, 13] on span "New Layer" at bounding box center [365, 20] width 65 height 16
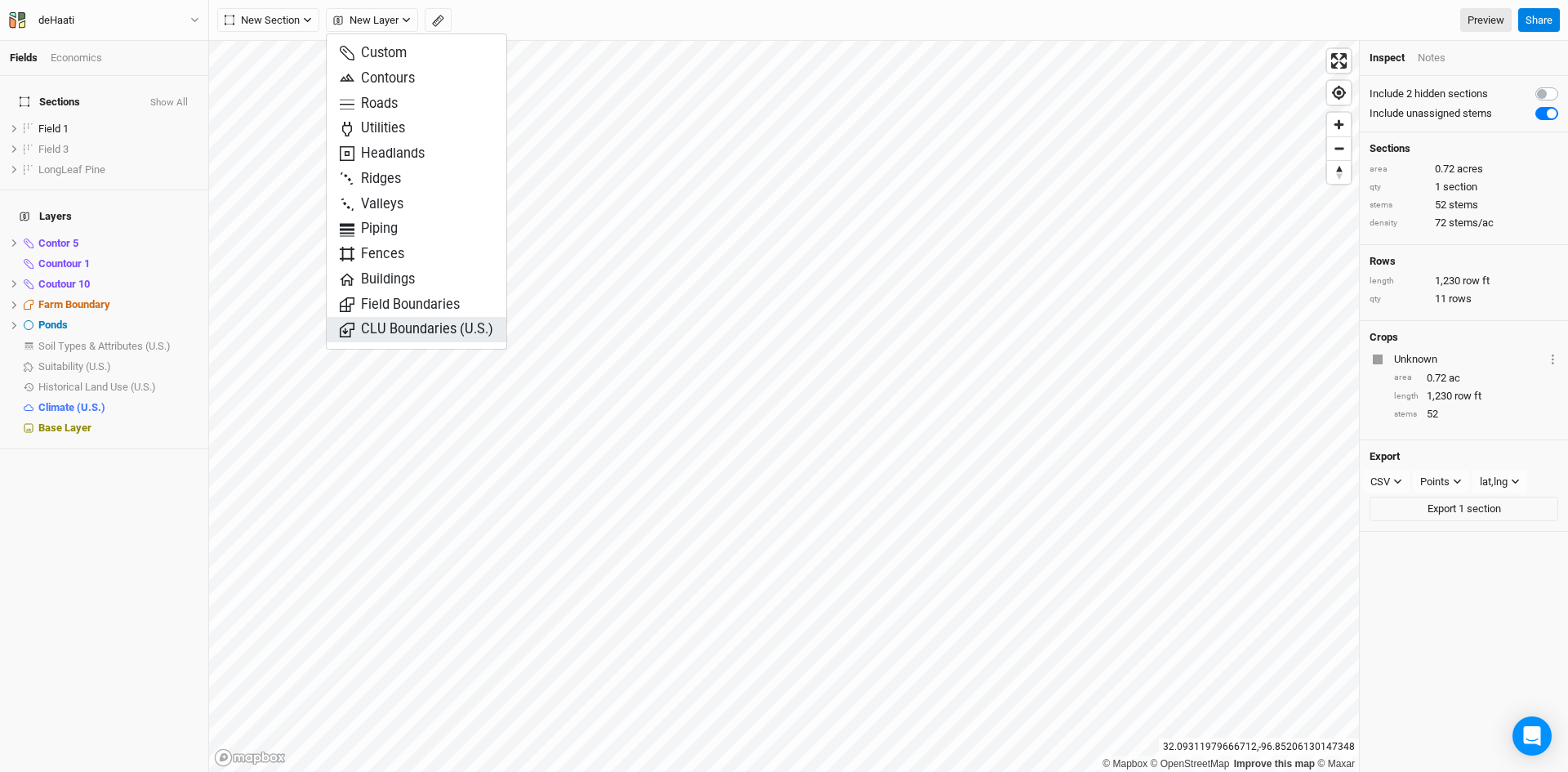
click at [394, 327] on span "CLU Boundaries (U.S.)" at bounding box center [416, 329] width 154 height 18
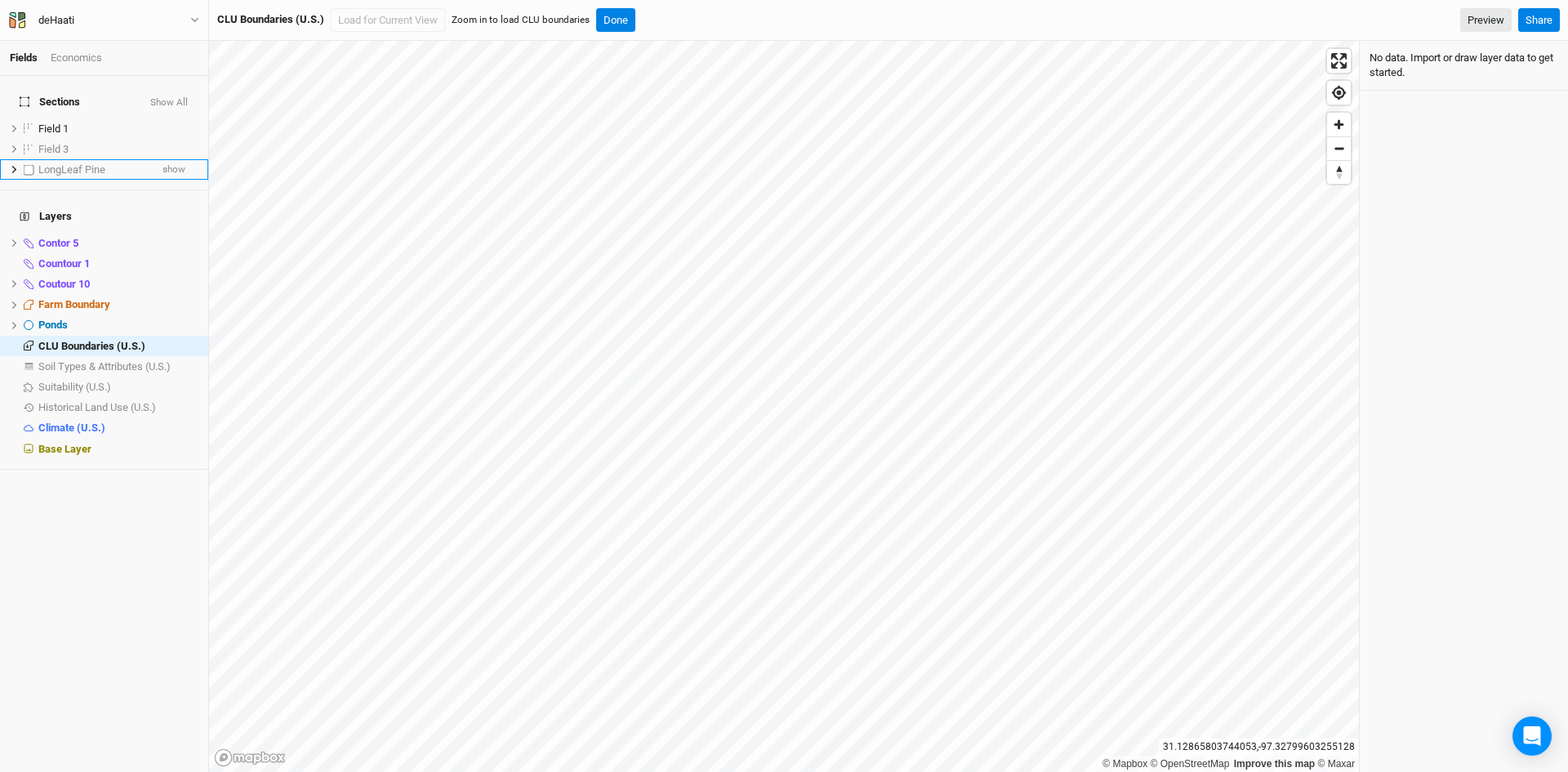
click at [77, 164] on span "LongLeaf Pine" at bounding box center [72, 170] width 67 height 13
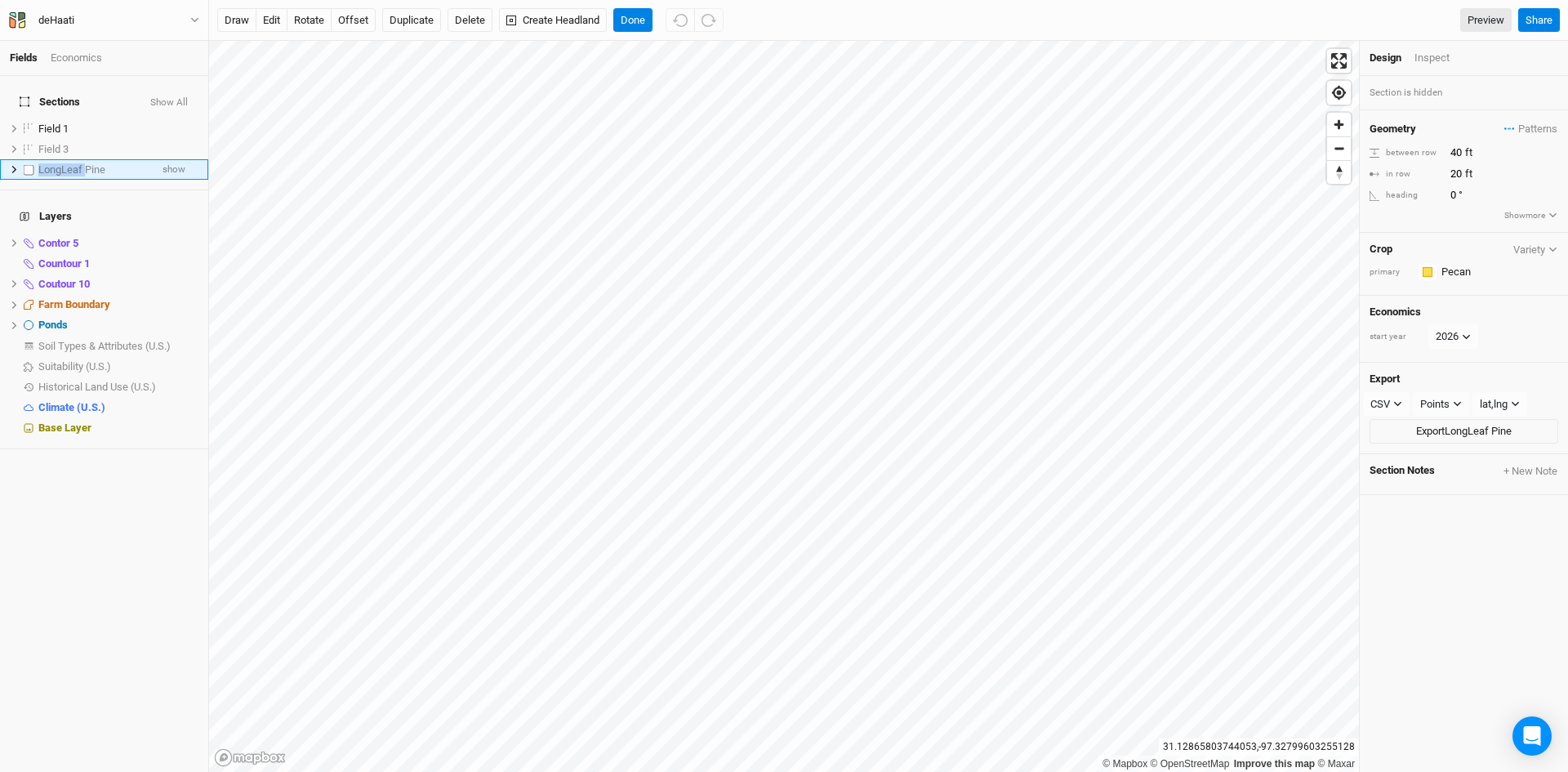
click at [77, 164] on span "LongLeaf Pine" at bounding box center [72, 170] width 67 height 13
click at [163, 159] on span "show" at bounding box center [174, 169] width 23 height 20
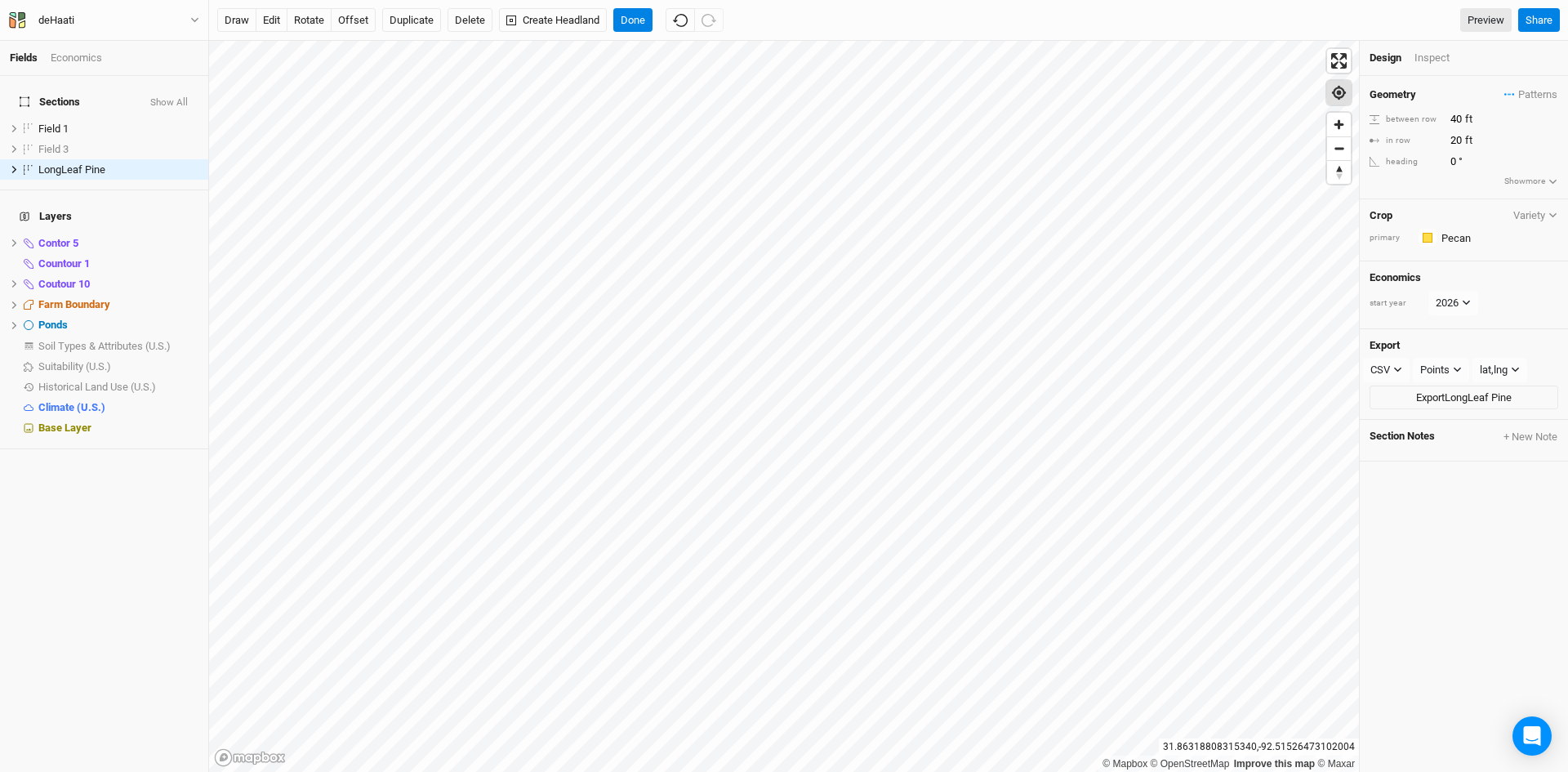
click at [1339, 95] on span "Find my location" at bounding box center [1338, 92] width 23 height 23
click at [1336, 124] on span "Zoom in" at bounding box center [1338, 124] width 23 height 23
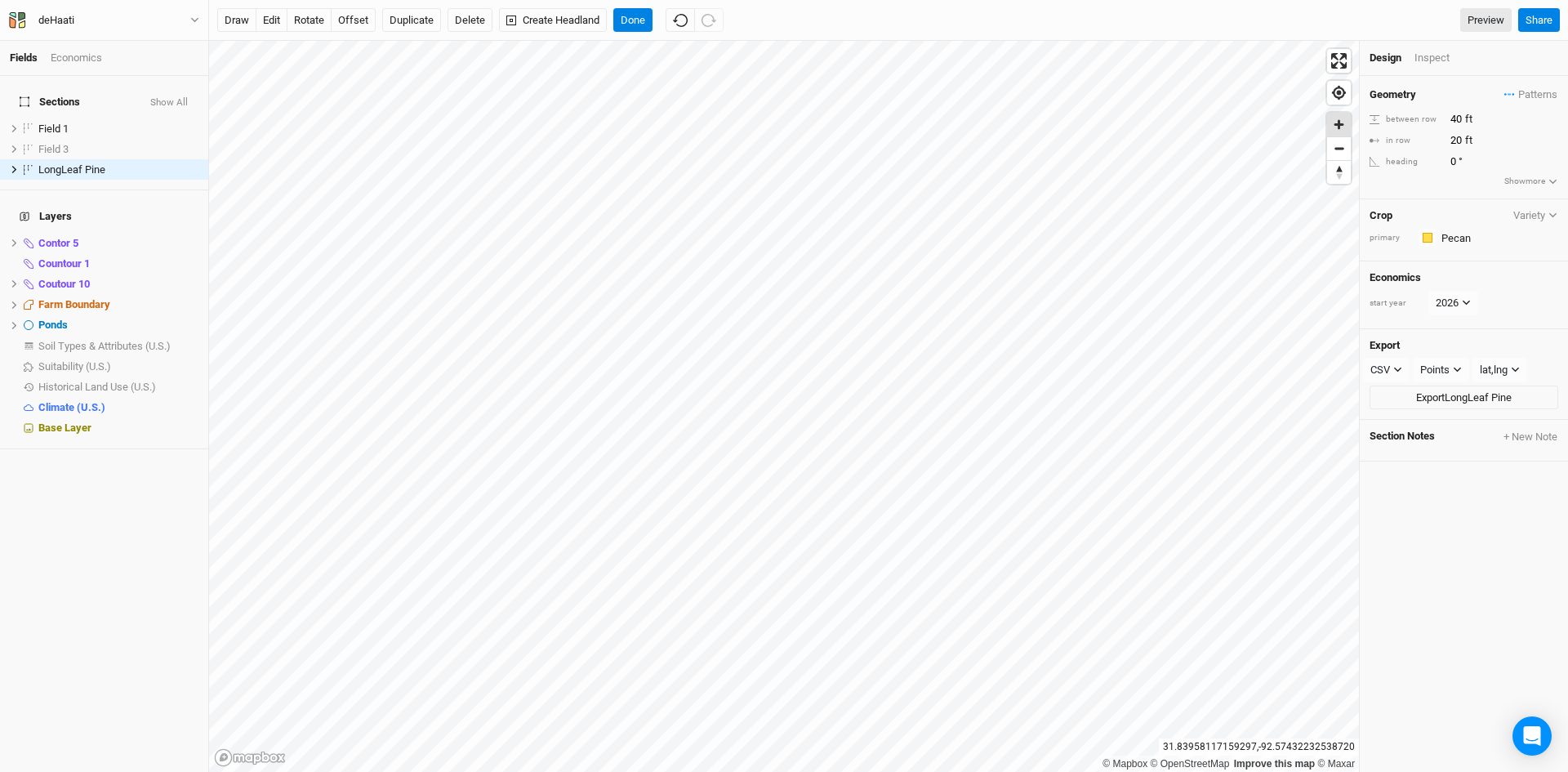
click at [1336, 124] on span "Zoom in" at bounding box center [1338, 124] width 23 height 23
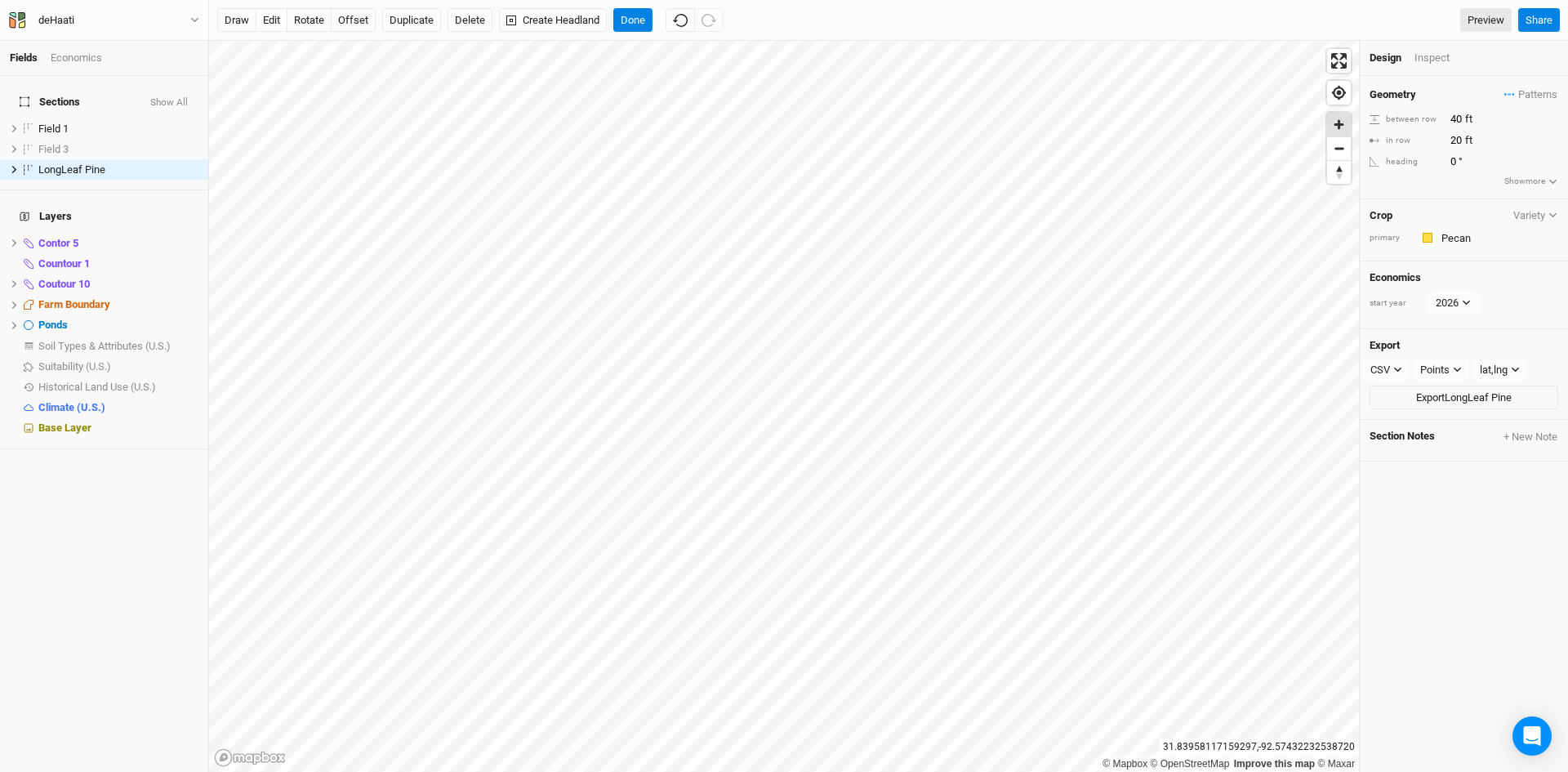
click at [1336, 124] on span "Zoom in" at bounding box center [1338, 124] width 23 height 23
click at [630, 18] on button "Done" at bounding box center [632, 19] width 39 height 24
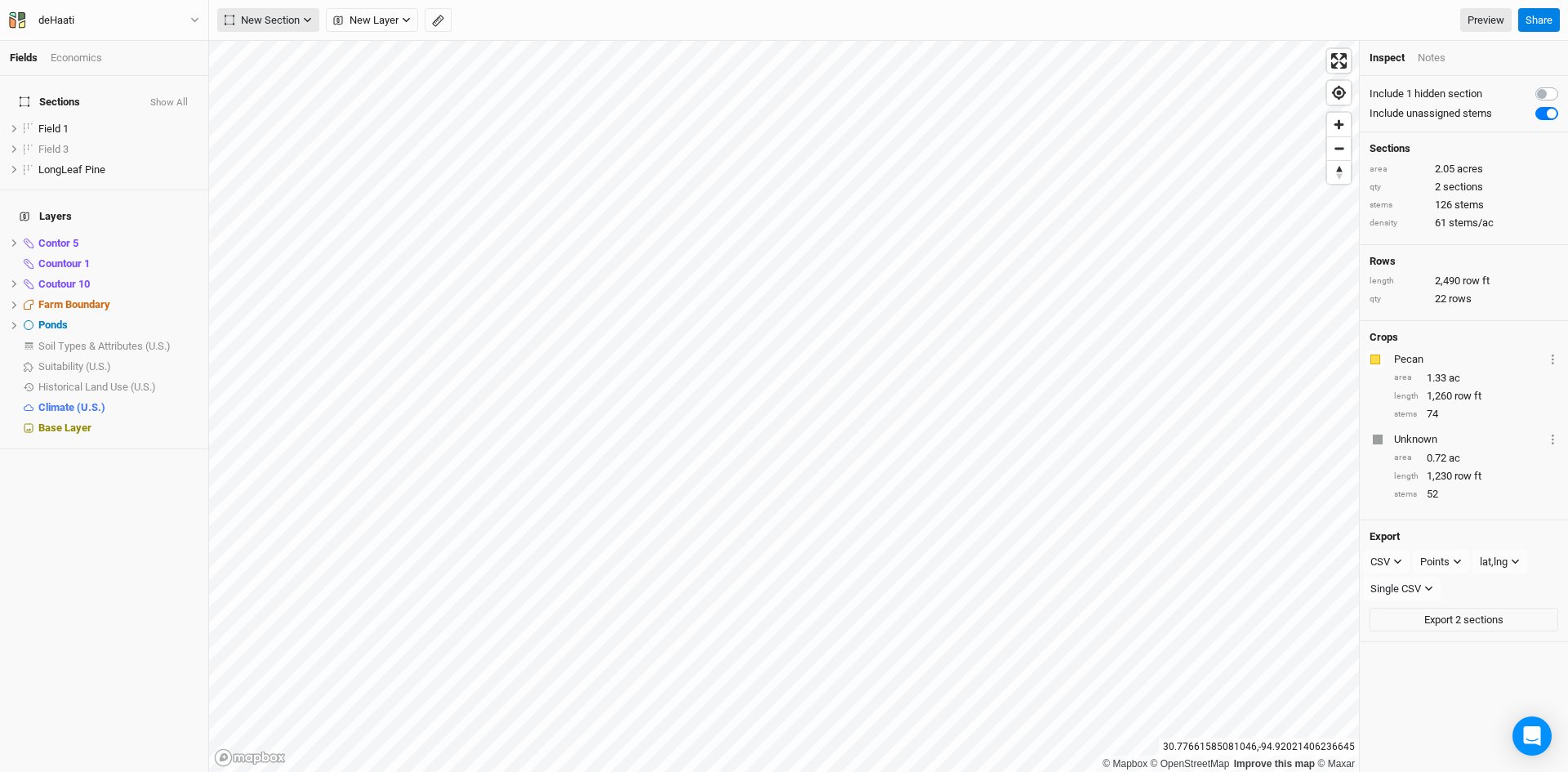
click at [243, 17] on span "New Section" at bounding box center [262, 20] width 76 height 16
click at [355, 23] on span "New Layer" at bounding box center [365, 20] width 65 height 16
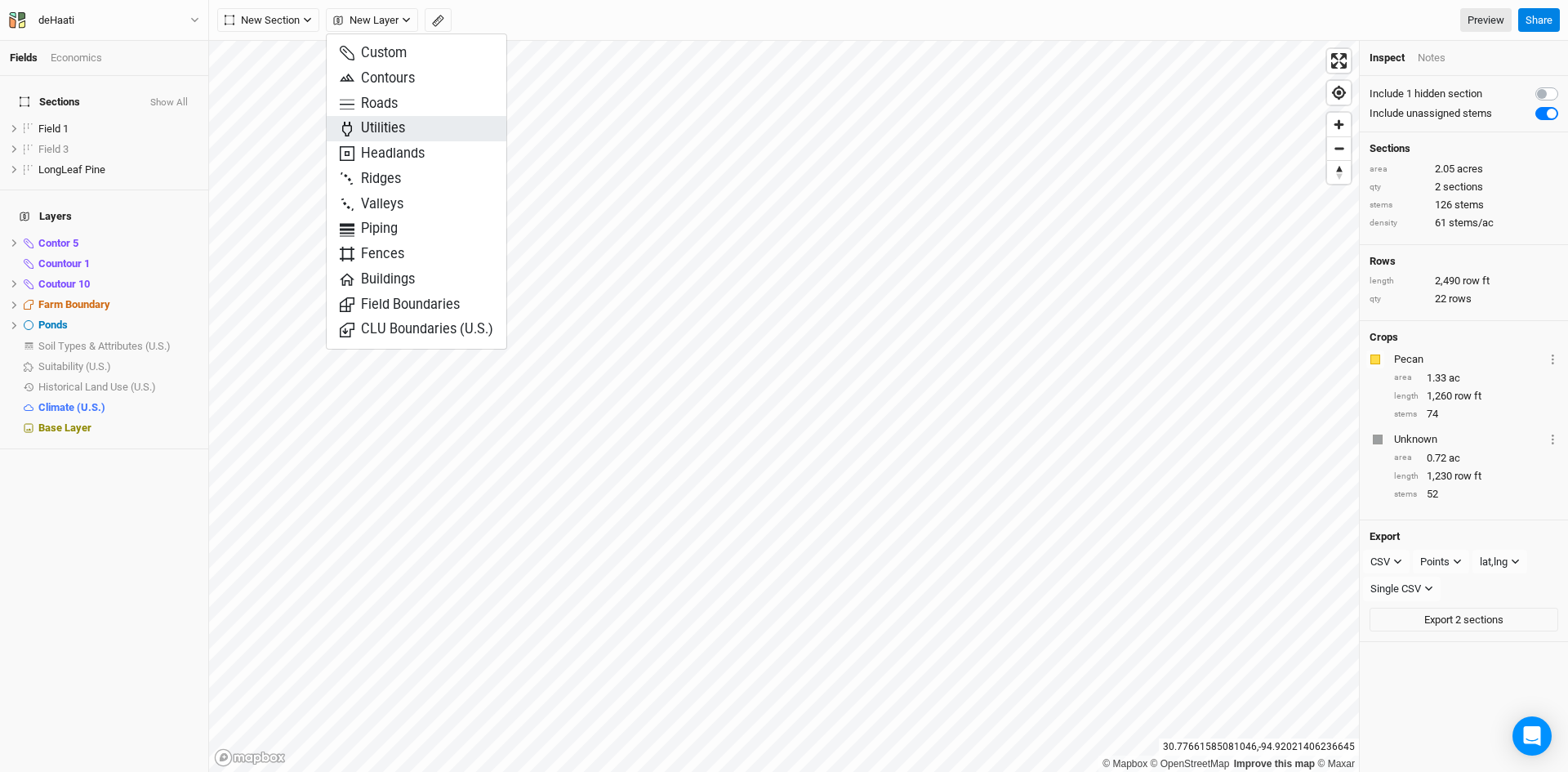
click at [370, 125] on span "Utilities" at bounding box center [372, 128] width 65 height 18
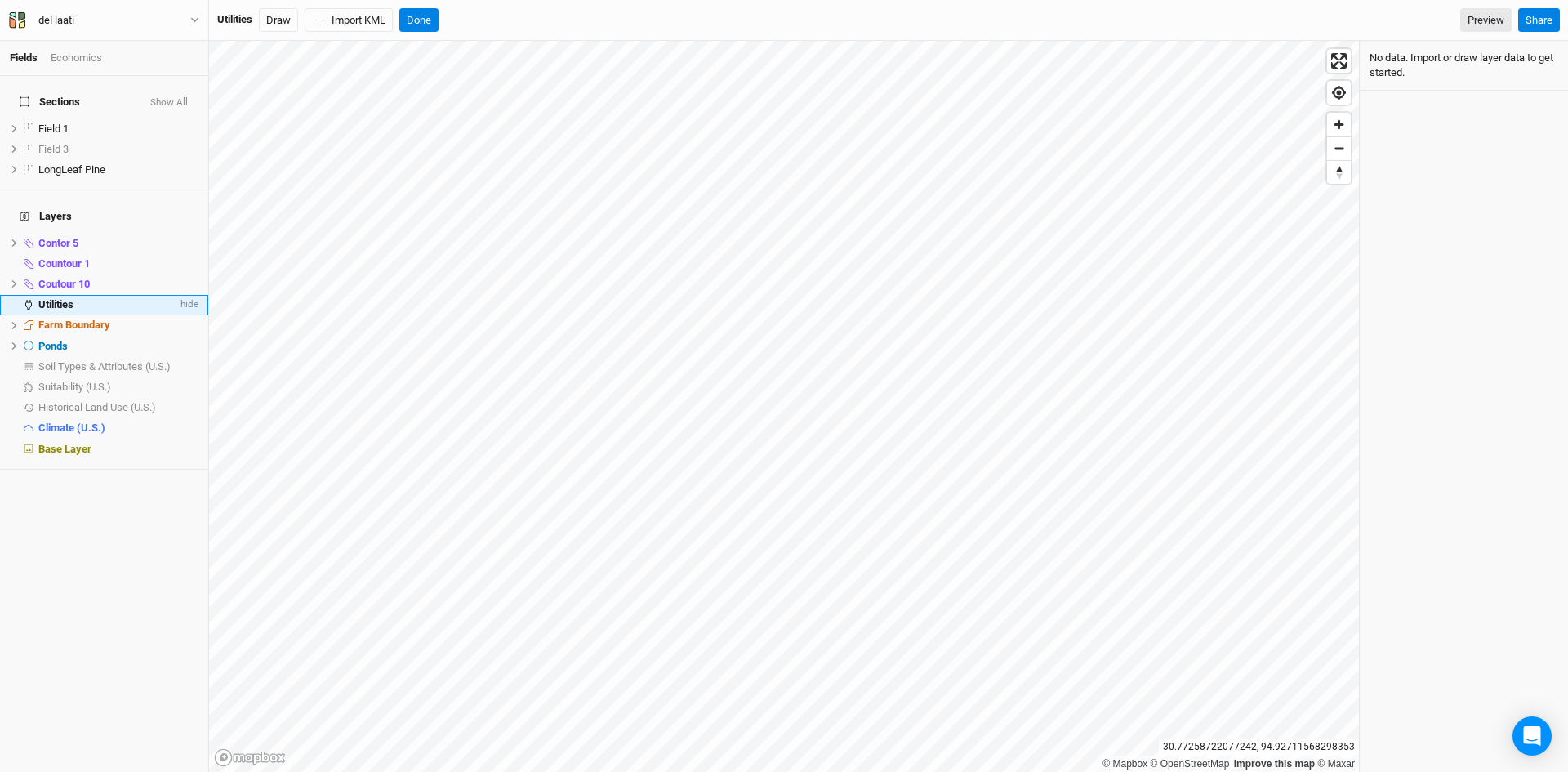
click at [92, 298] on div "Utilities" at bounding box center [108, 304] width 138 height 13
click at [410, 17] on button "Done" at bounding box center [418, 19] width 39 height 24
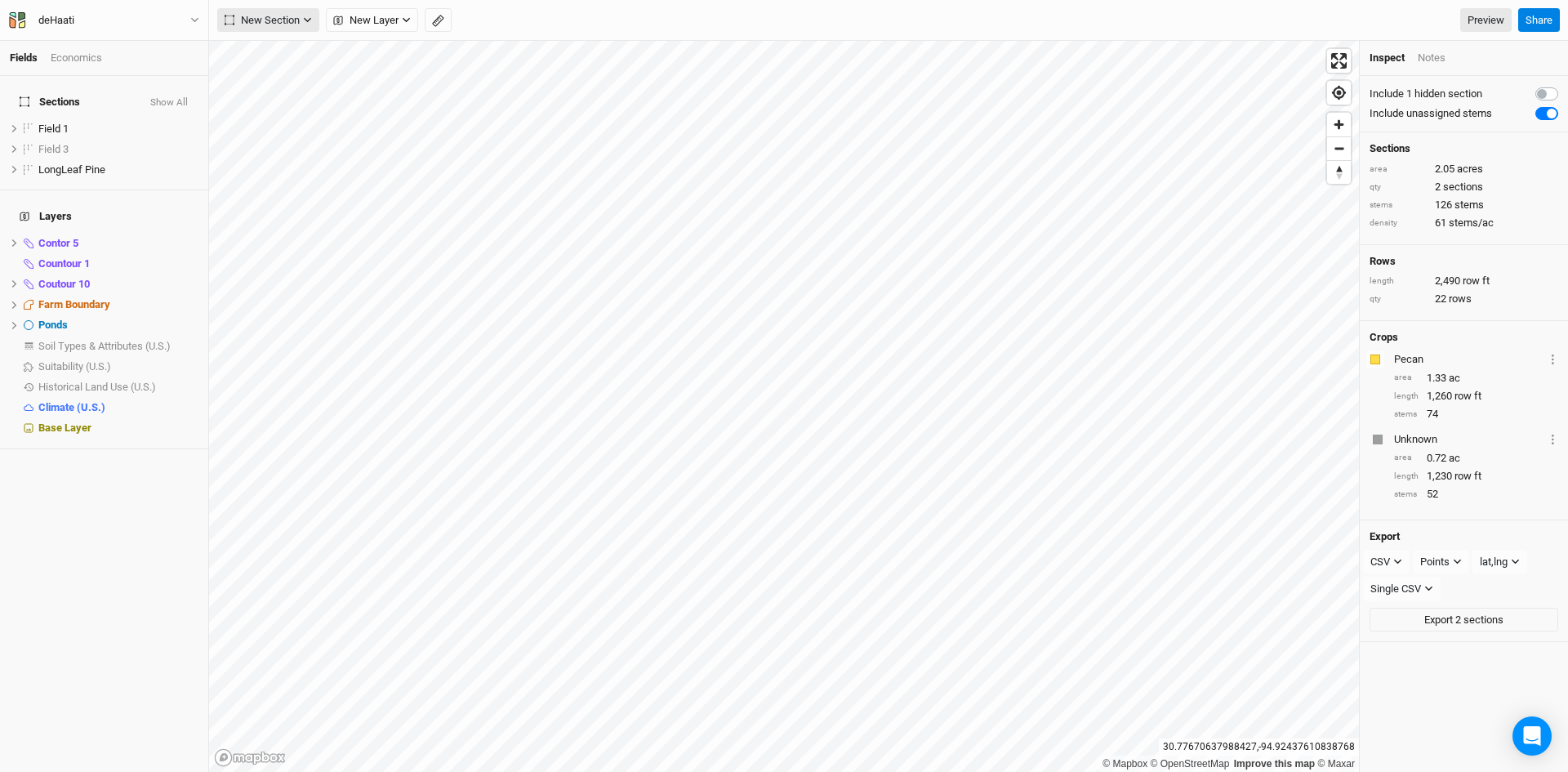
click at [302, 28] on button "New Section" at bounding box center [267, 19] width 102 height 24
click at [376, 25] on span "New Layer" at bounding box center [365, 20] width 65 height 16
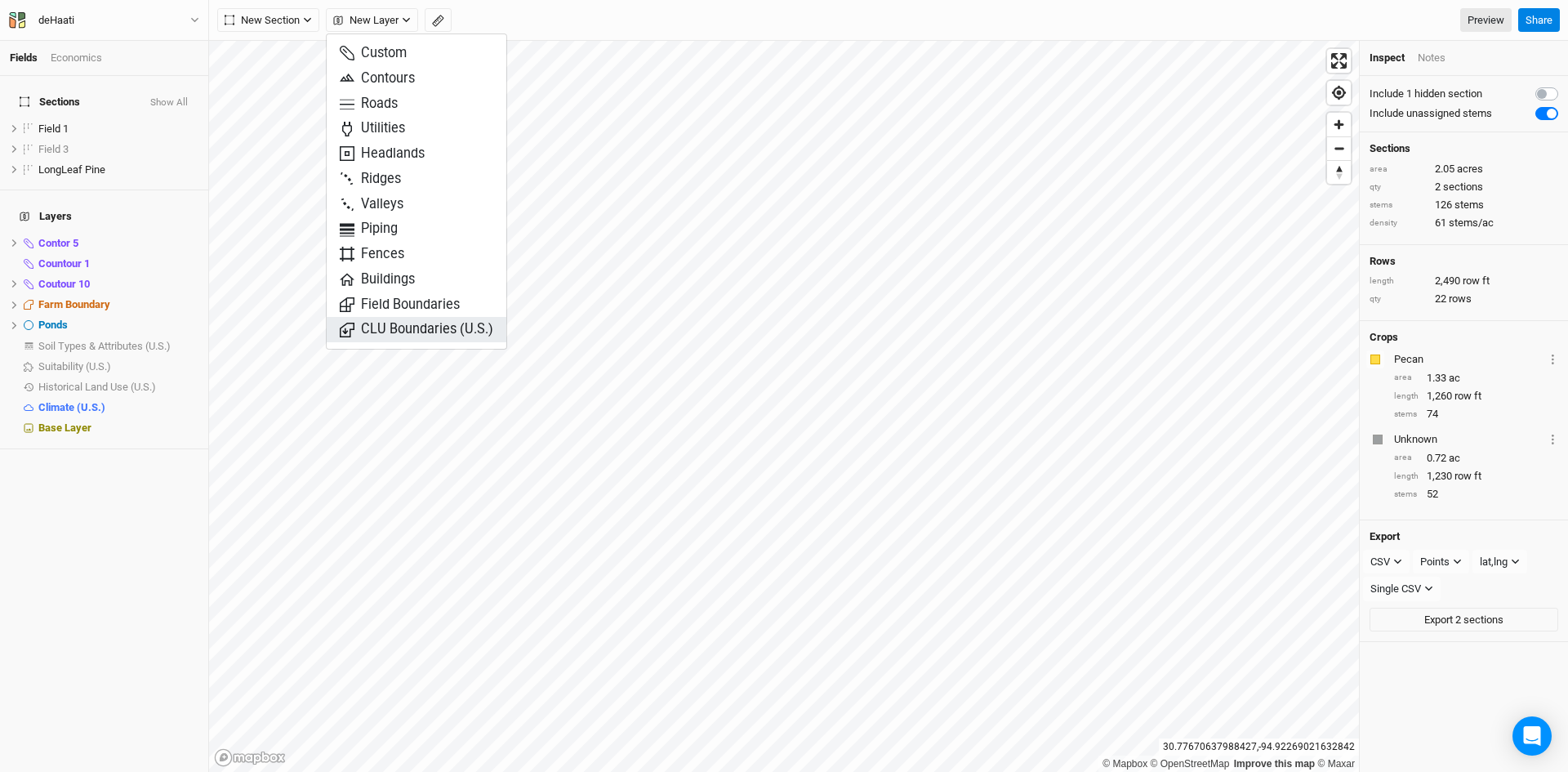
click at [380, 330] on span "CLU Boundaries (U.S.)" at bounding box center [416, 329] width 154 height 18
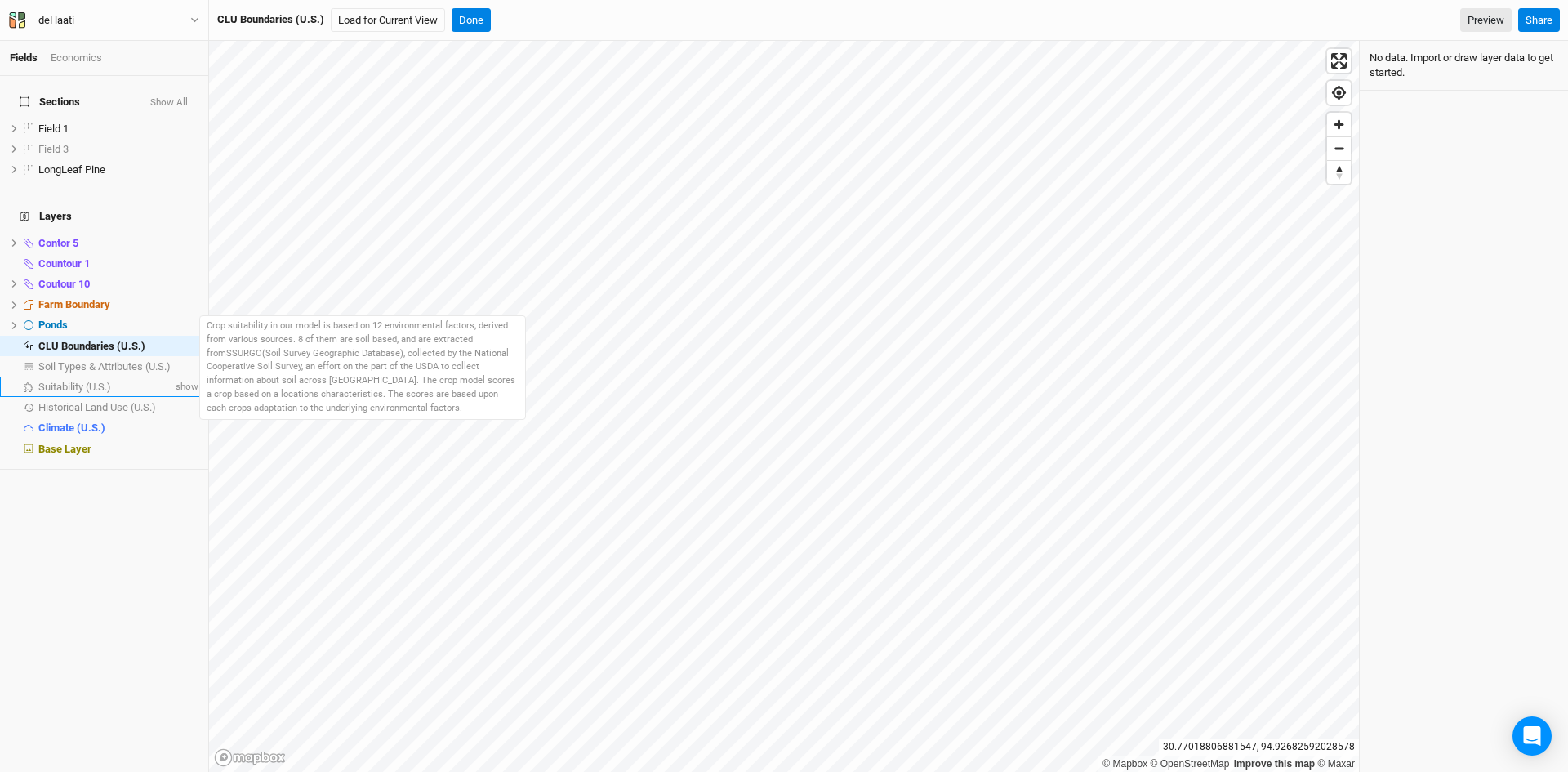
click at [107, 381] on span "Suitability (U.S.)" at bounding box center [75, 386] width 73 height 13
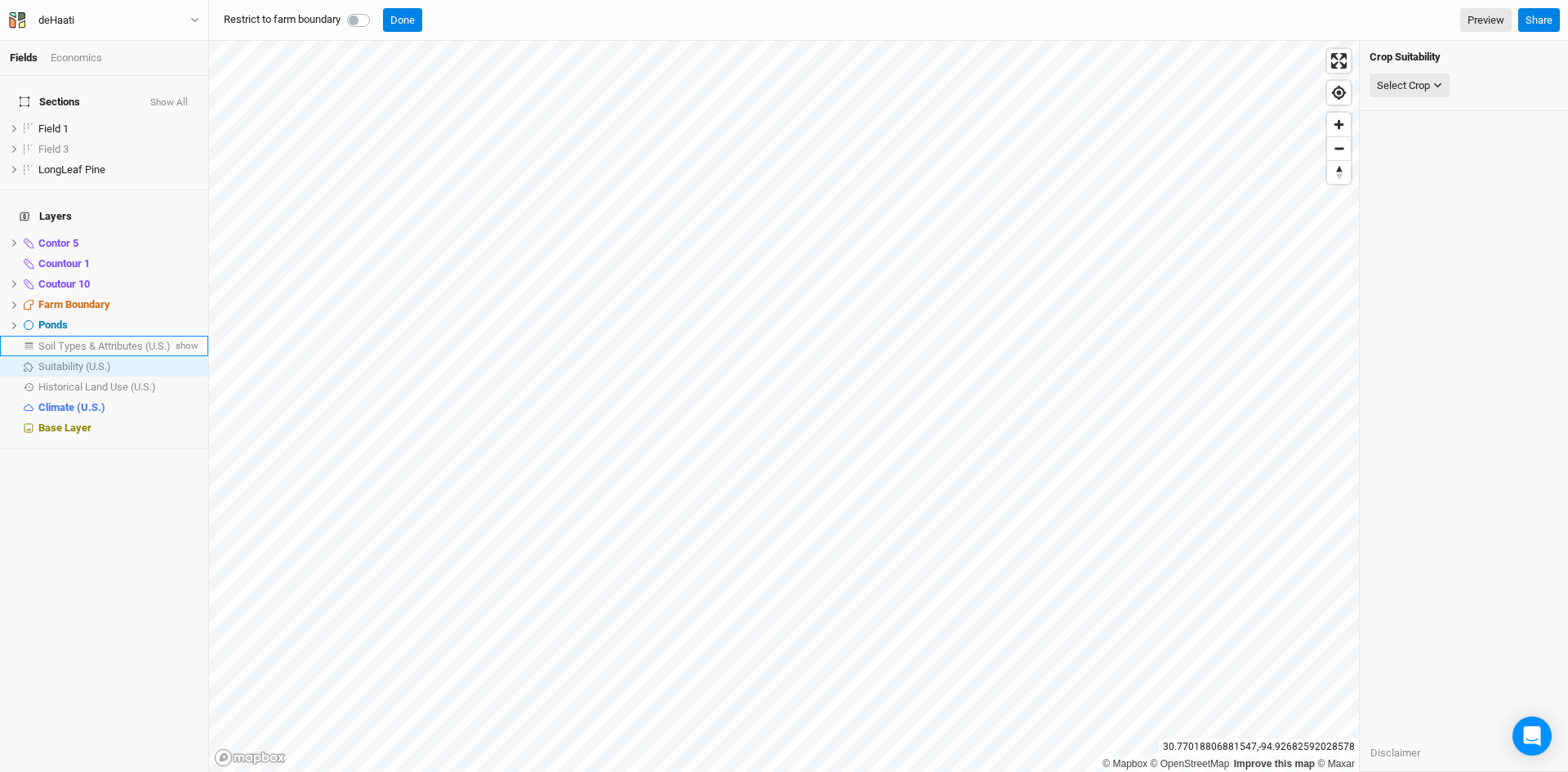
click at [71, 340] on span "Soil Types & Attributes (U.S.)" at bounding box center [105, 346] width 133 height 13
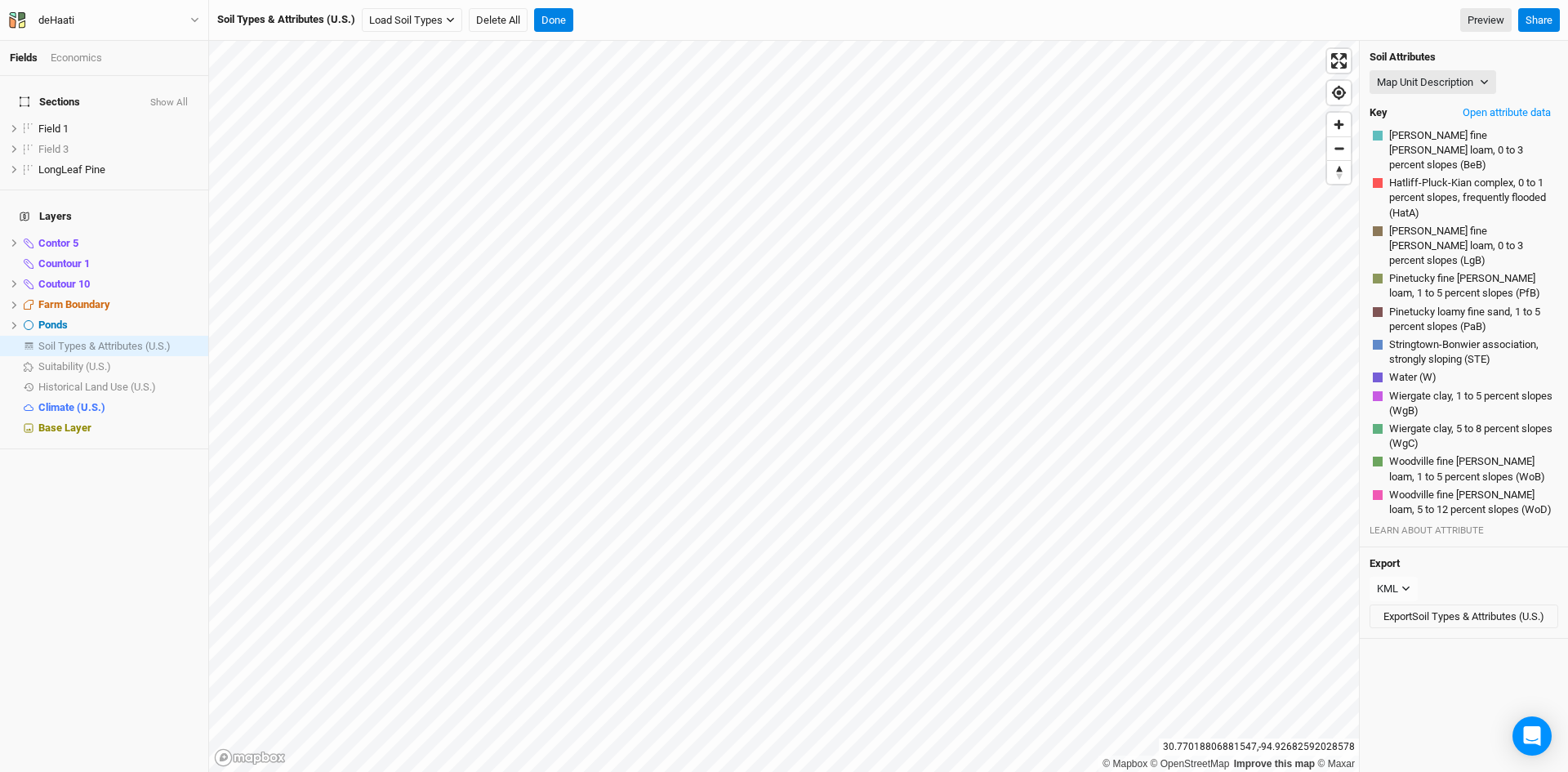
click at [71, 60] on div "Economics" at bounding box center [76, 57] width 51 height 15
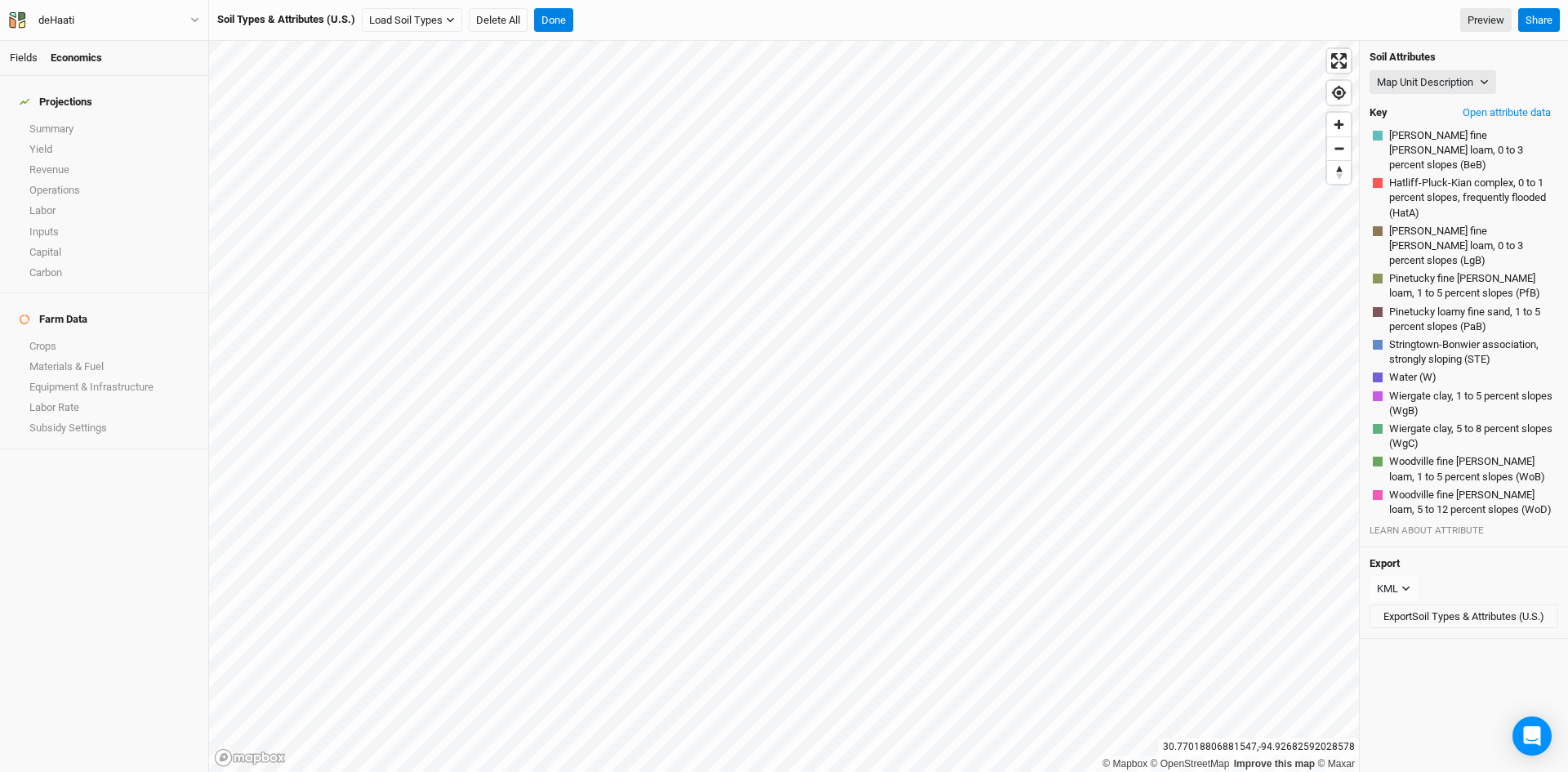
click at [25, 60] on link "Fields" at bounding box center [23, 57] width 28 height 13
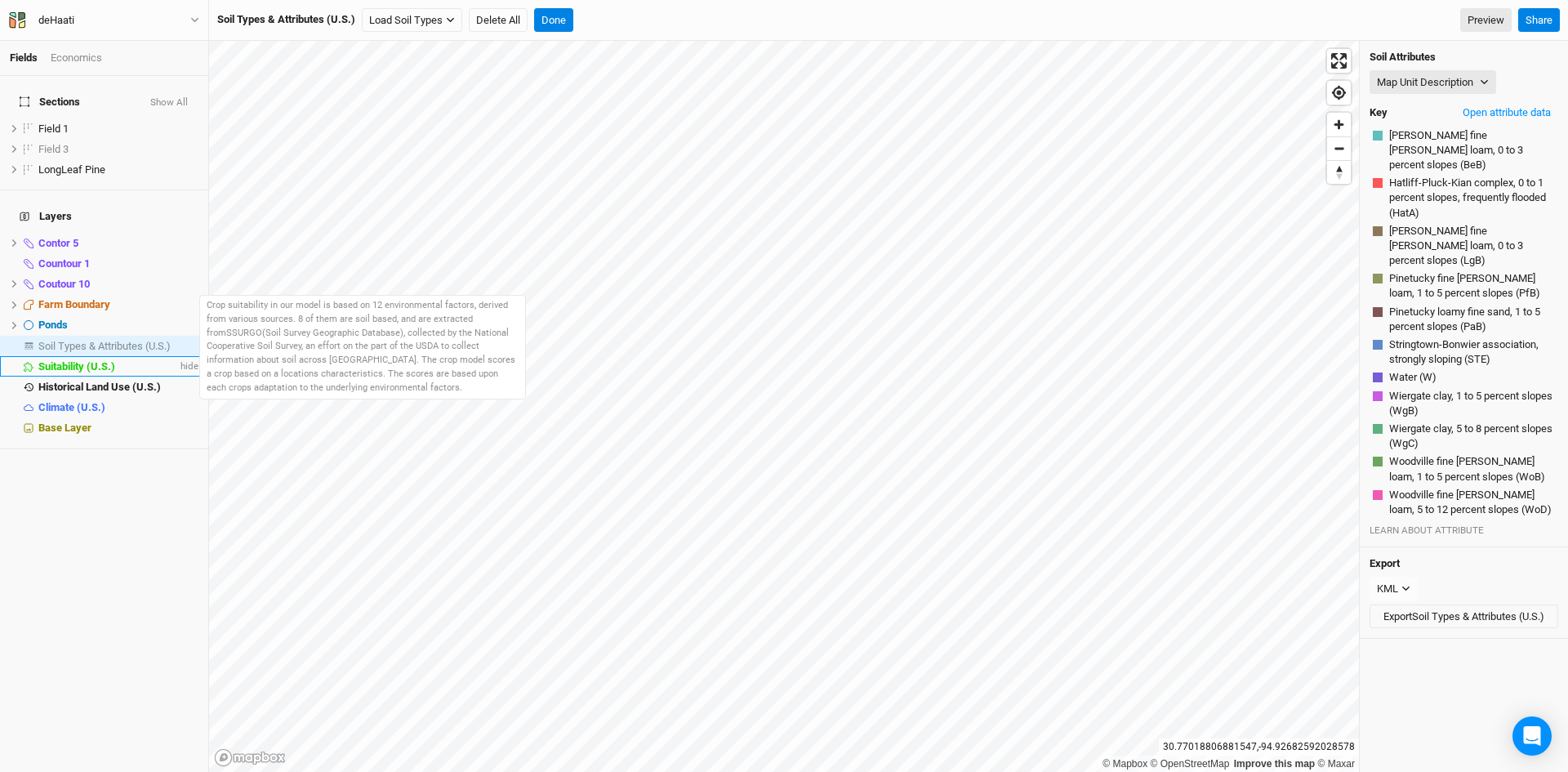
click at [107, 360] on span "Suitability (U.S.)" at bounding box center [77, 366] width 77 height 13
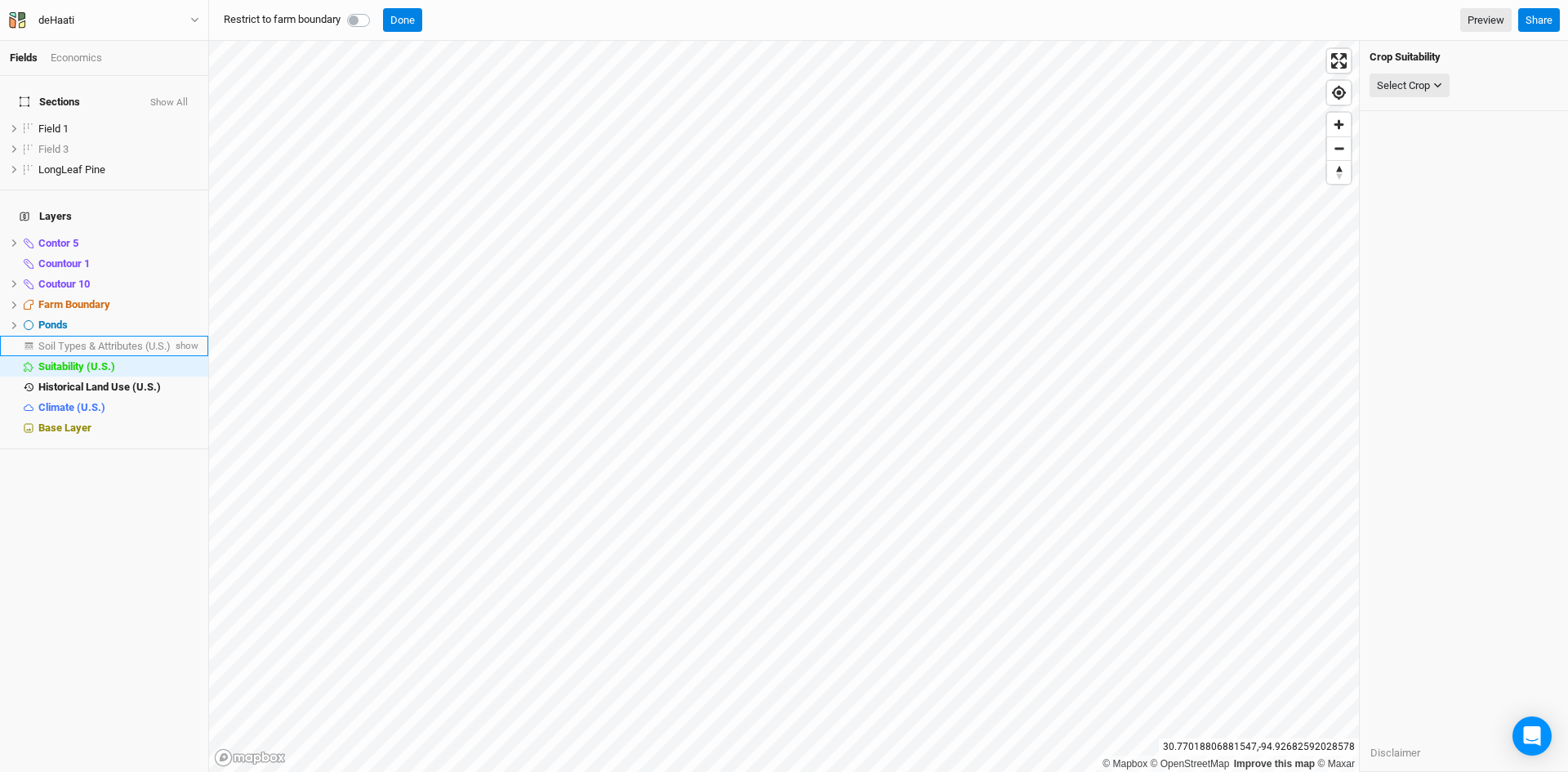
click at [133, 340] on span "Soil Types & Attributes (U.S.)" at bounding box center [105, 346] width 133 height 13
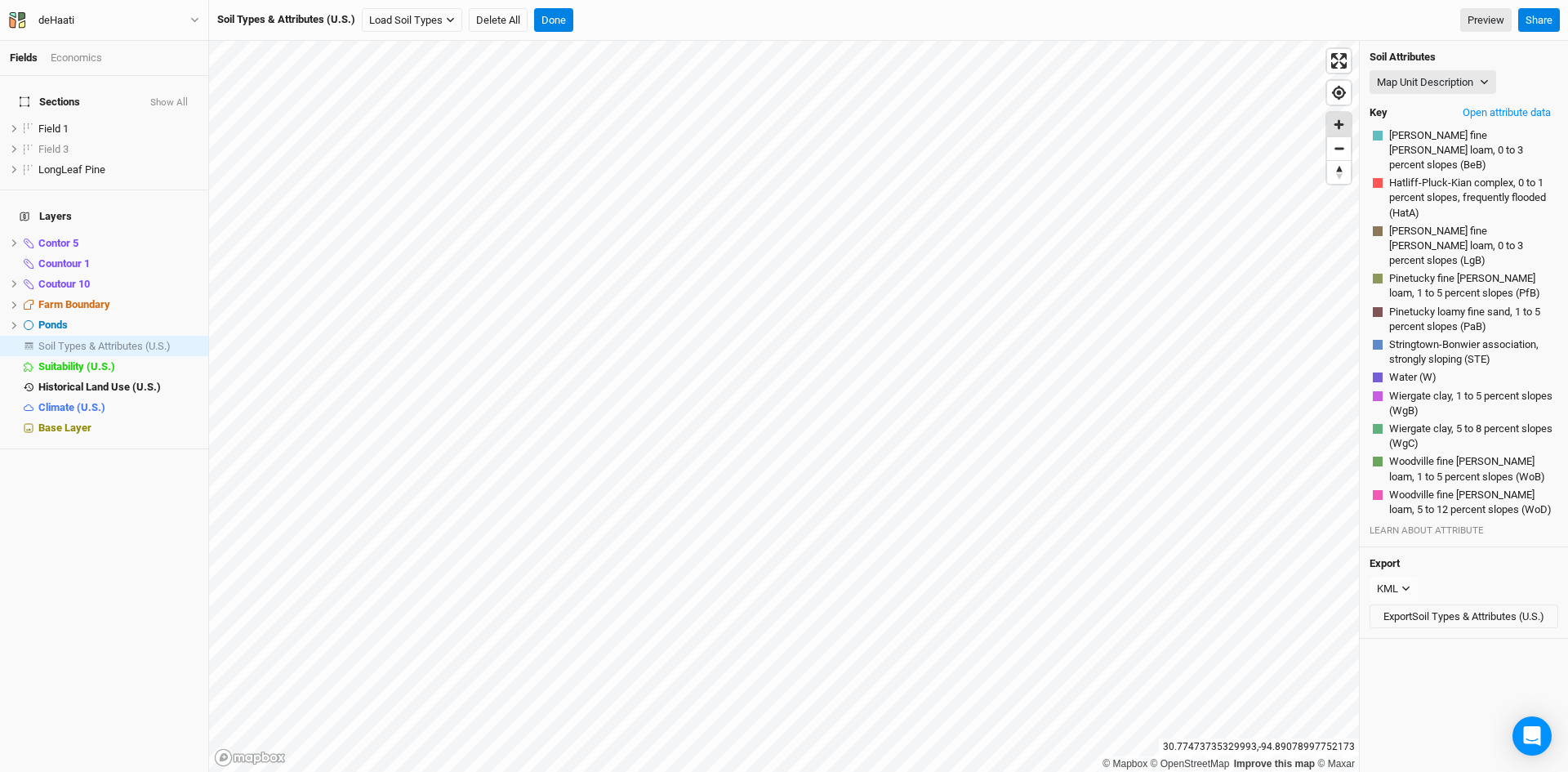
click at [1342, 129] on span "Zoom in" at bounding box center [1338, 124] width 23 height 23
click at [1340, 156] on span "Zoom out" at bounding box center [1338, 149] width 23 height 23
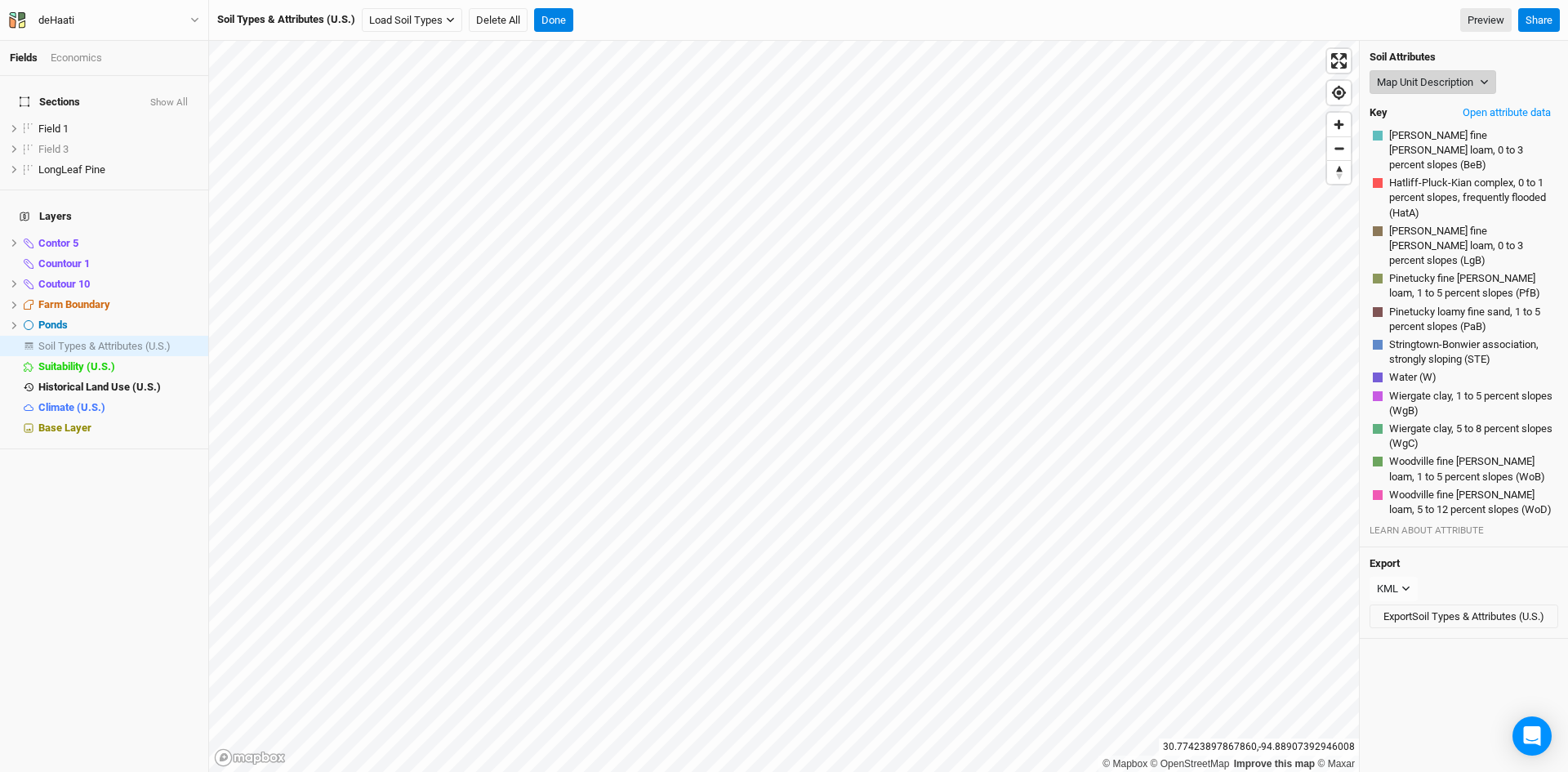
click at [1421, 82] on button "Map Unit Description" at bounding box center [1432, 82] width 127 height 24
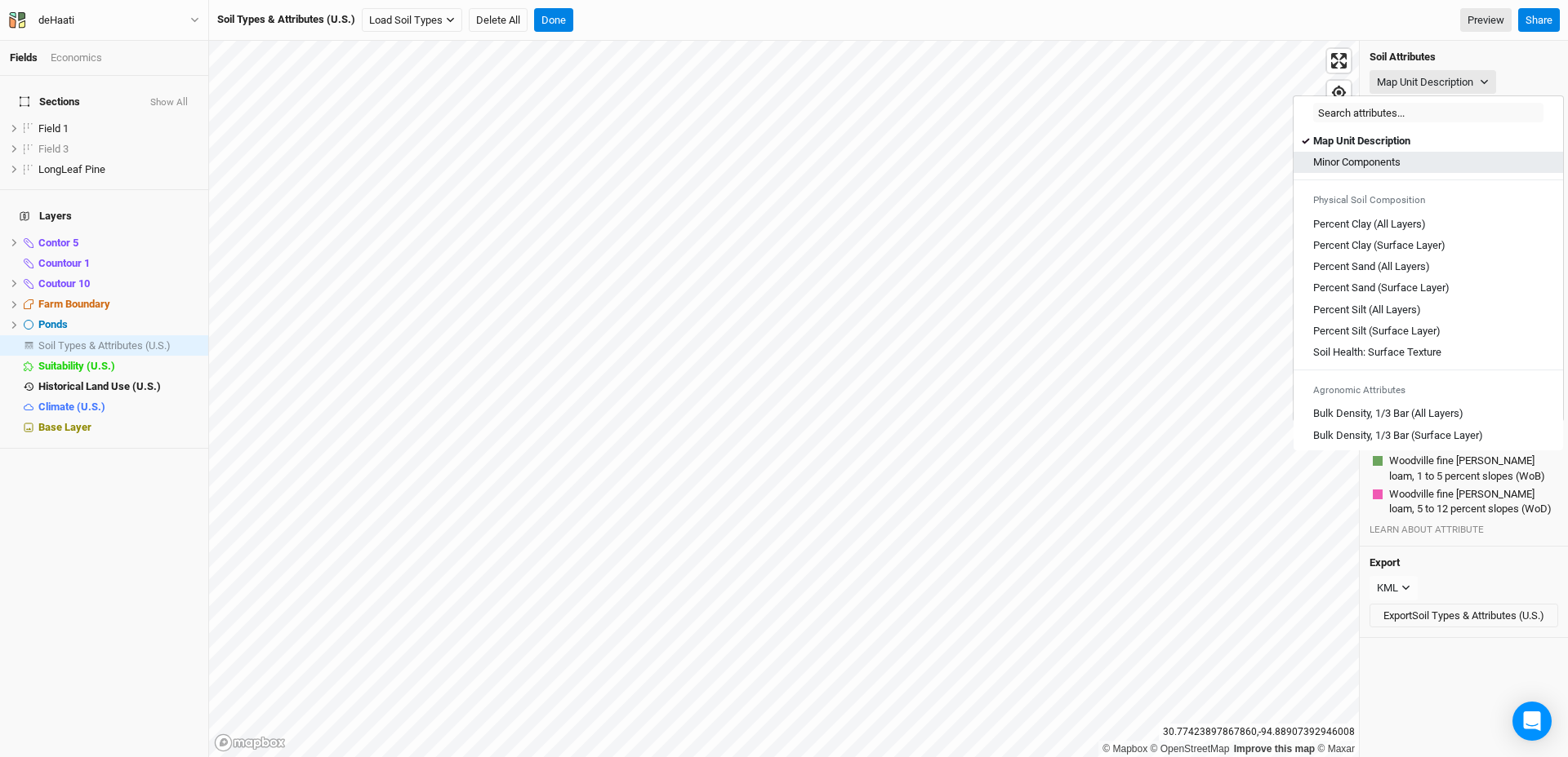
click at [1388, 162] on Components "Minor Components" at bounding box center [1357, 162] width 87 height 15
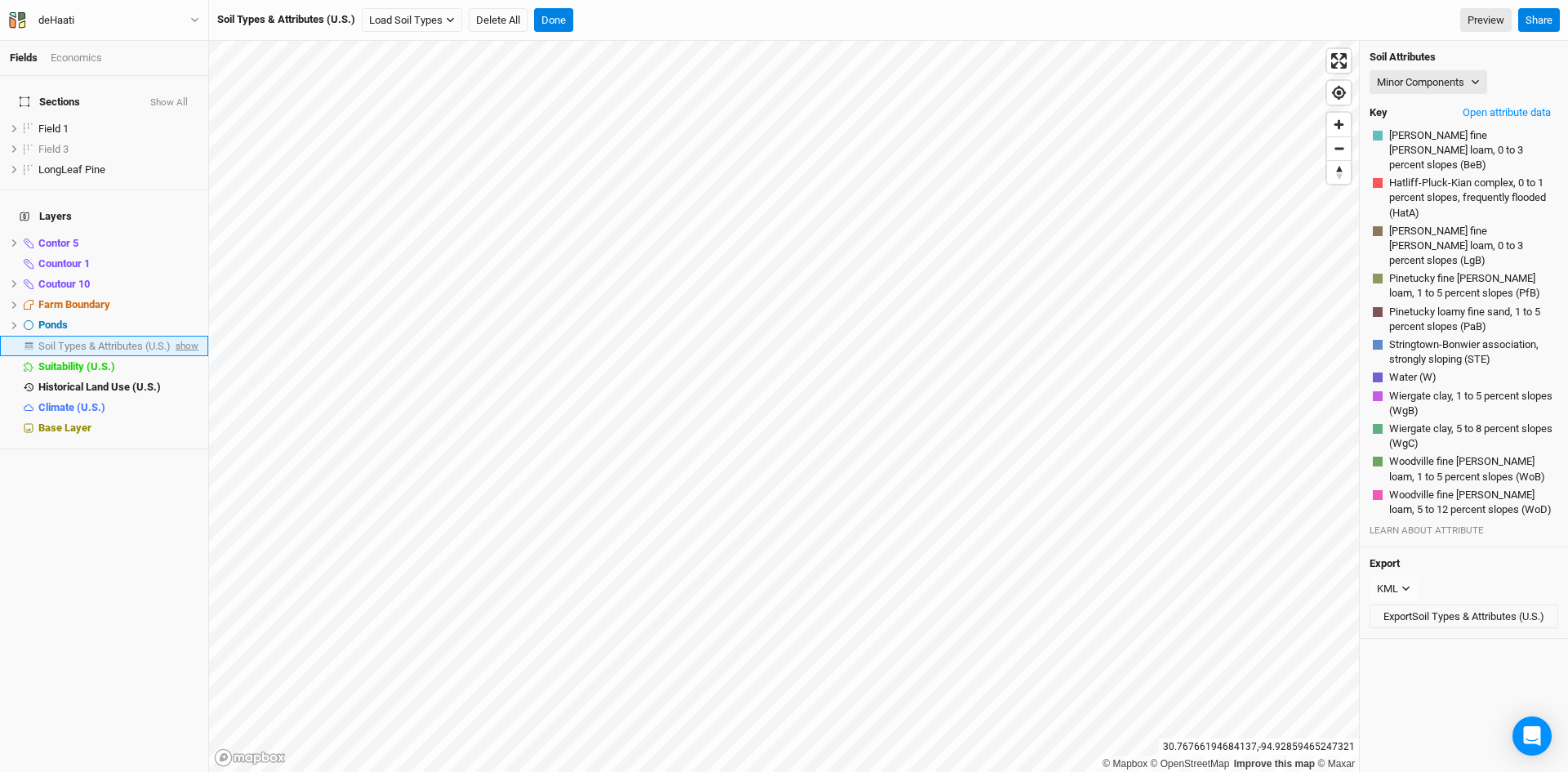
click at [173, 336] on span "show" at bounding box center [185, 346] width 26 height 20
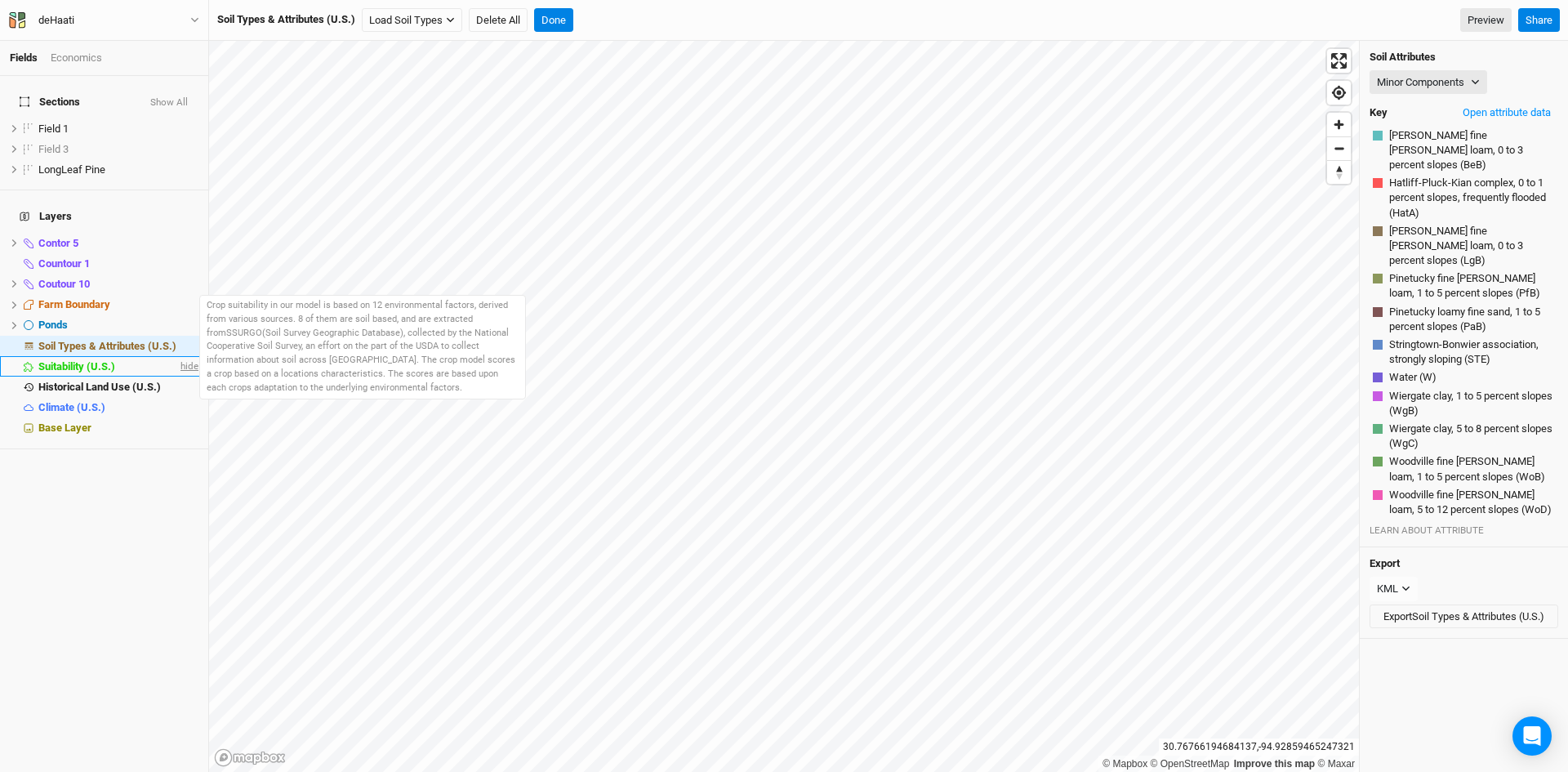
click at [177, 356] on span "hide" at bounding box center [188, 366] width 21 height 20
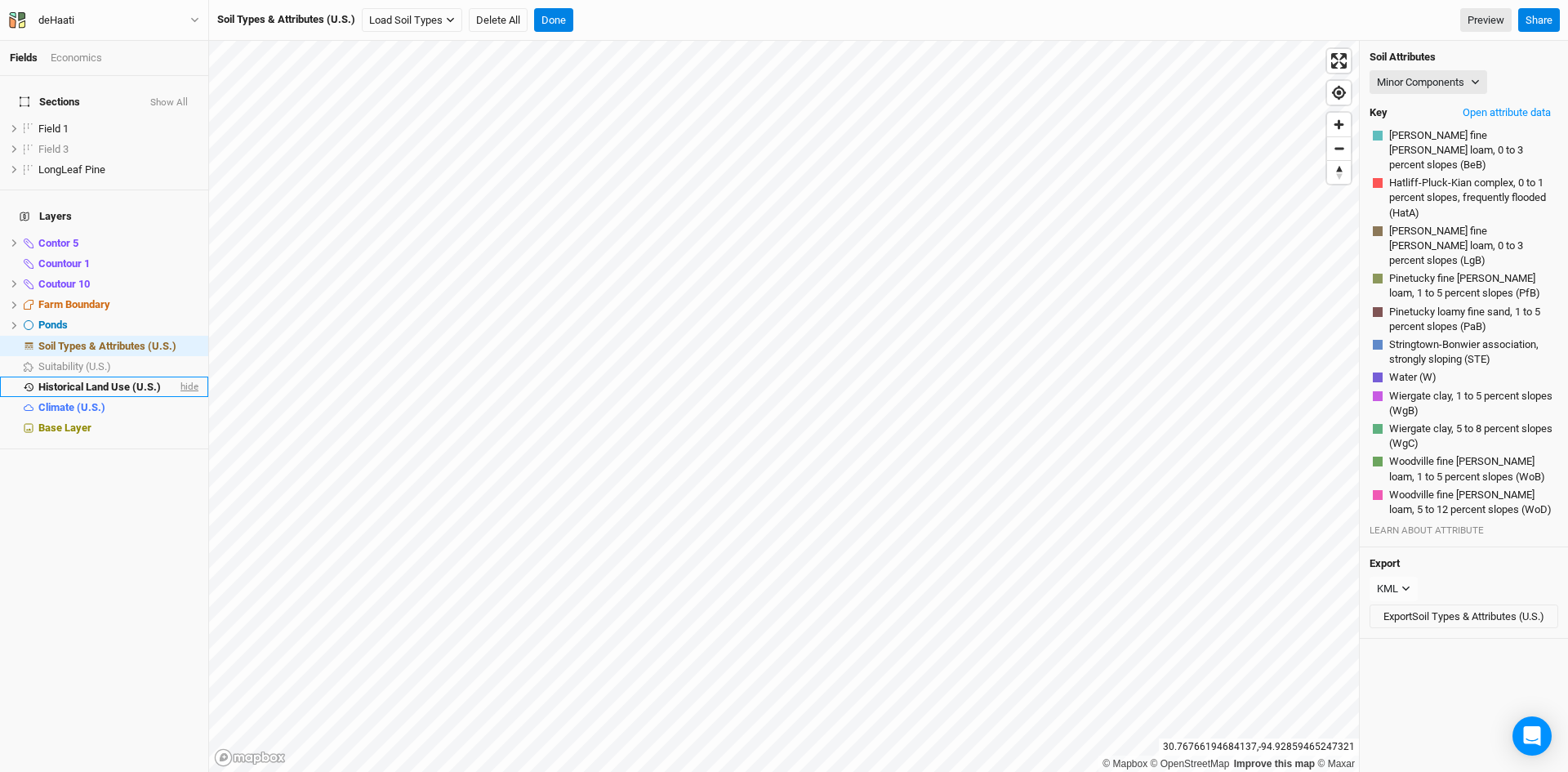
click at [177, 377] on span "hide" at bounding box center [188, 386] width 21 height 20
click at [177, 398] on span "hide" at bounding box center [188, 408] width 21 height 20
click at [1340, 128] on span "Zoom in" at bounding box center [1338, 124] width 23 height 23
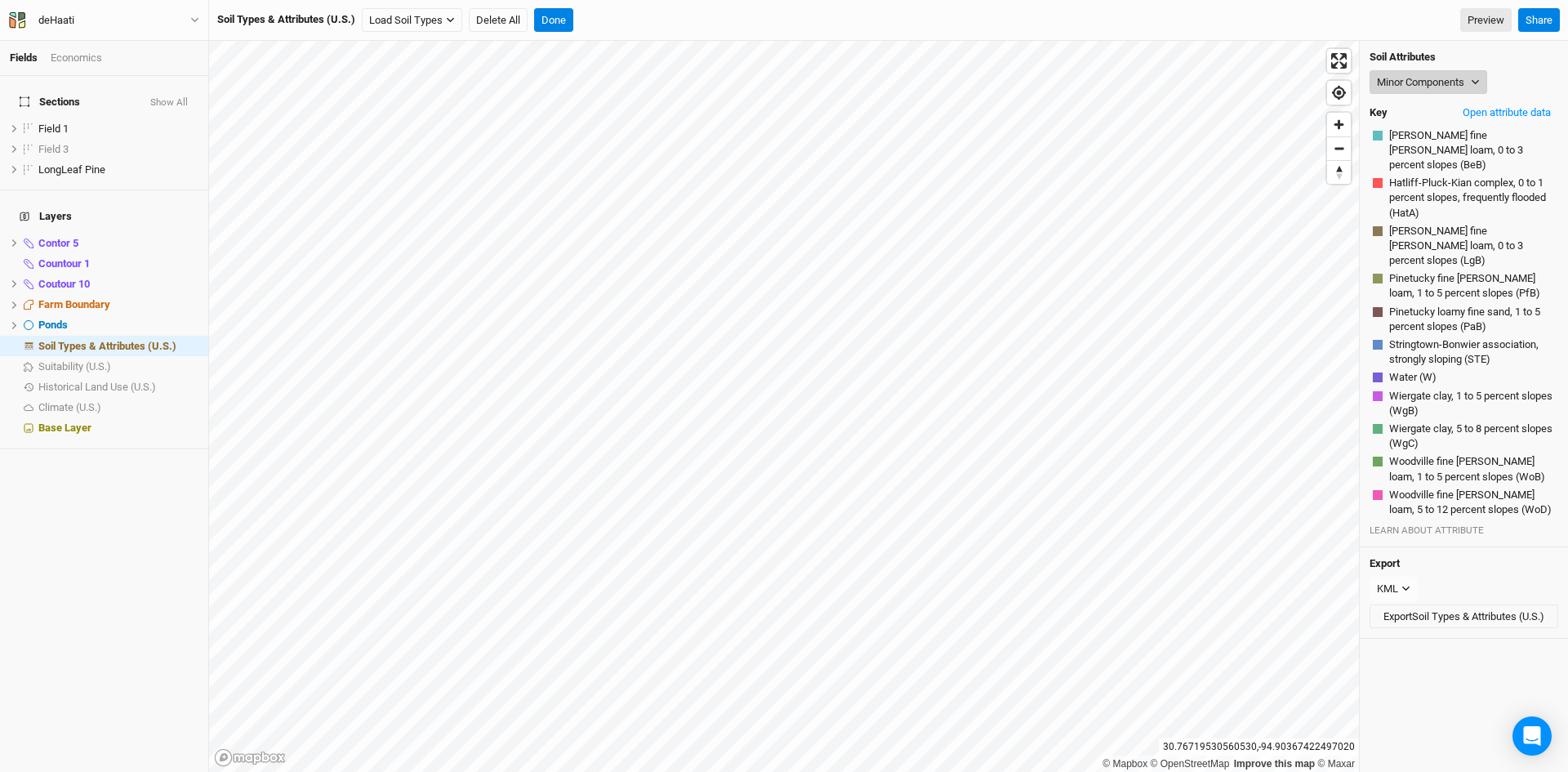
click at [1427, 76] on button "Minor Components" at bounding box center [1428, 82] width 117 height 24
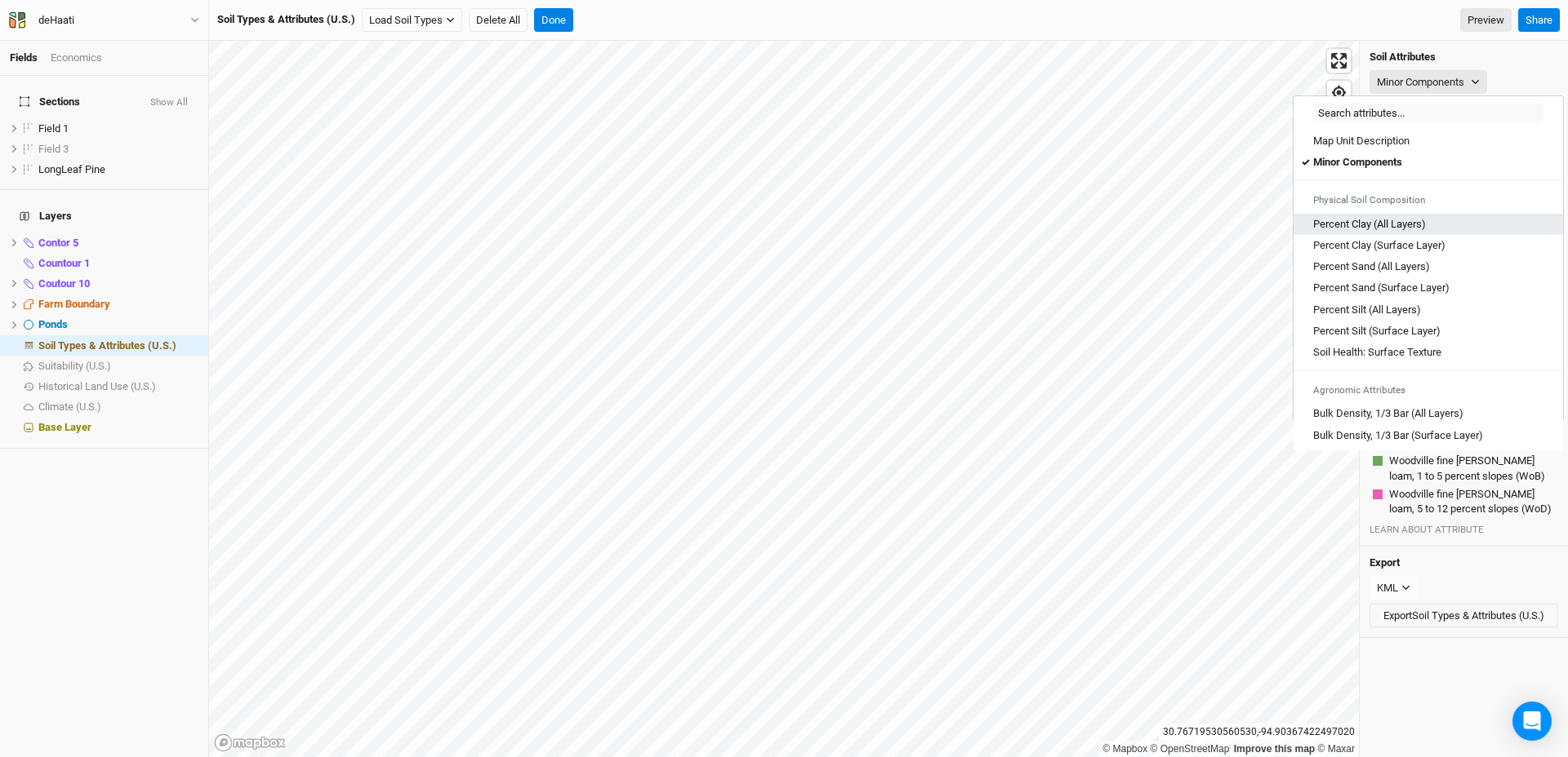
click at [1357, 226] on Layers\) "Percent Clay (All Layers)" at bounding box center [1369, 224] width 112 height 15
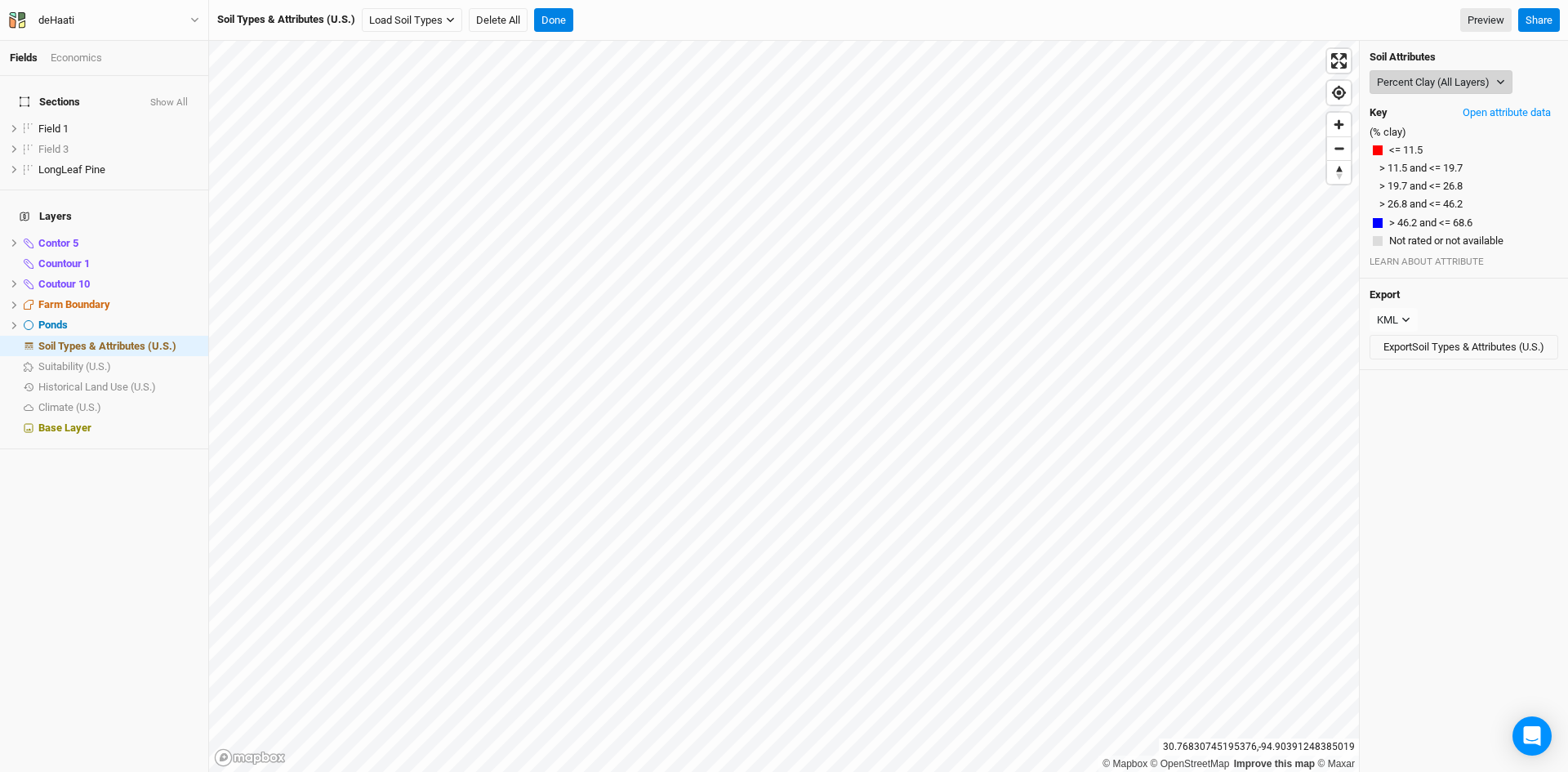
click at [1465, 80] on button "Percent Clay (All Layers)" at bounding box center [1441, 82] width 143 height 24
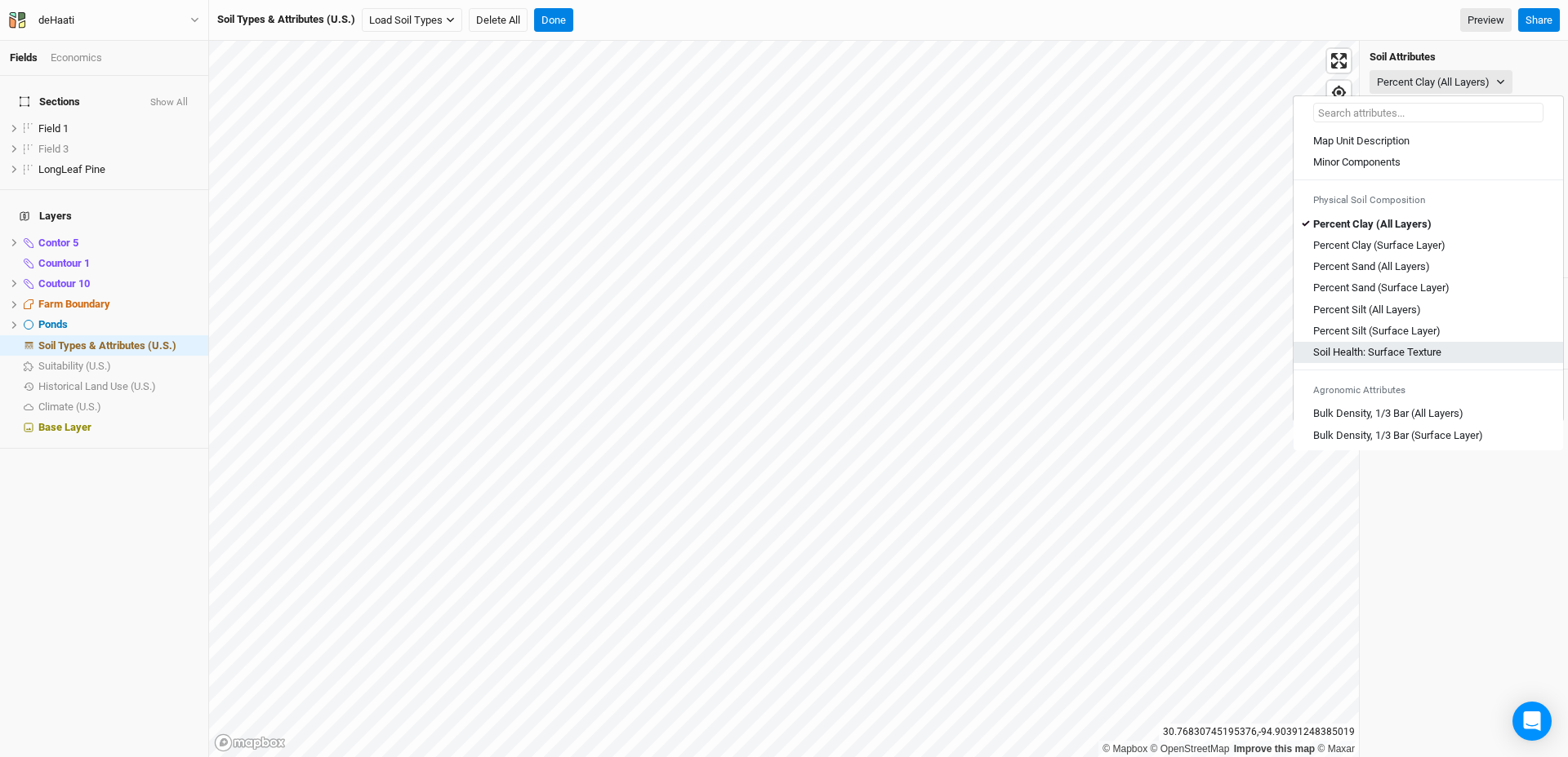
click at [1354, 351] on Texture "Soil Health: Surface Texture" at bounding box center [1377, 352] width 128 height 15
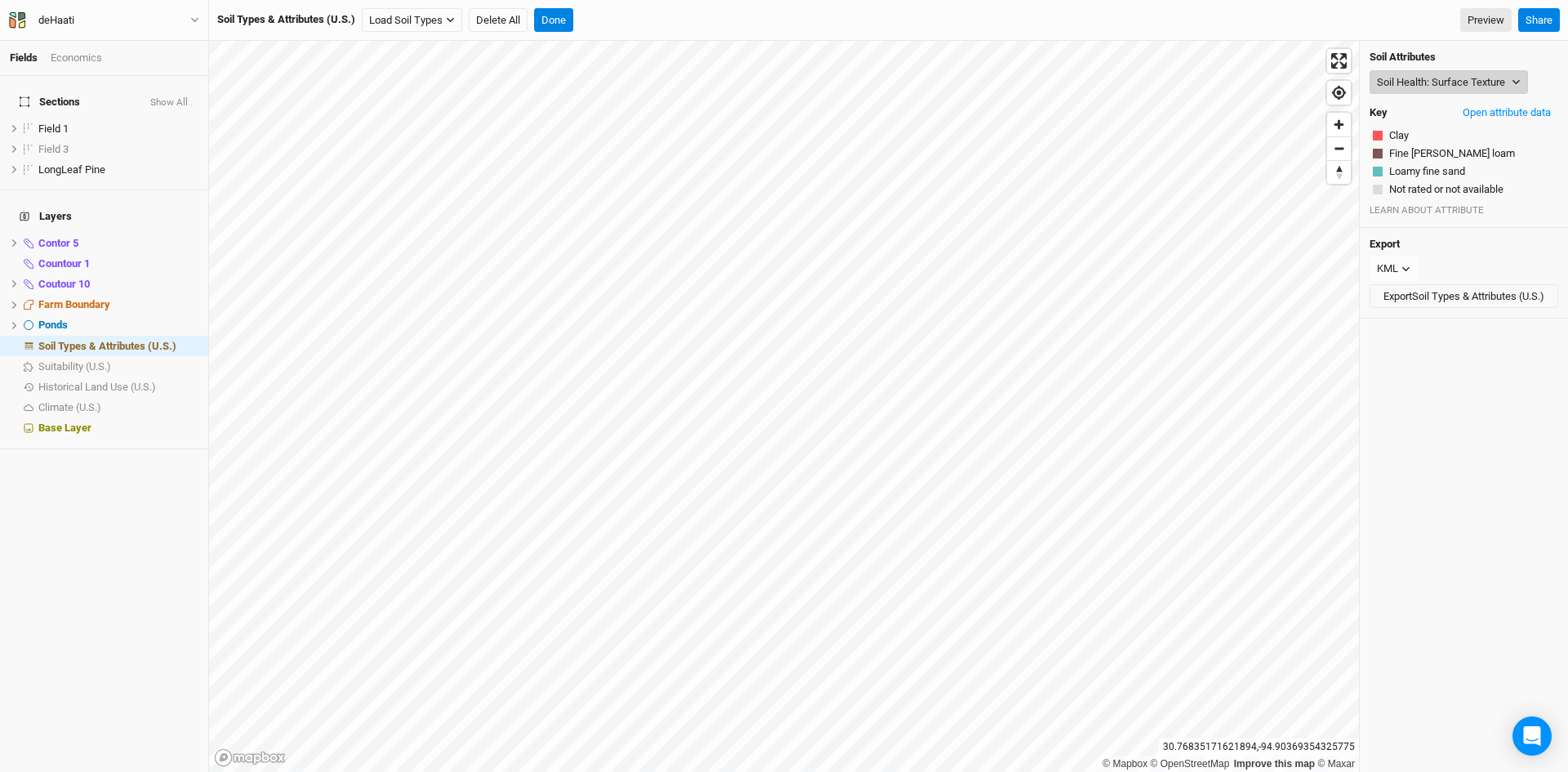
click at [1441, 89] on button "Soil Health: Surface Texture" at bounding box center [1449, 82] width 159 height 24
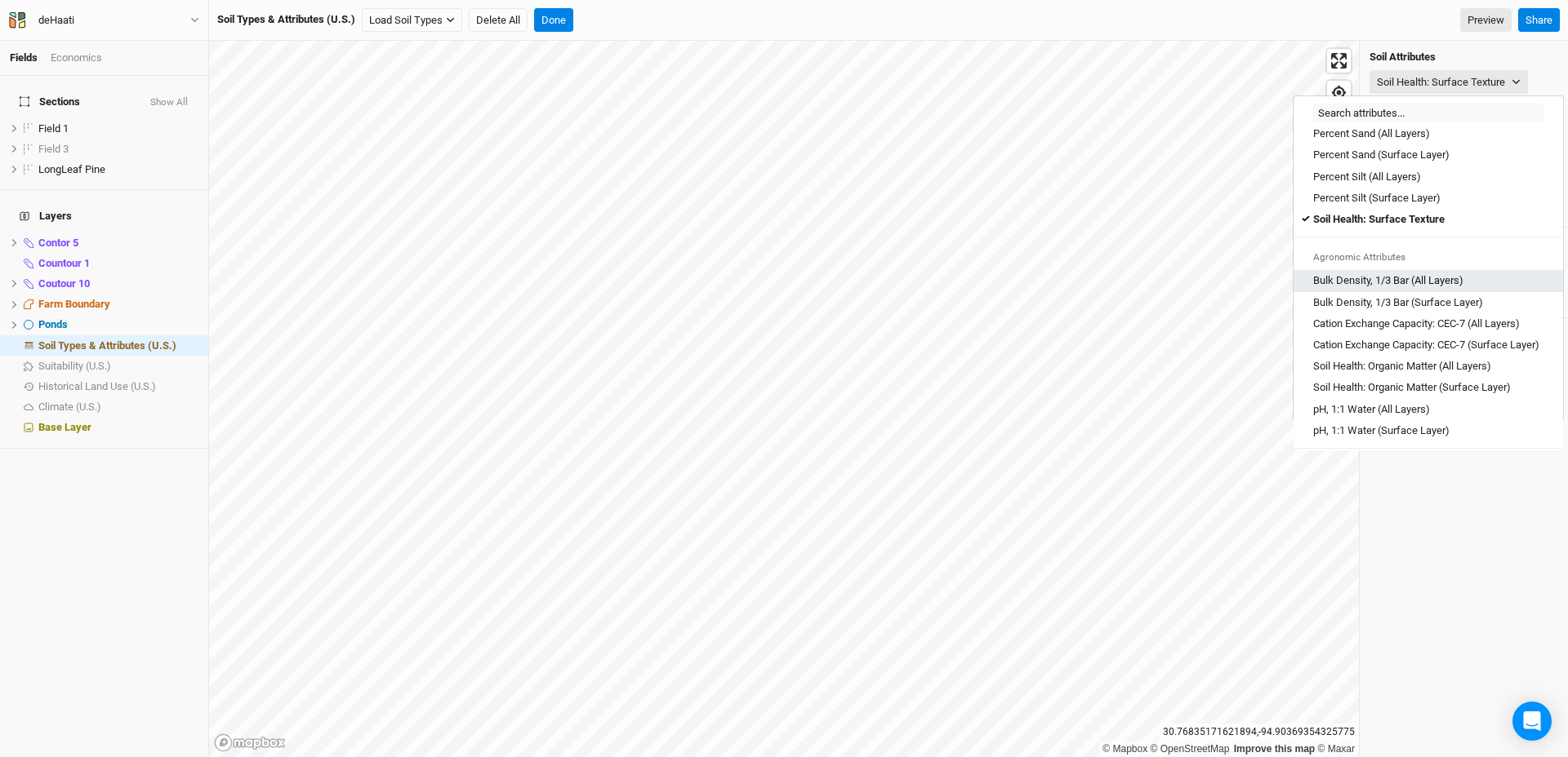
scroll to position [134, 0]
click at [1371, 373] on Layers\) "Soil Health: Organic Matter (All Layers)" at bounding box center [1402, 365] width 178 height 15
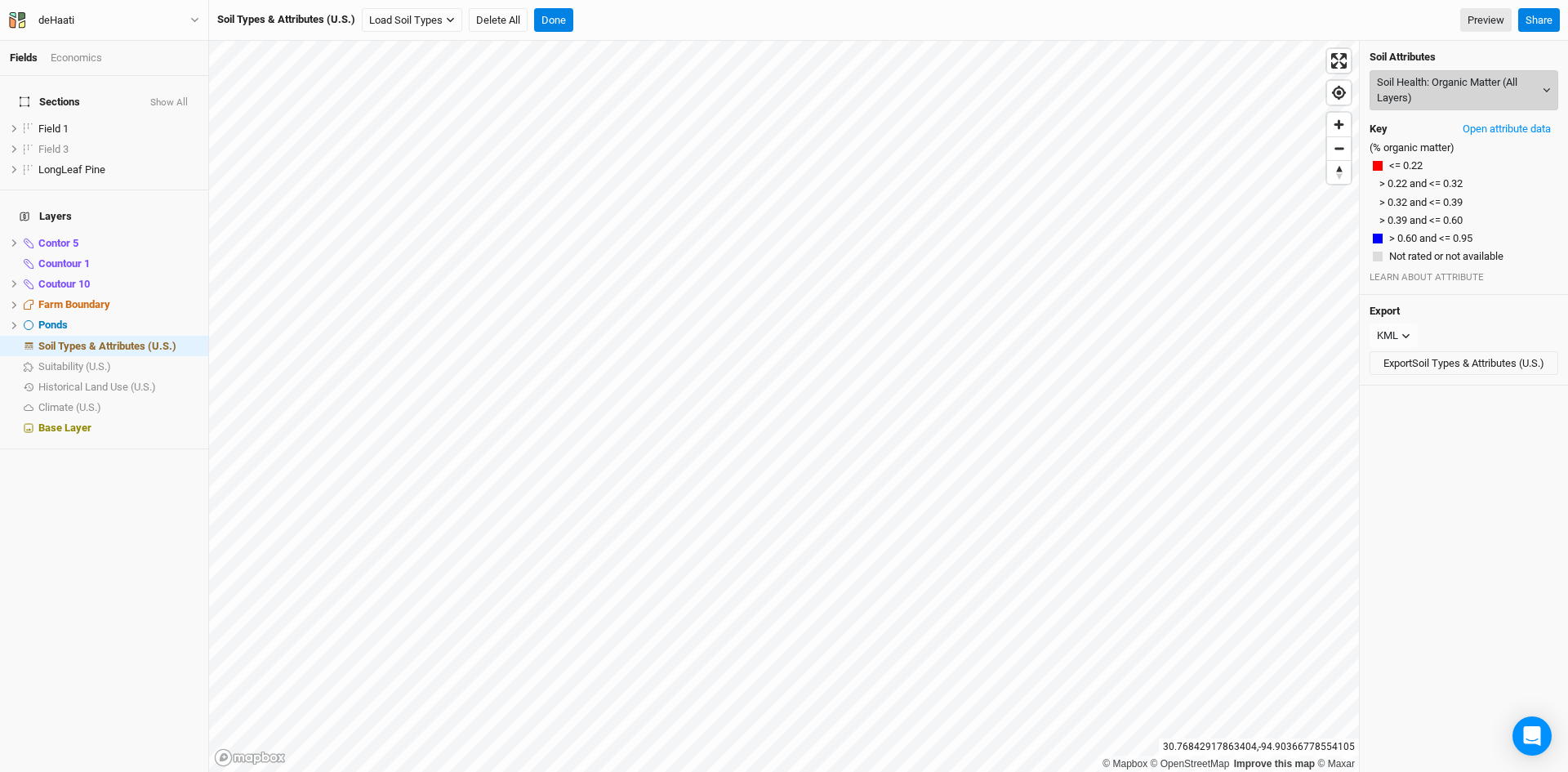
click at [1437, 90] on button "Soil Health: Organic Matter (All Layers)" at bounding box center [1463, 90] width 189 height 40
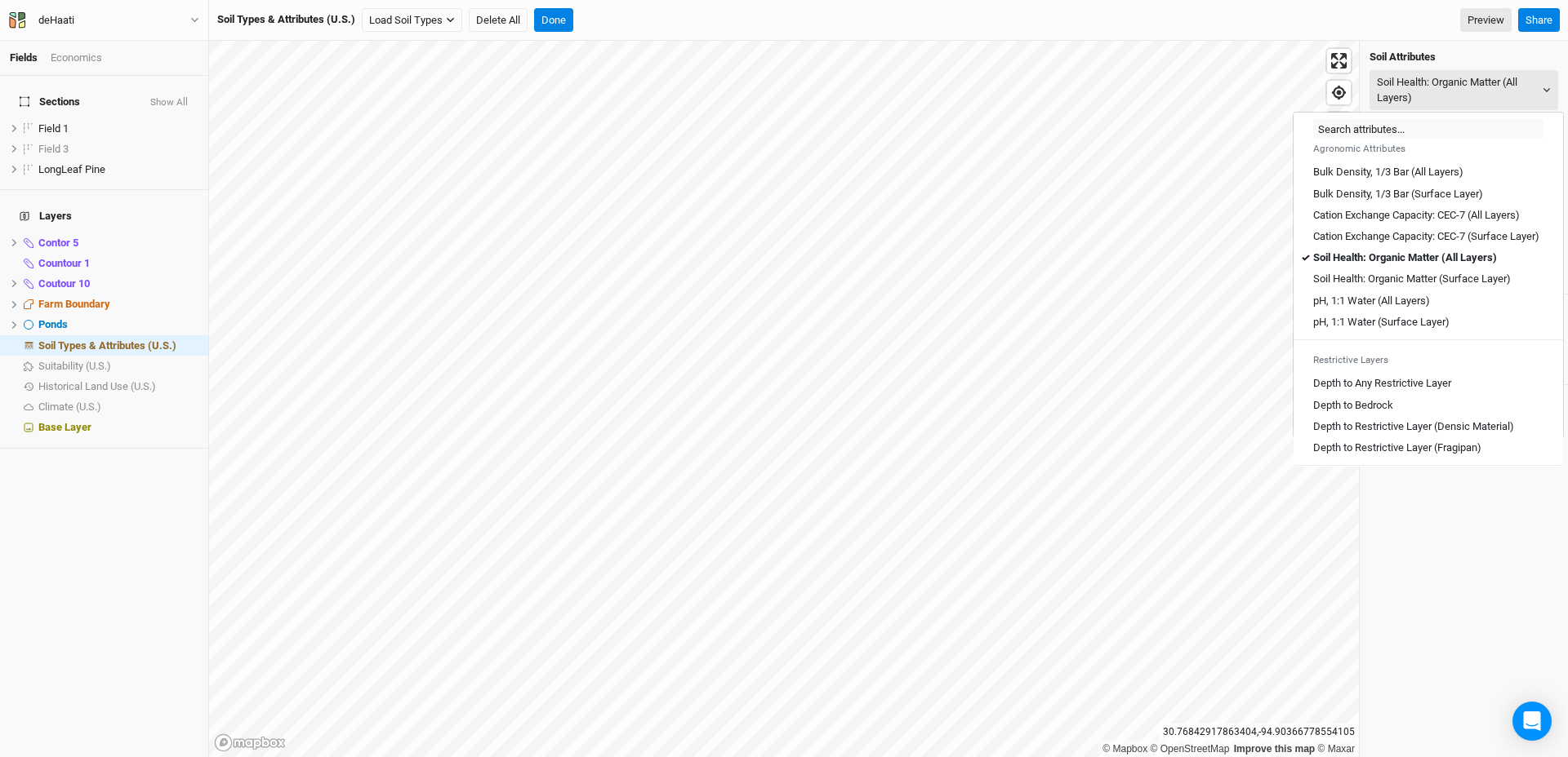
scroll to position [258, 0]
click at [1362, 286] on Layer\) "Soil Health: Organic Matter (Surface Layer)" at bounding box center [1412, 278] width 198 height 15
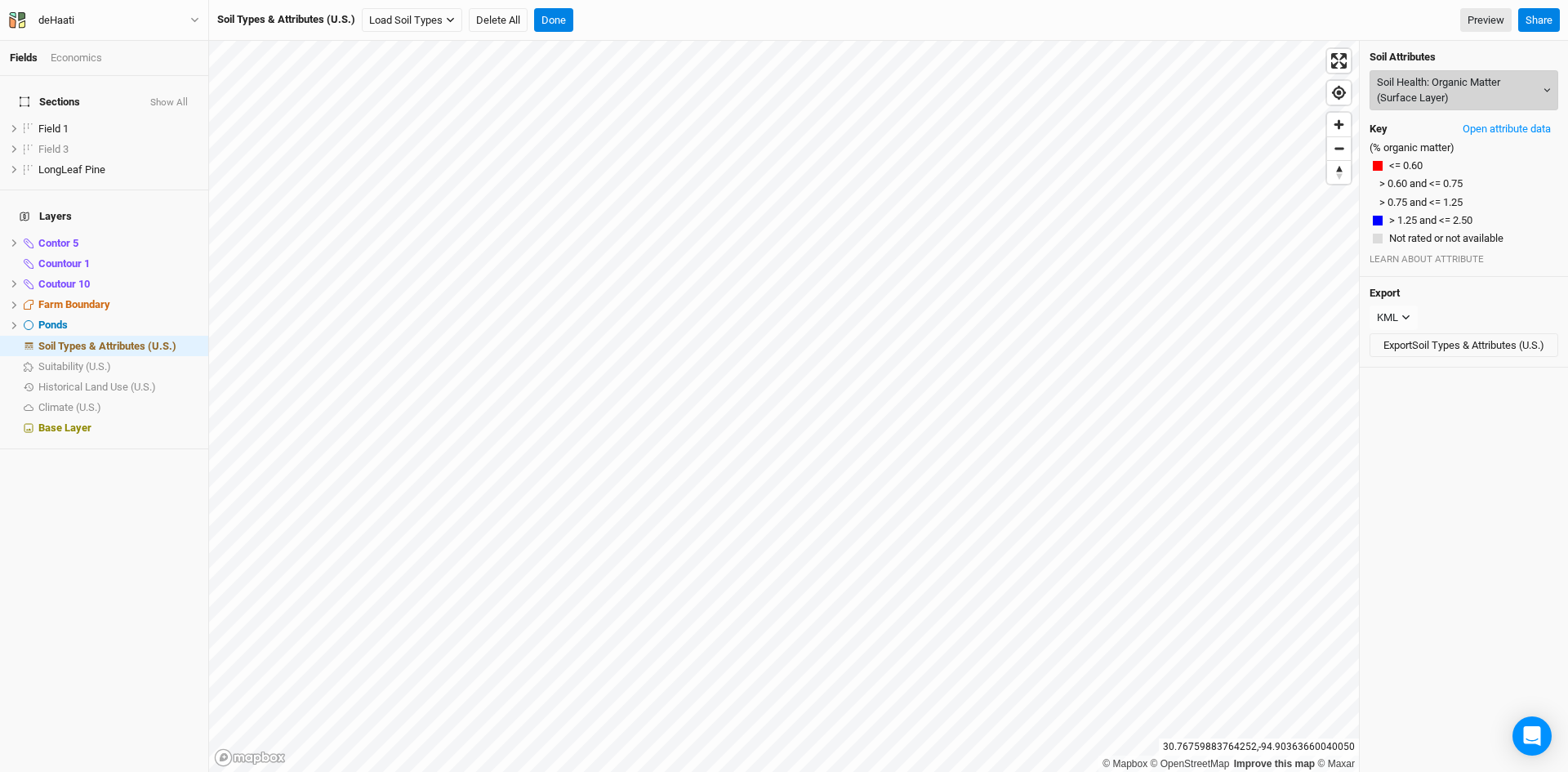
click at [1454, 80] on button "Soil Health: Organic Matter (Surface Layer)" at bounding box center [1463, 90] width 189 height 40
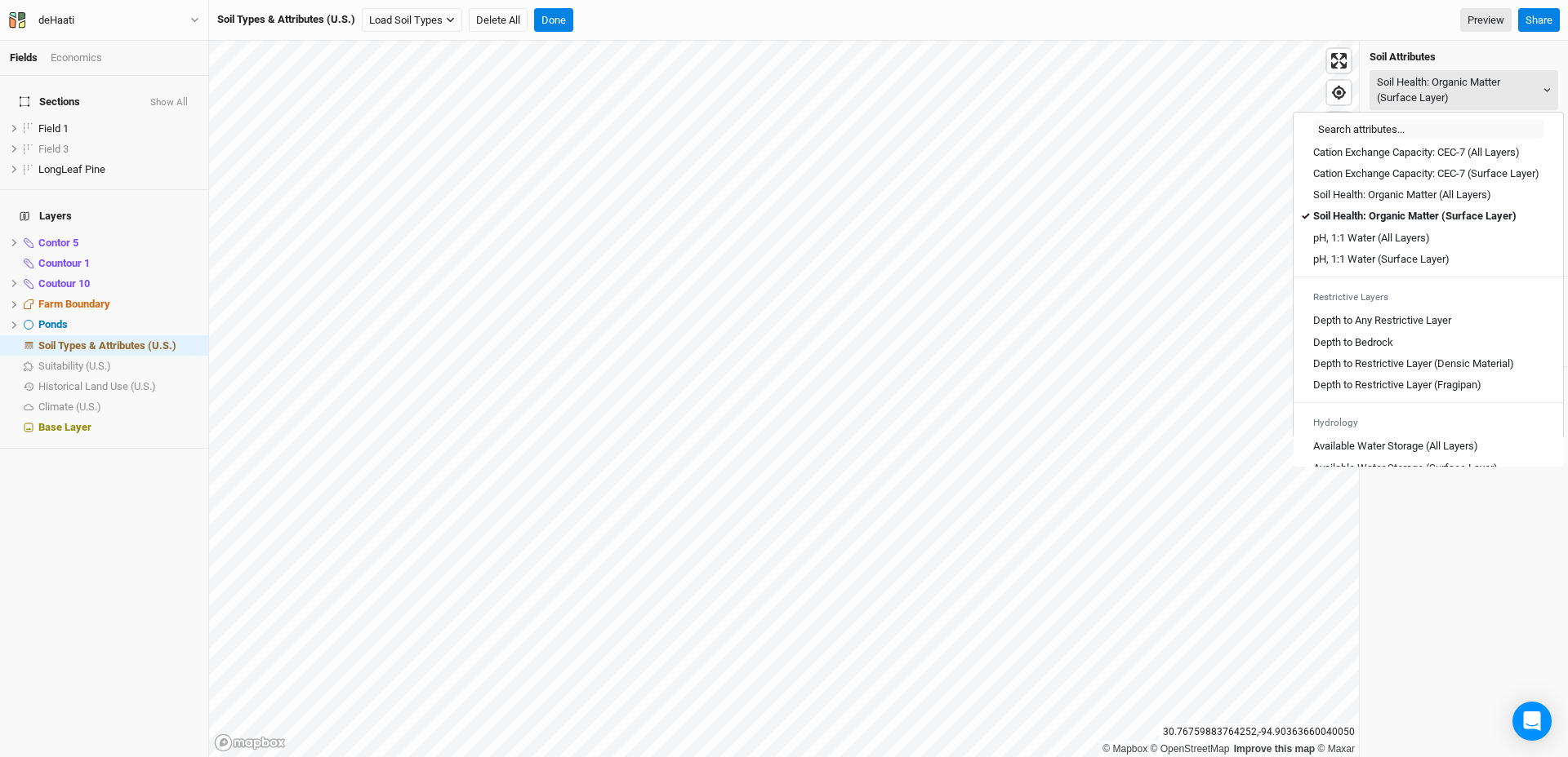
scroll to position [323, 0]
click at [1343, 325] on Layer "Depth to Any Restrictive Layer" at bounding box center [1382, 318] width 138 height 15
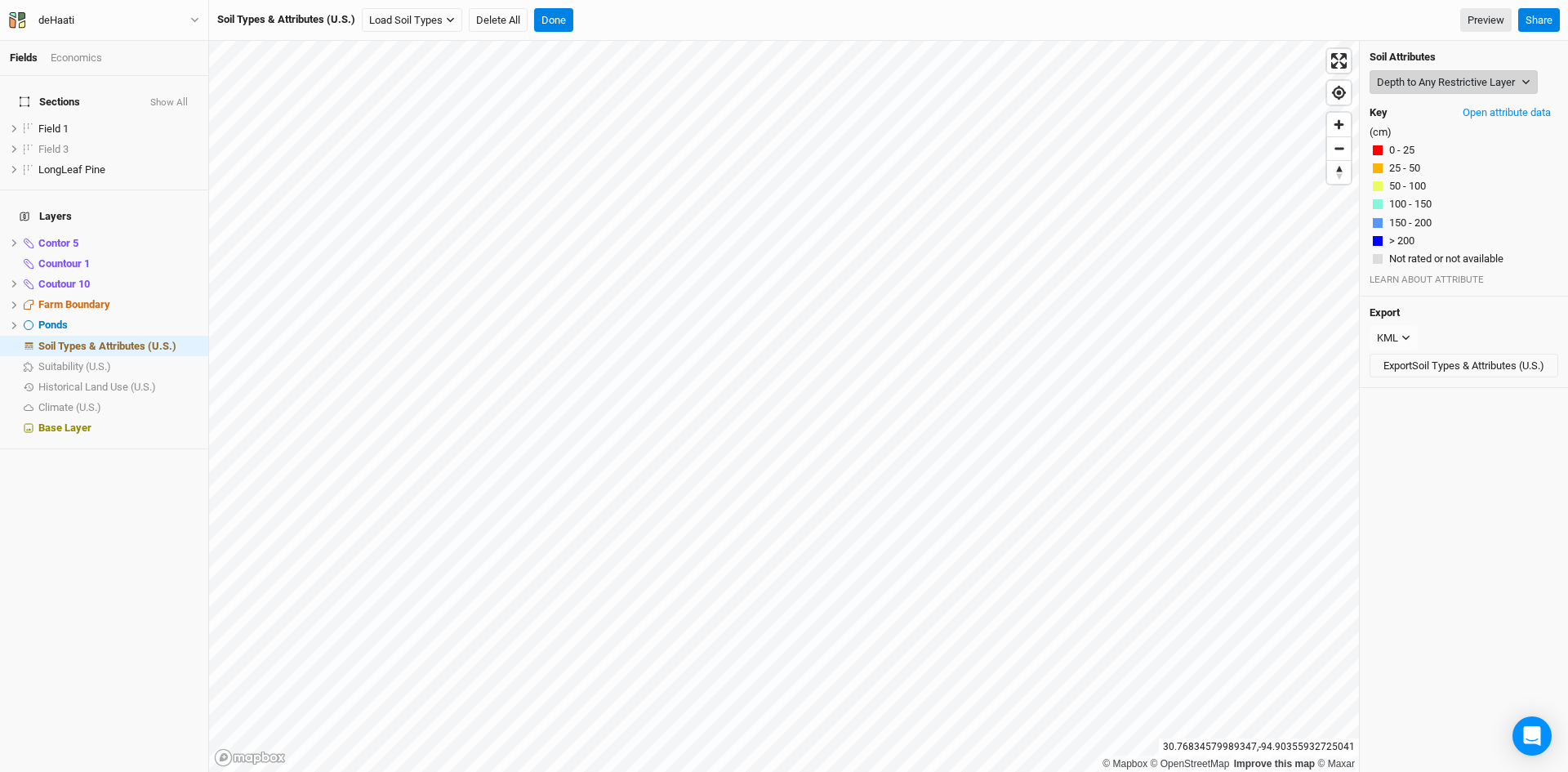
click at [1445, 80] on button "Depth to Any Restrictive Layer" at bounding box center [1454, 82] width 169 height 24
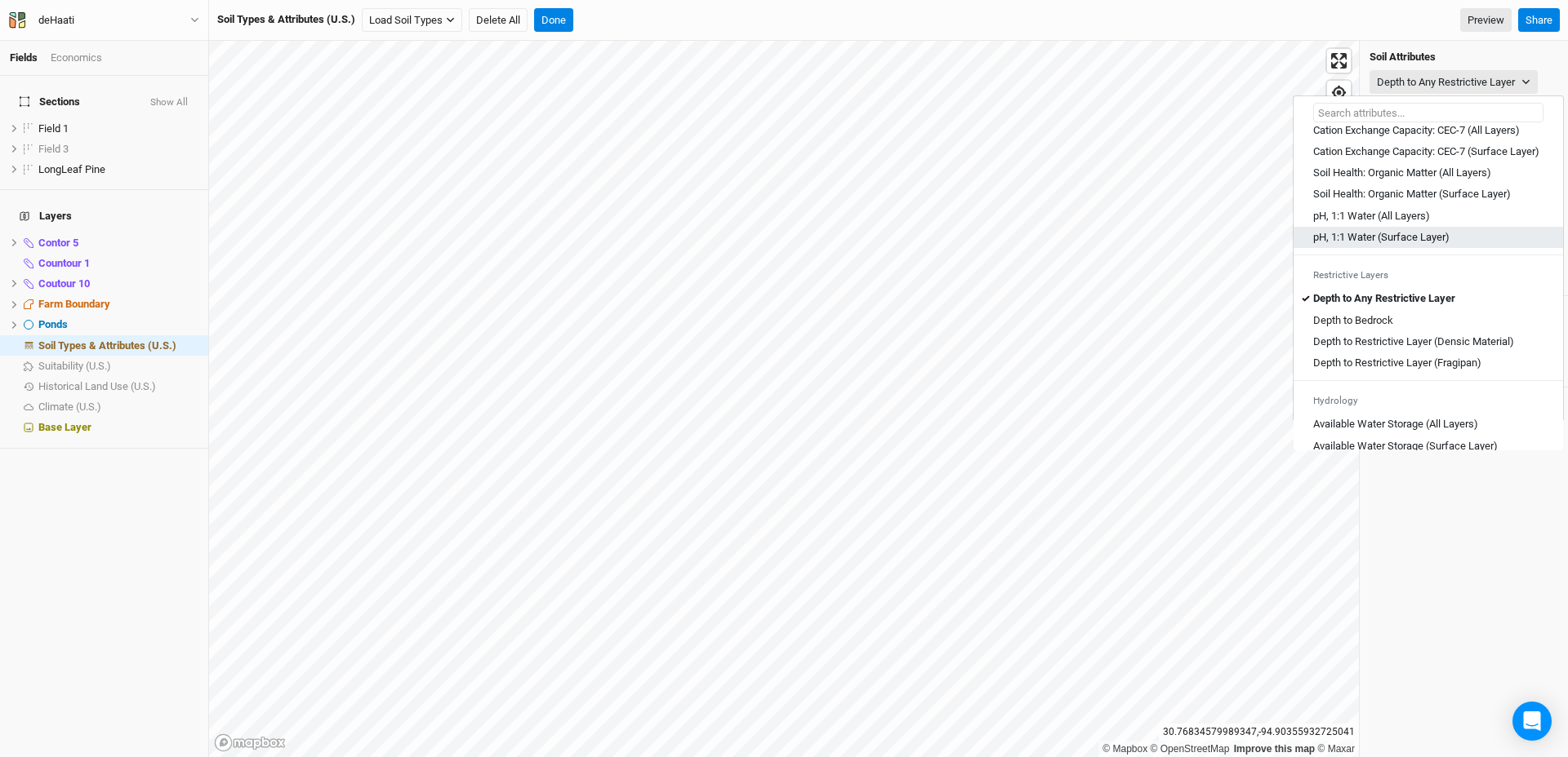
scroll to position [327, 0]
click at [1361, 327] on Bedrock "Depth to Bedrock" at bounding box center [1353, 319] width 80 height 15
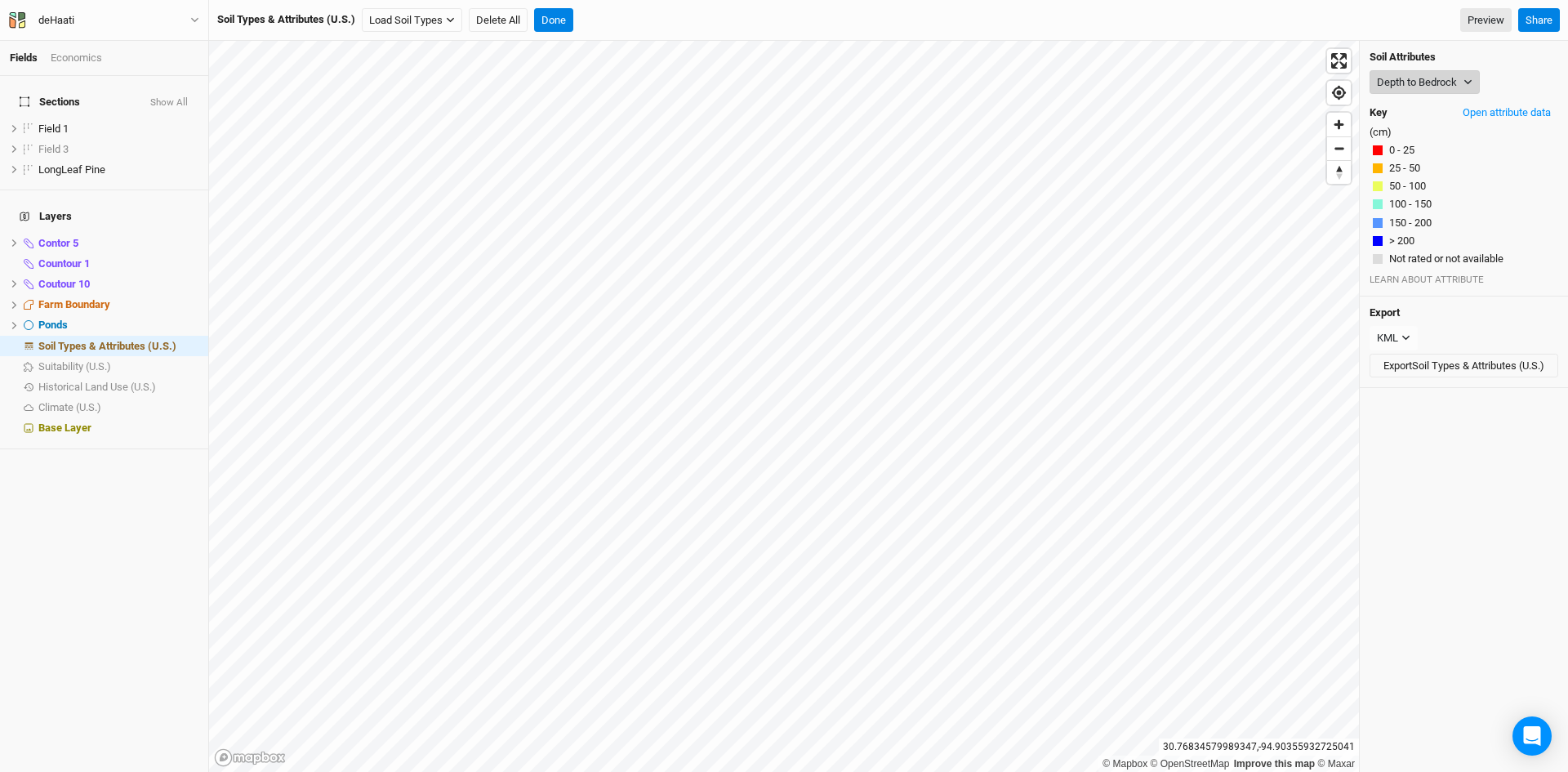
click at [1453, 85] on button "Depth to Bedrock" at bounding box center [1425, 82] width 110 height 24
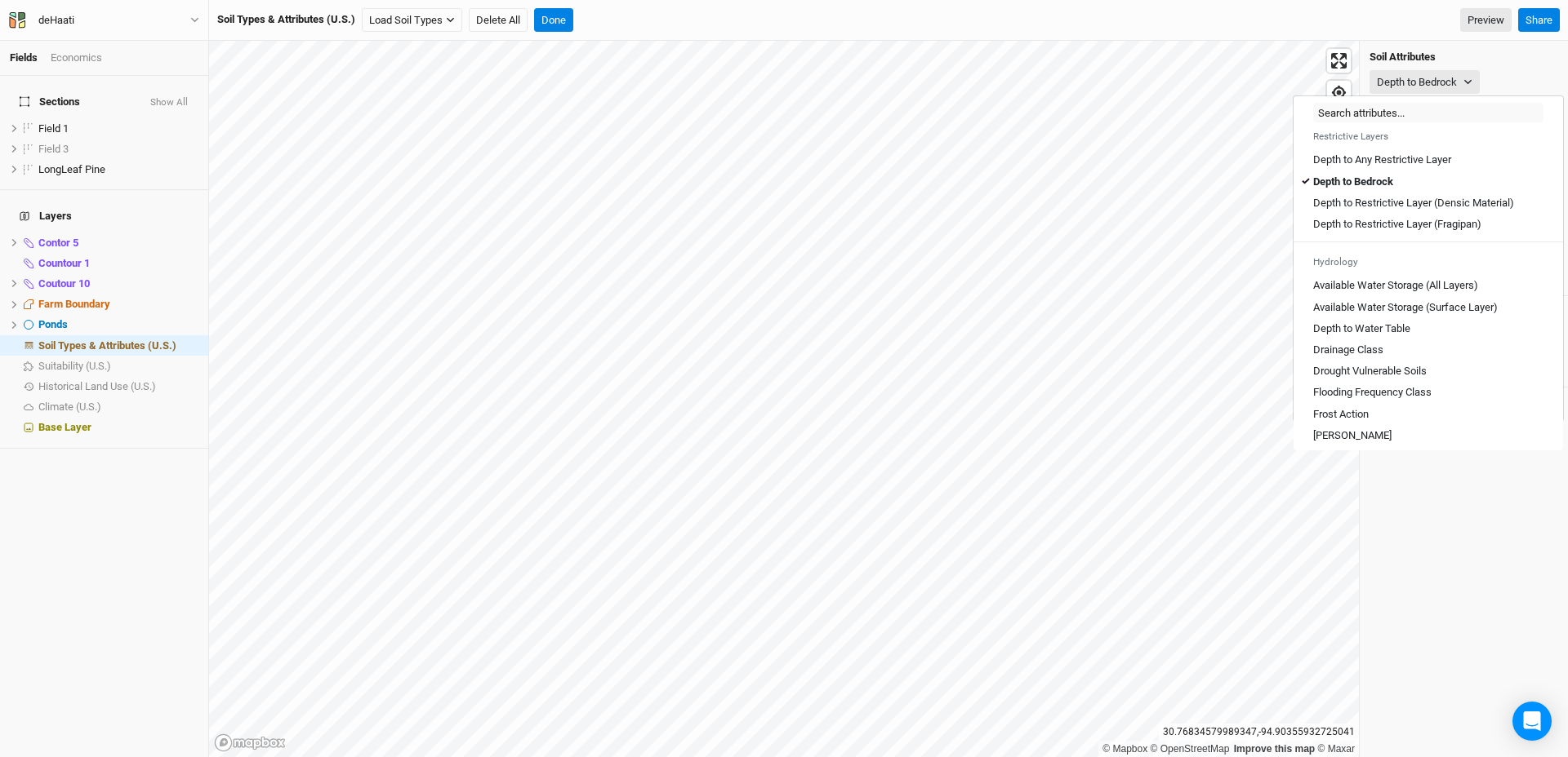
scroll to position [466, 0]
click at [1378, 292] on Layers\) "Available Water Storage (All Layers)" at bounding box center [1396, 285] width 165 height 15
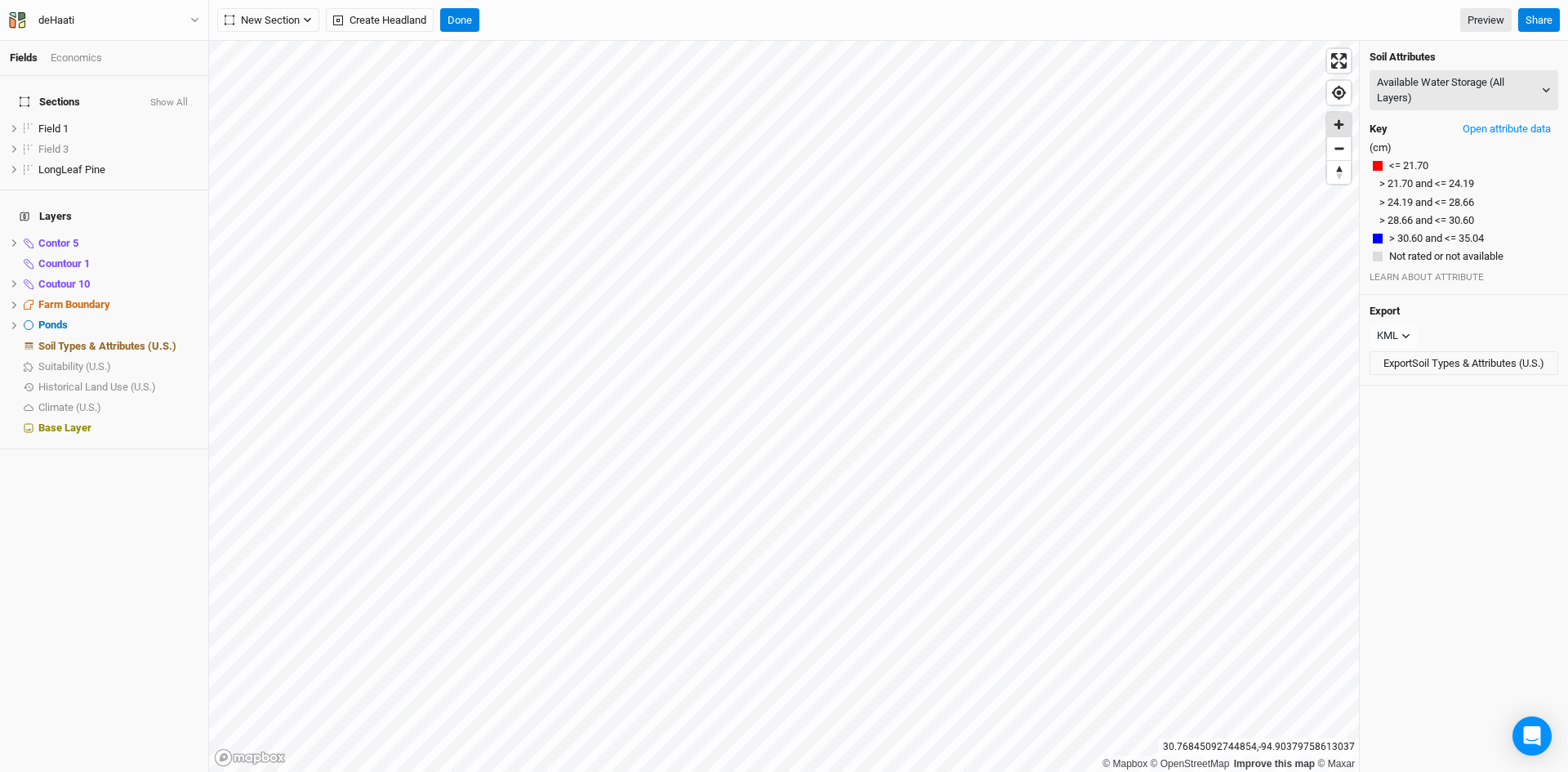
click at [1335, 122] on span "Zoom in" at bounding box center [1338, 124] width 23 height 23
click at [1345, 154] on span "Zoom out" at bounding box center [1338, 149] width 23 height 23
click at [1339, 128] on span "Zoom in" at bounding box center [1338, 124] width 23 height 23
click at [1340, 148] on span "Zoom out" at bounding box center [1338, 149] width 23 height 23
click at [1460, 90] on button "Available Water Storage (All Layers)" at bounding box center [1463, 90] width 189 height 40
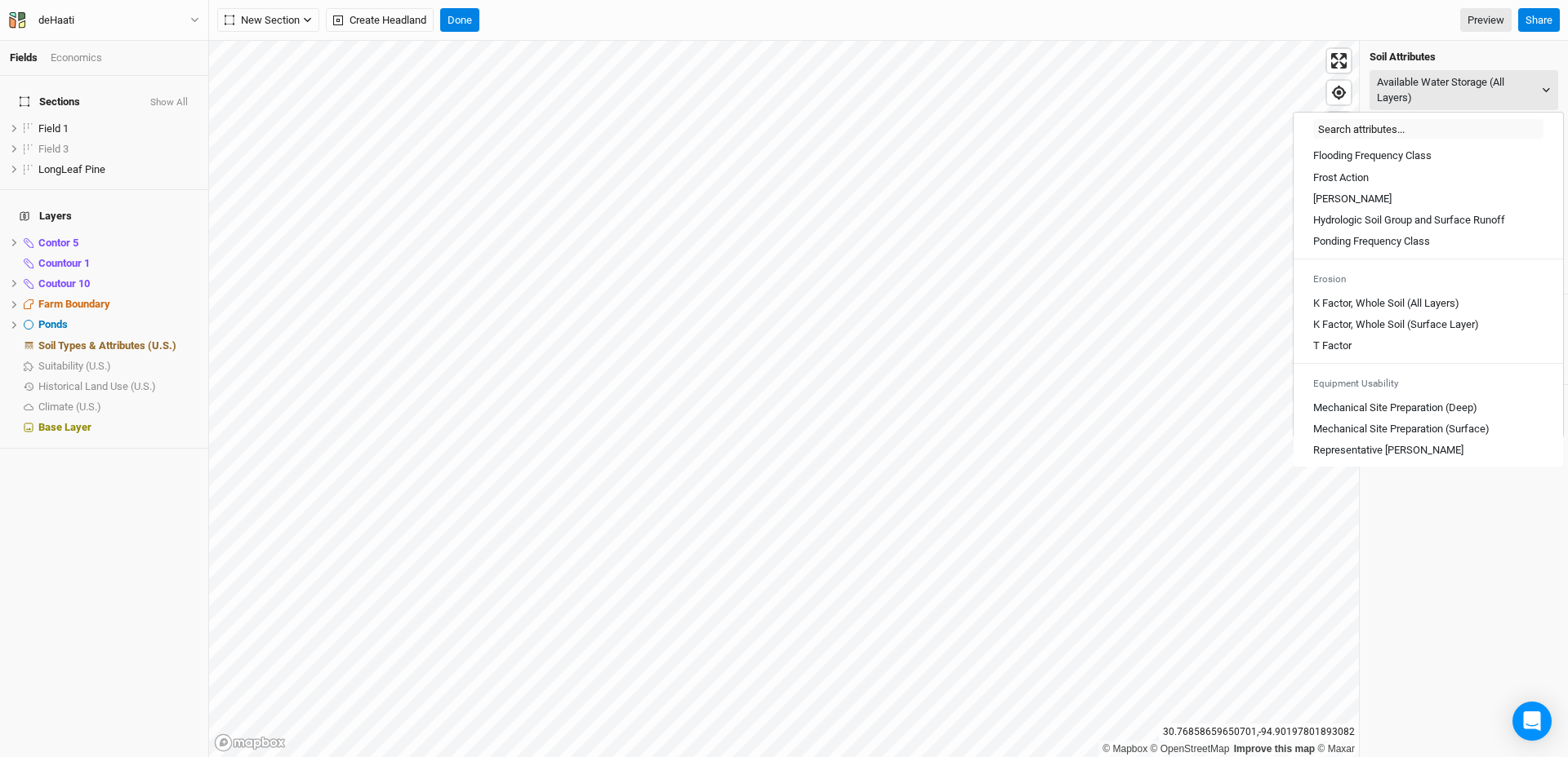
scroll to position [726, 0]
click at [1393, 304] on Layers\) "K Factor, Whole Soil (All Layers)" at bounding box center [1386, 295] width 146 height 15
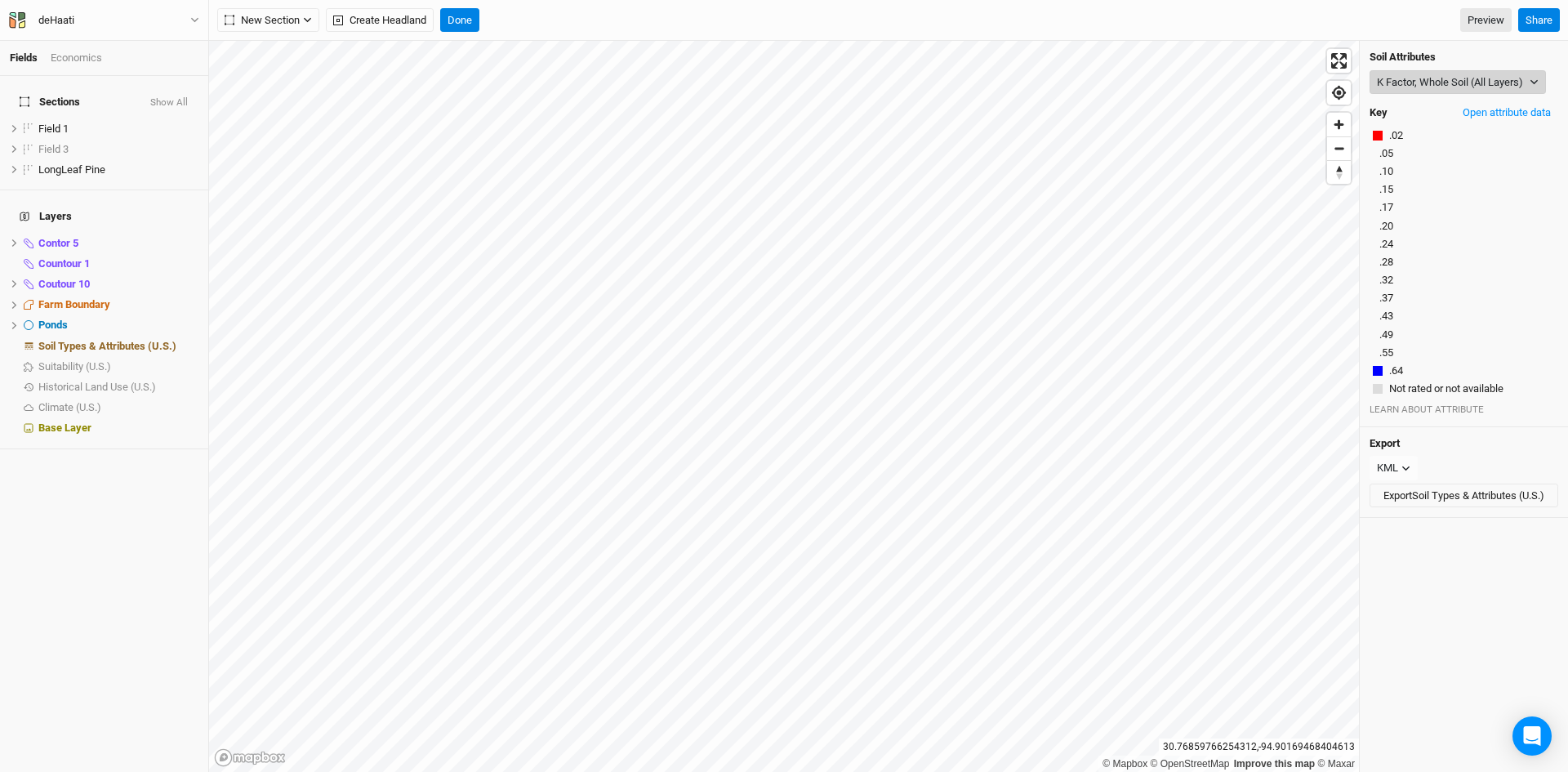
click at [1413, 95] on button "K Factor, Whole Soil (All Layers)" at bounding box center [1458, 82] width 176 height 24
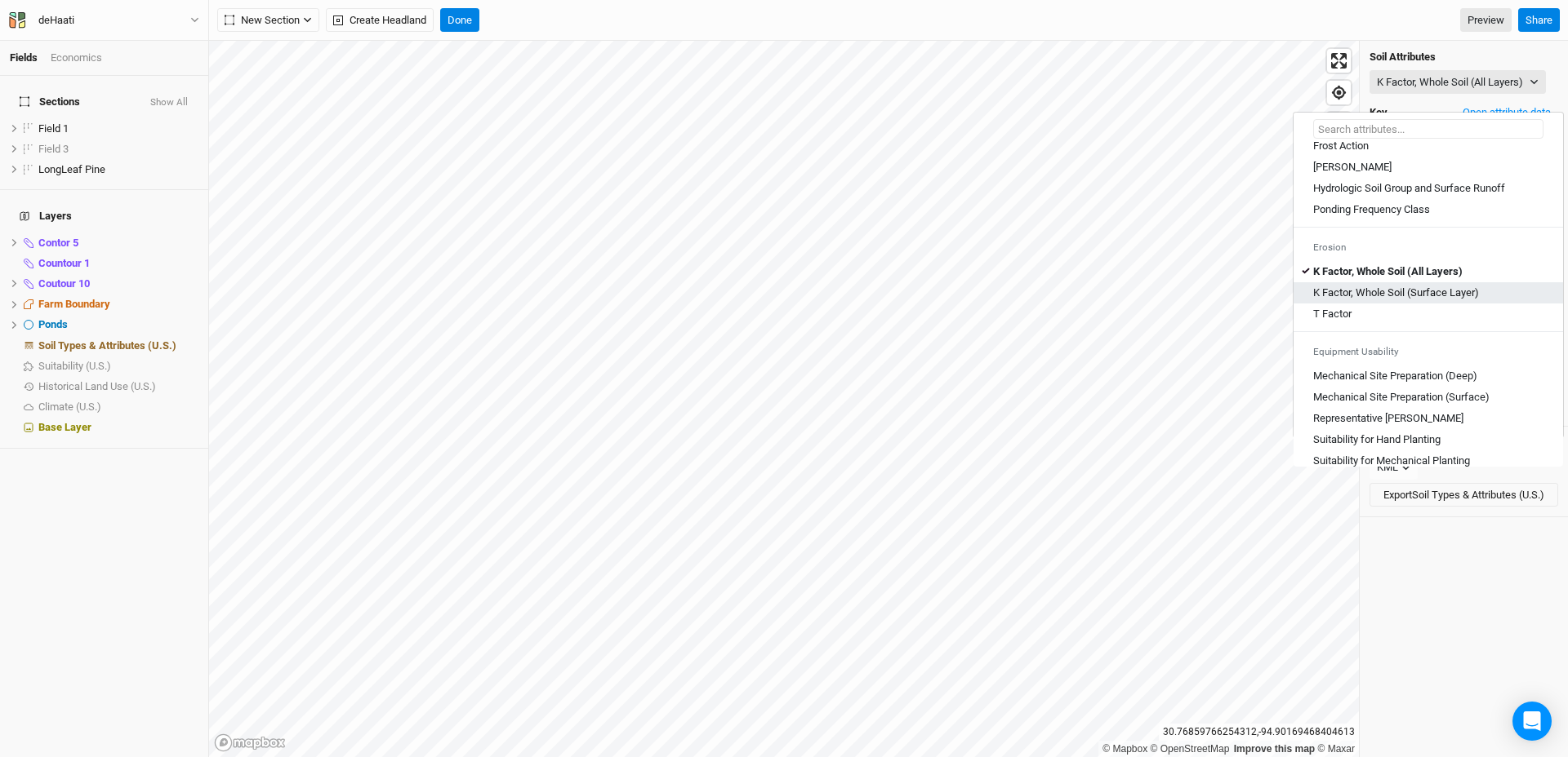
scroll to position [755, 0]
click at [1330, 295] on Layer\) "K Factor, Whole Soil (Surface Layer)" at bounding box center [1396, 288] width 166 height 15
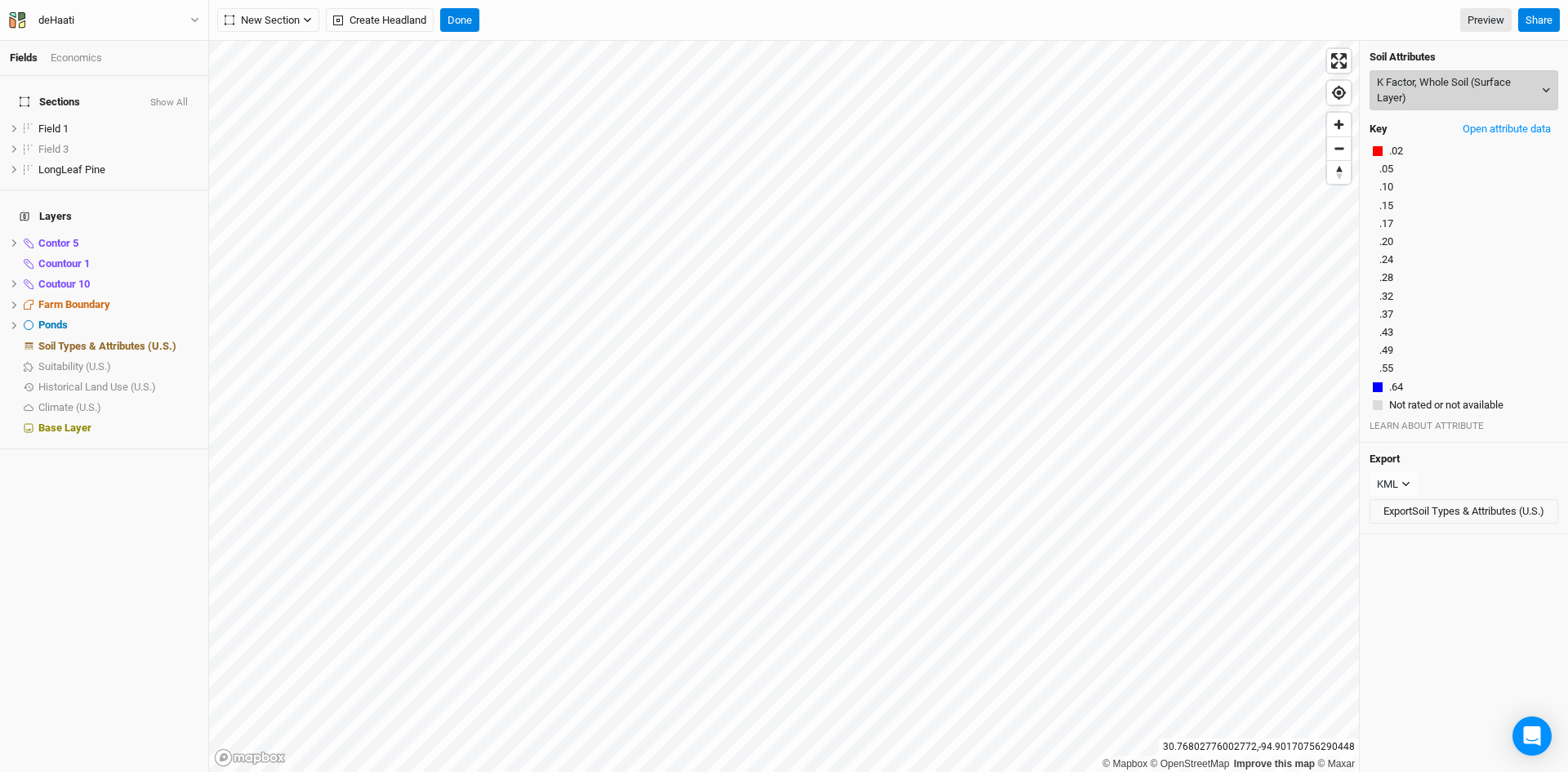
click at [1403, 81] on button "K Factor, Whole Soil (Surface Layer)" at bounding box center [1463, 90] width 189 height 40
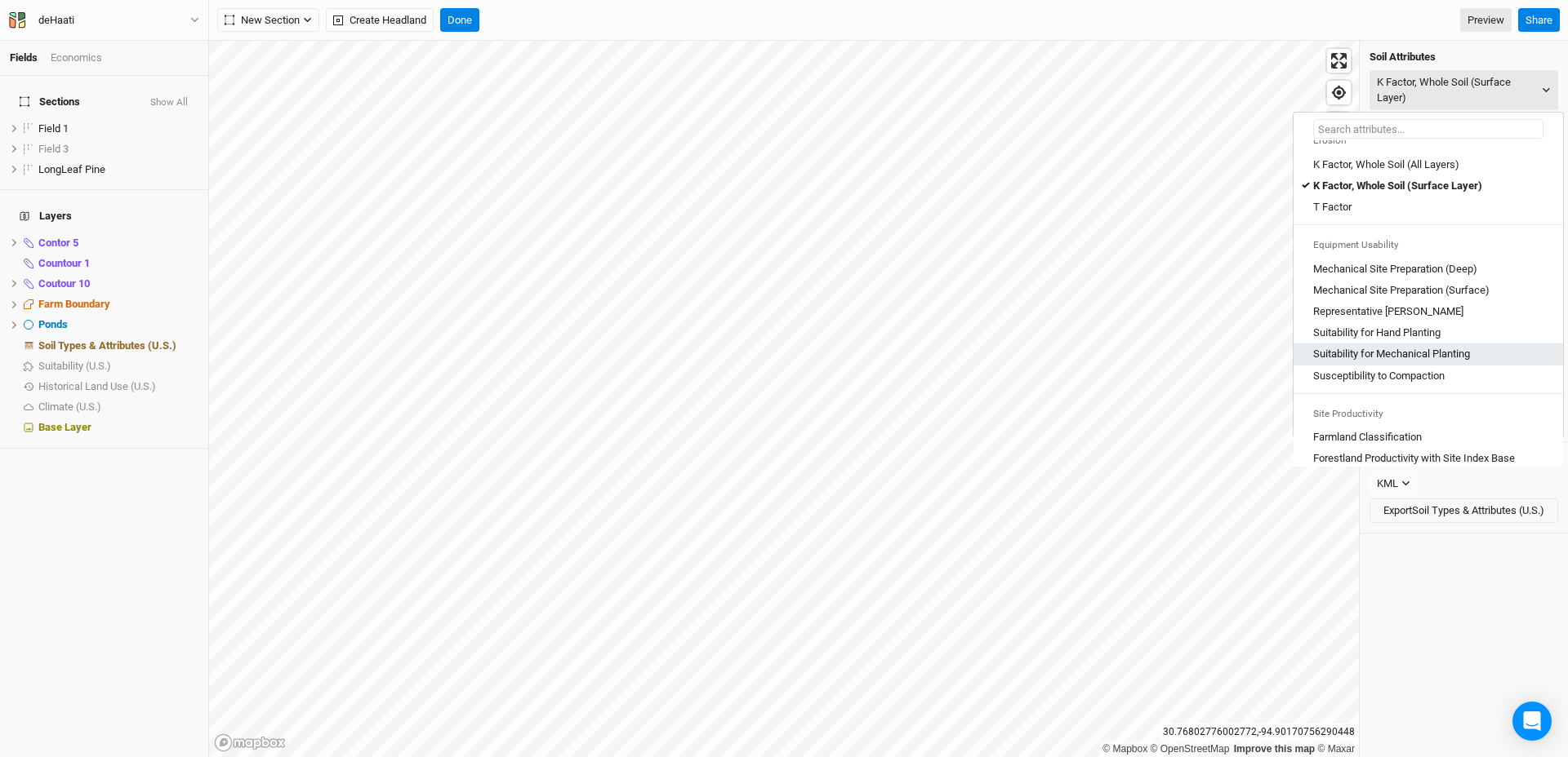
scroll to position [902, 0]
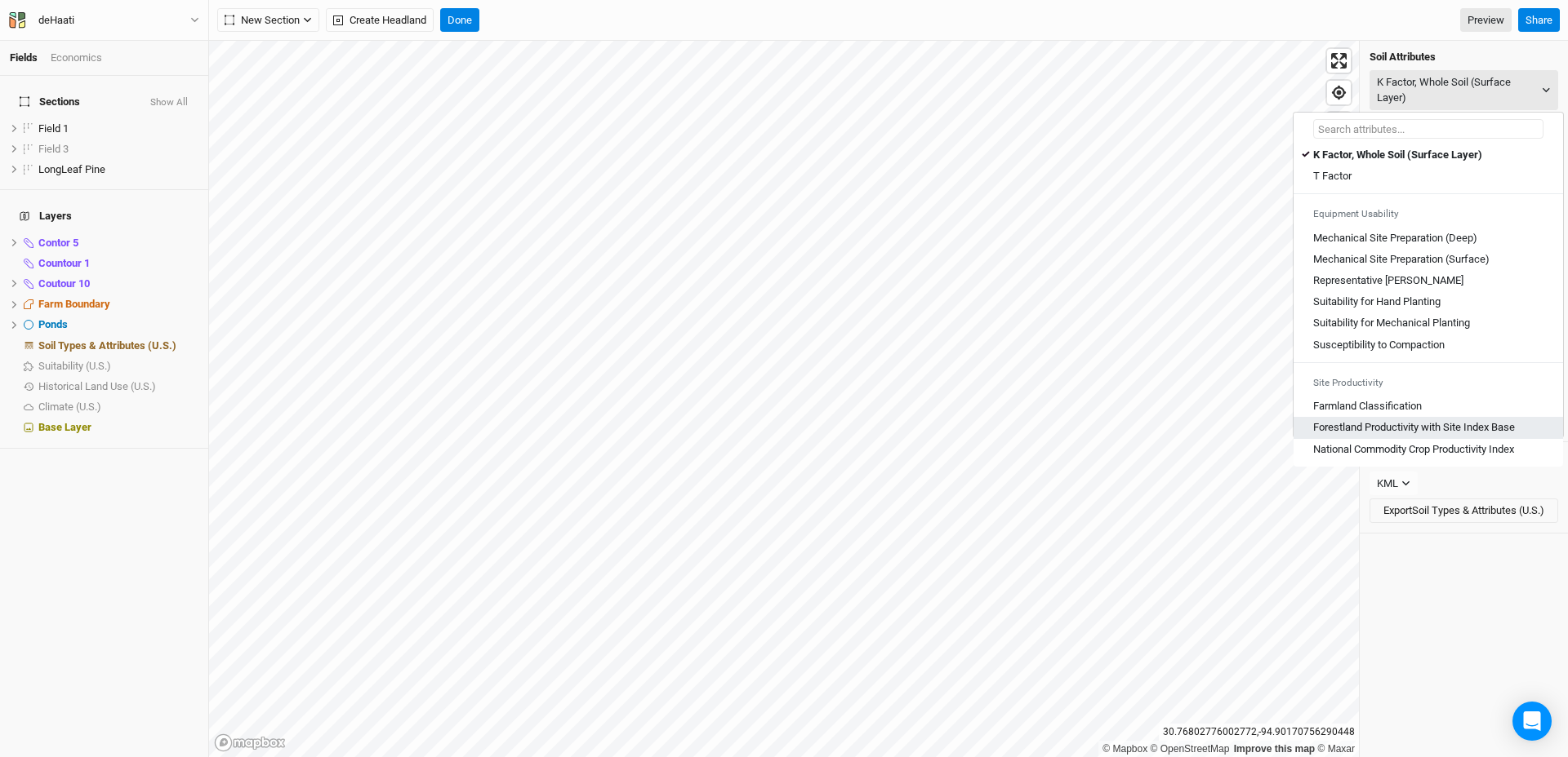
click at [1342, 436] on link "Forestland Productivity with Site Index Base" at bounding box center [1428, 428] width 269 height 21
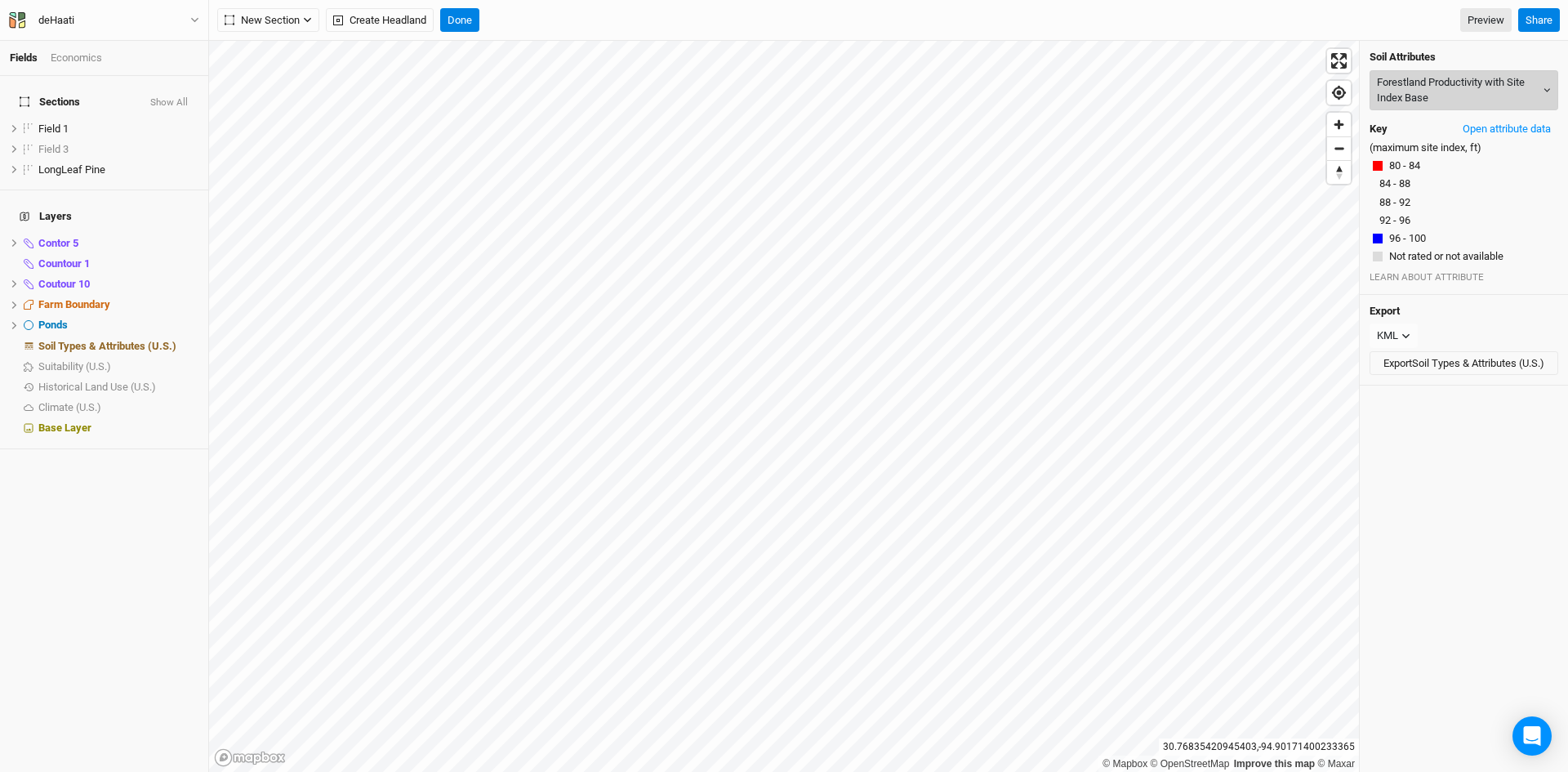
click at [1421, 91] on button "Forestland Productivity with Site Index Base" at bounding box center [1463, 90] width 189 height 40
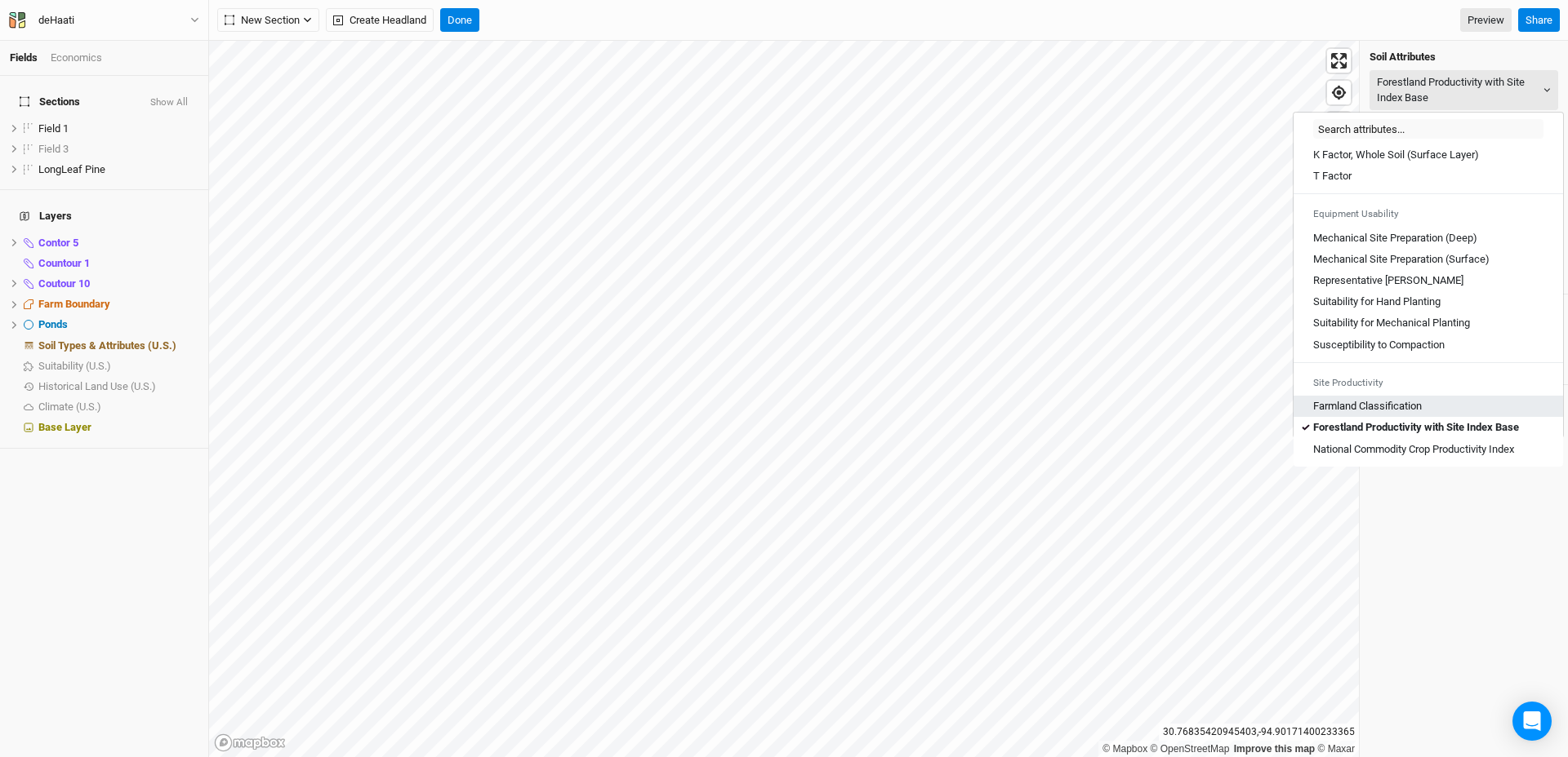
click at [1387, 406] on Classification "Farmland Classification" at bounding box center [1368, 406] width 108 height 15
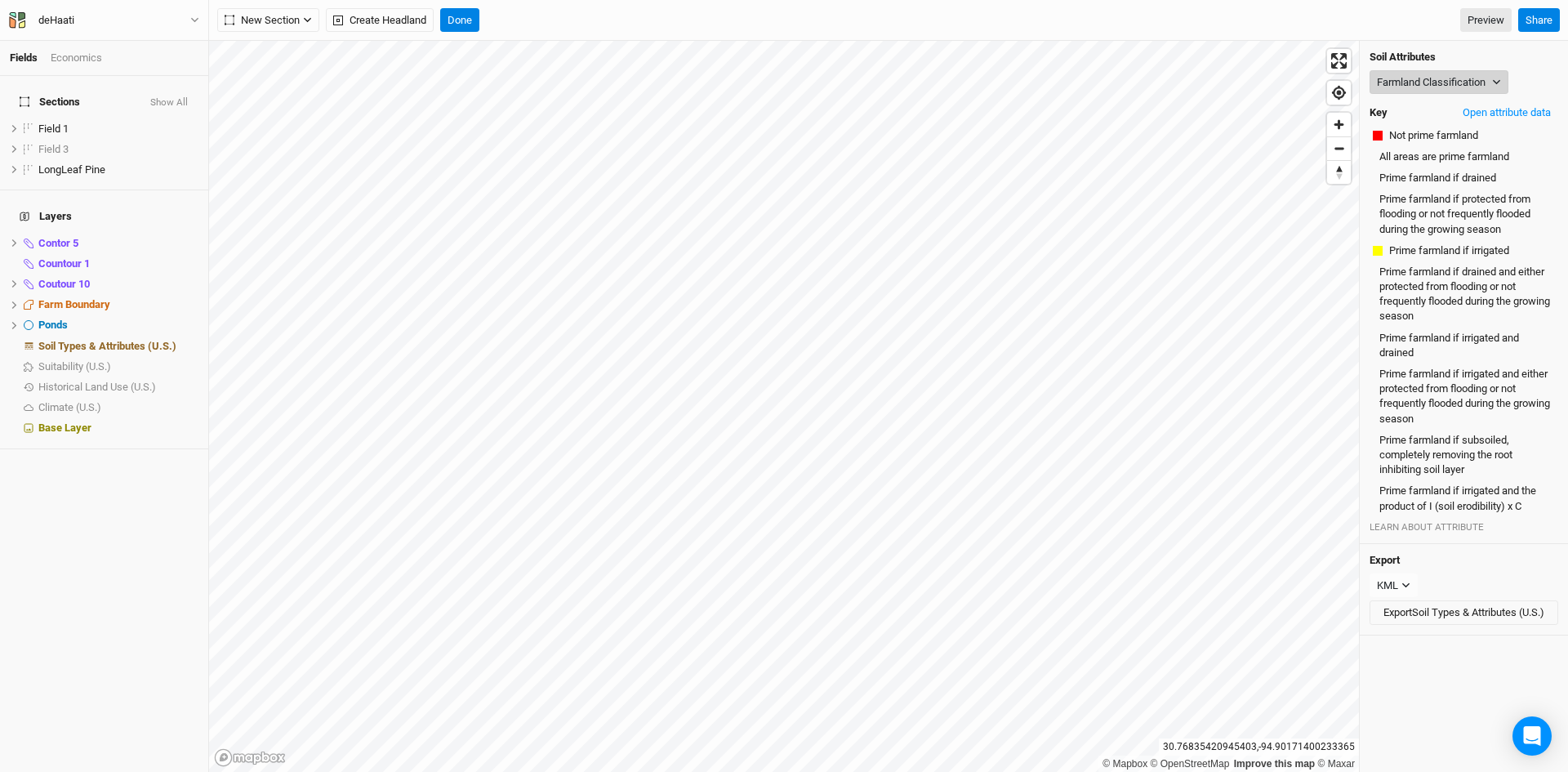
click at [1423, 81] on button "Farmland Classification" at bounding box center [1438, 82] width 138 height 24
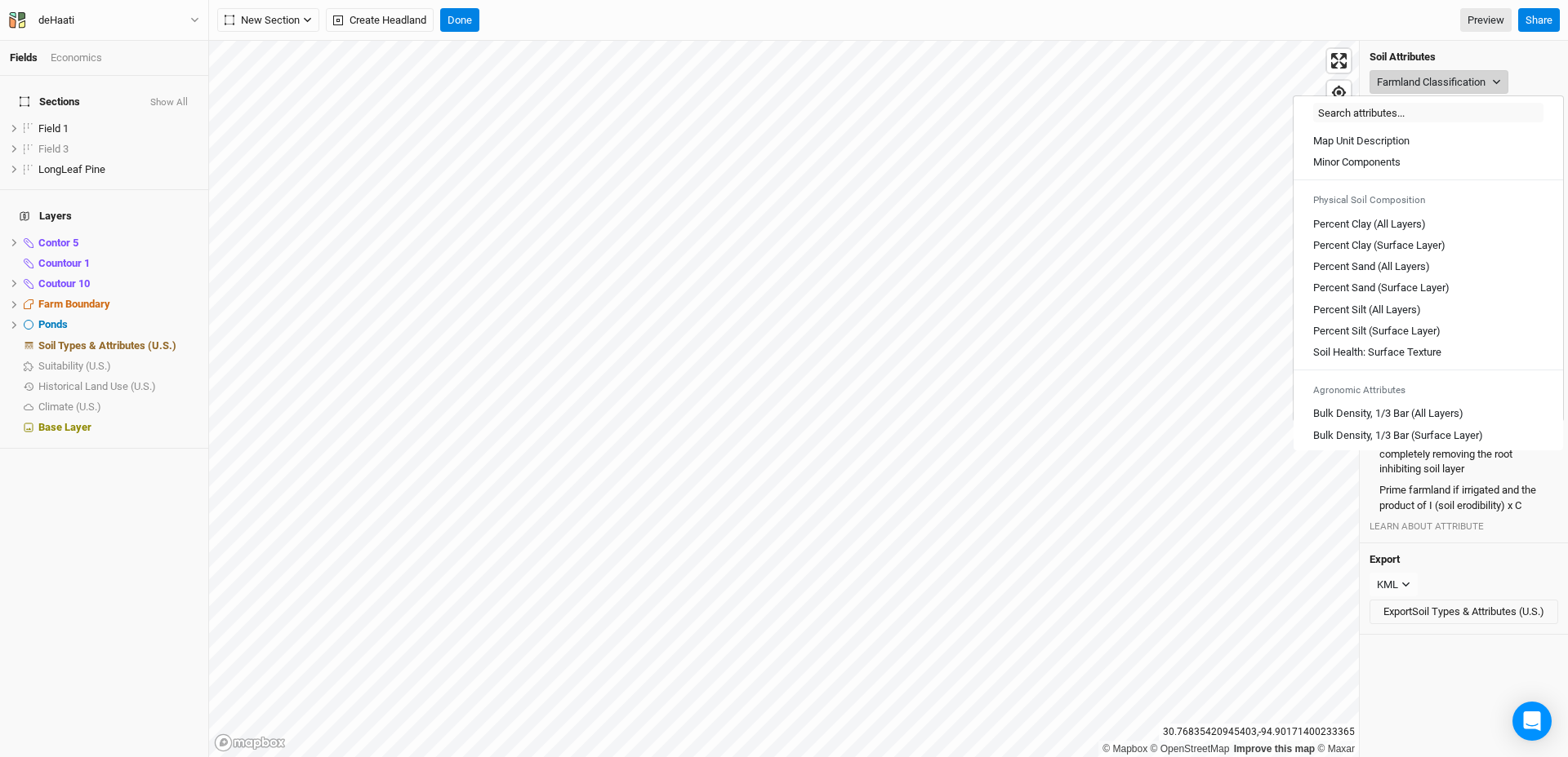
click at [1423, 81] on button "Farmland Classification" at bounding box center [1438, 82] width 138 height 24
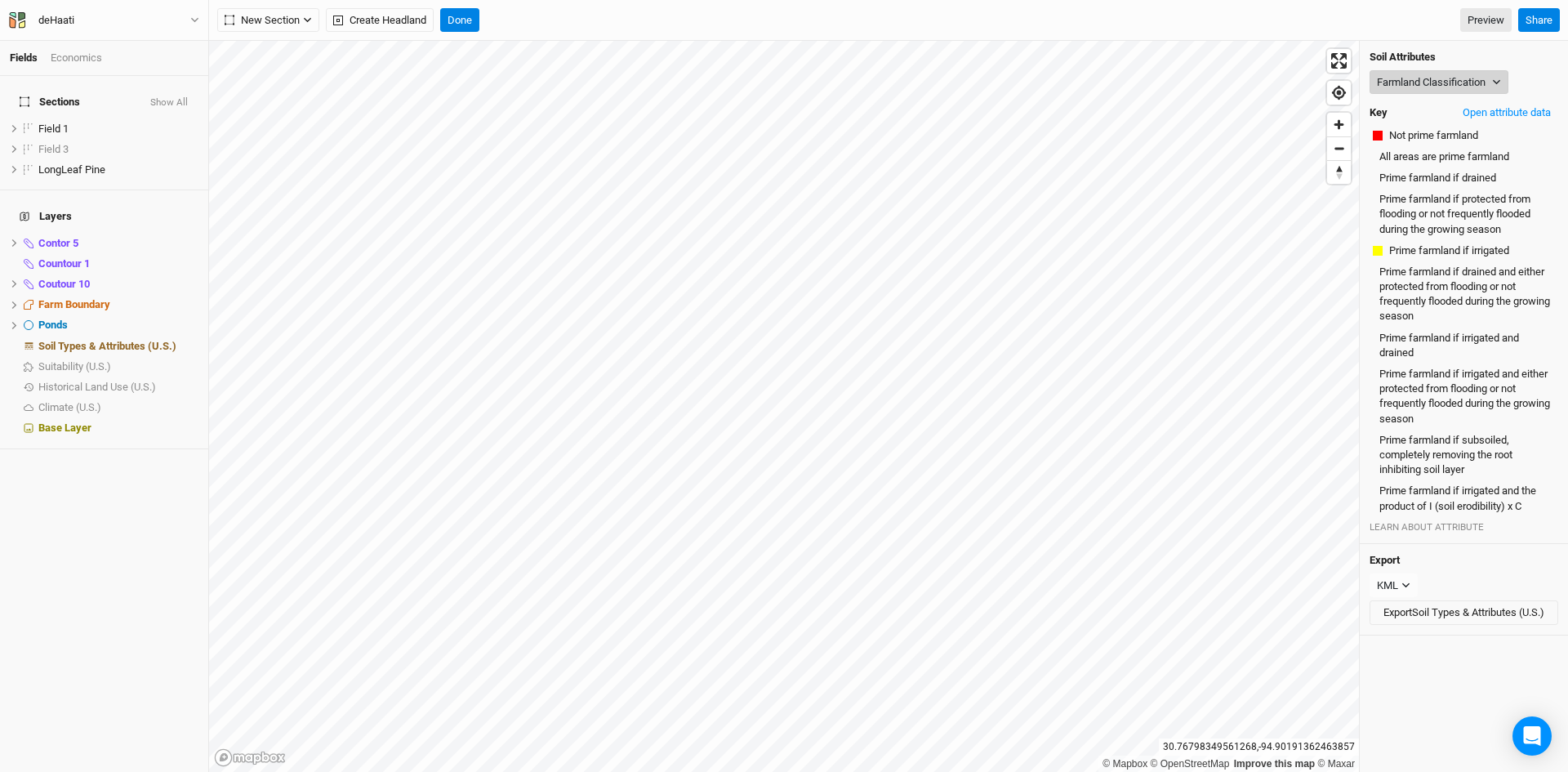
click at [1475, 76] on button "Farmland Classification" at bounding box center [1438, 82] width 138 height 24
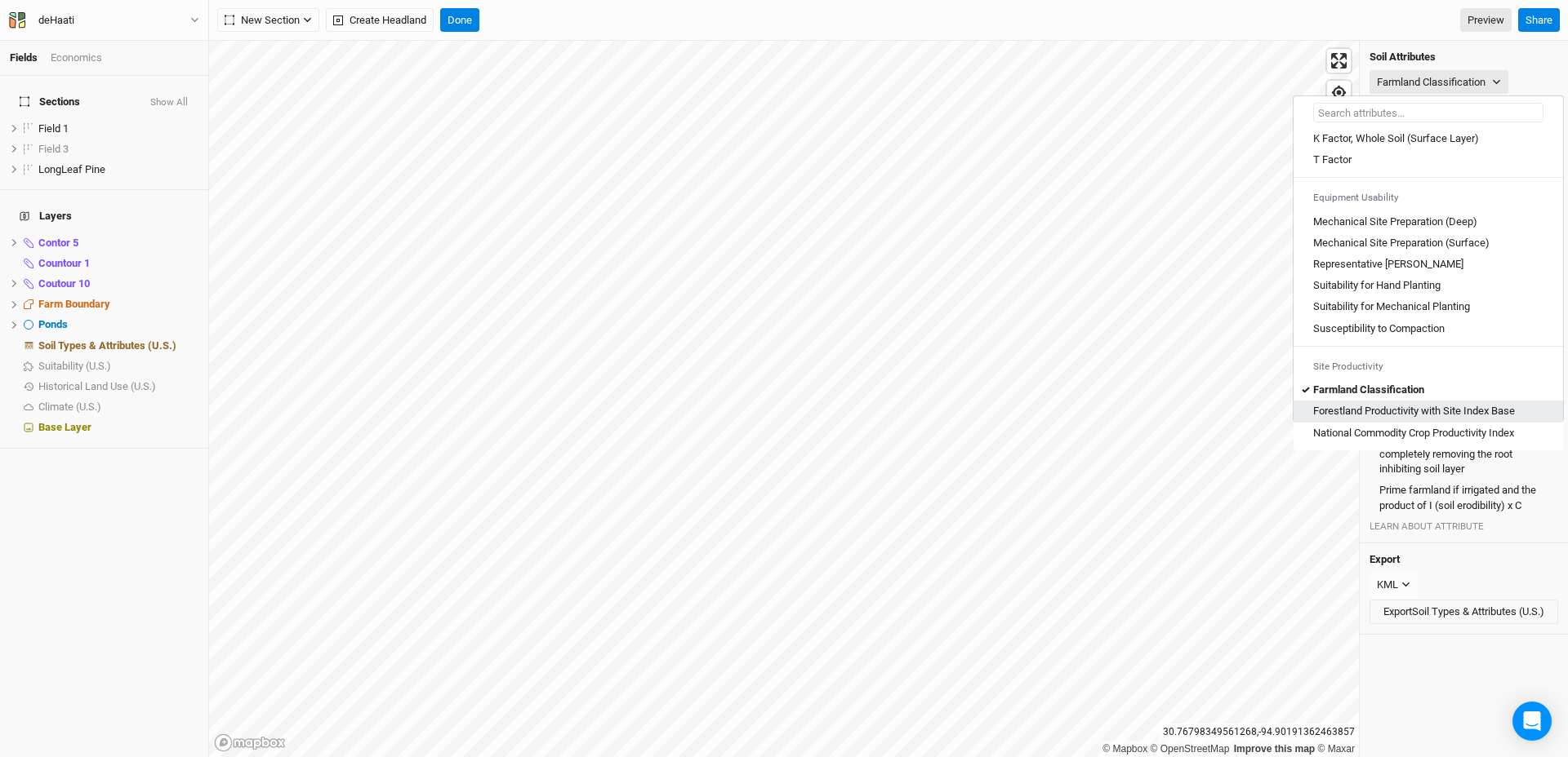
click at [1399, 409] on Base "Forestland Productivity with Site Index Base" at bounding box center [1414, 410] width 201 height 15
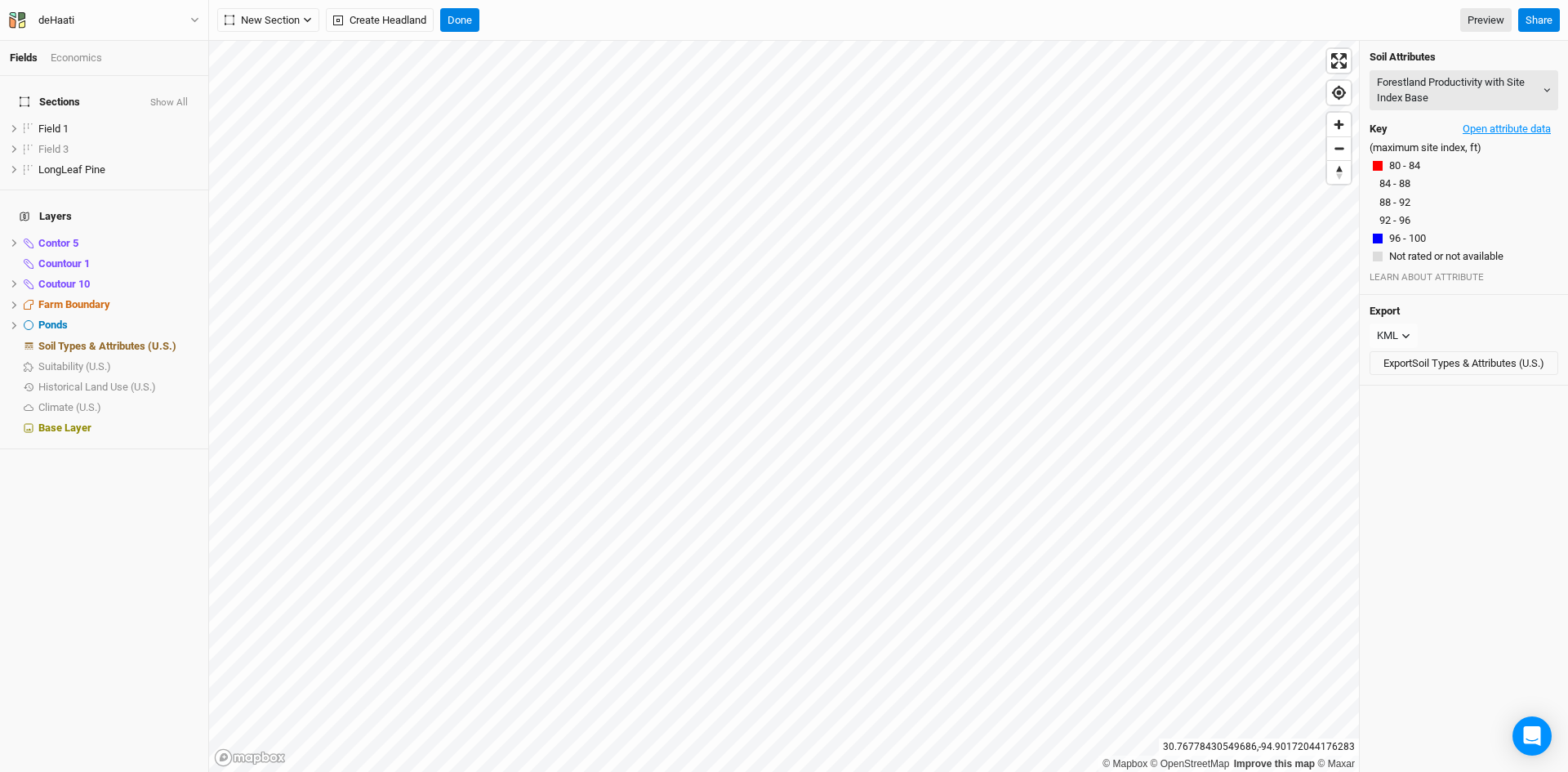
click at [1491, 125] on button "Open attribute data" at bounding box center [1506, 129] width 103 height 24
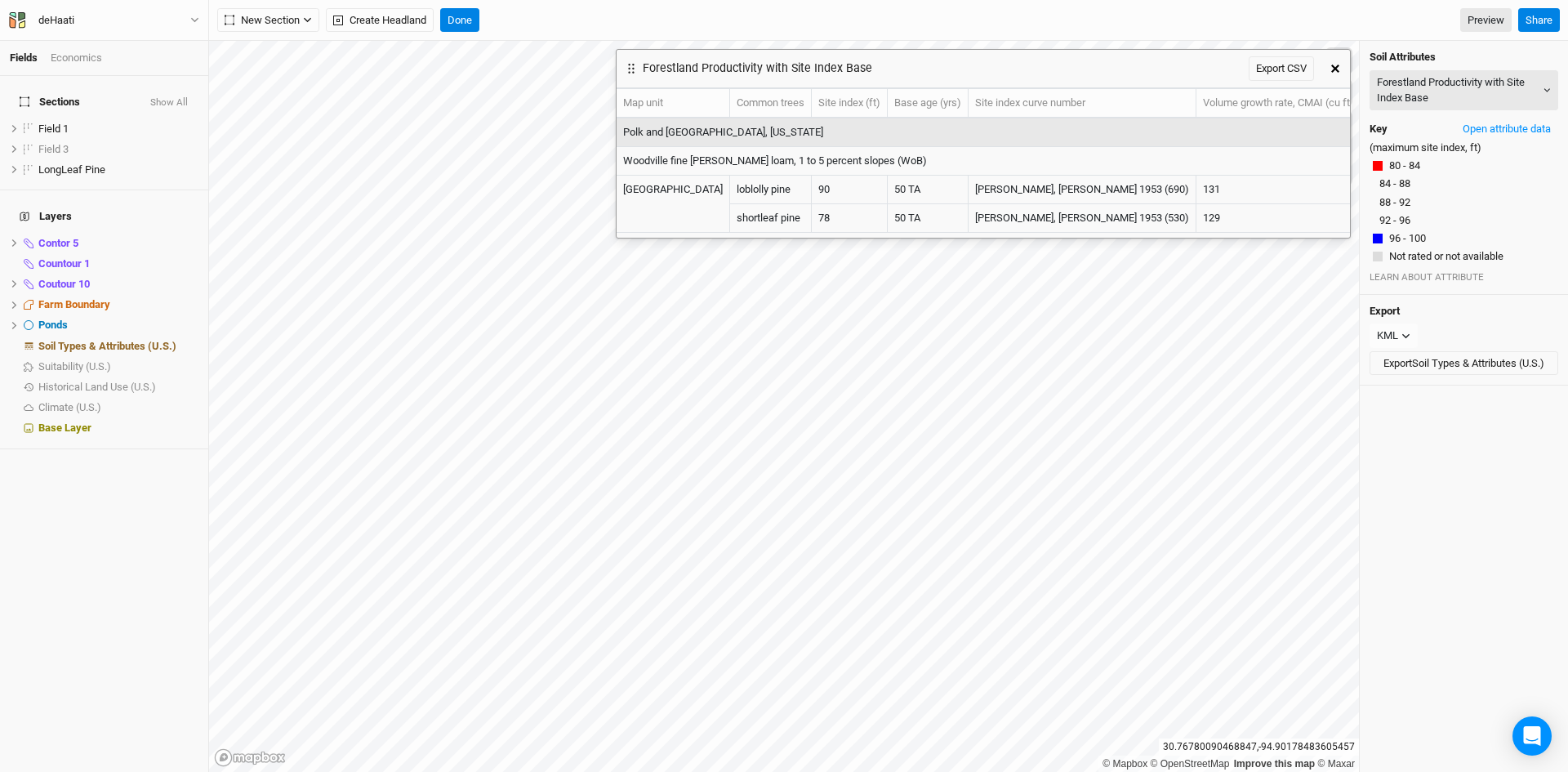
click at [1334, 72] on icon "button" at bounding box center [1335, 69] width 8 height 8
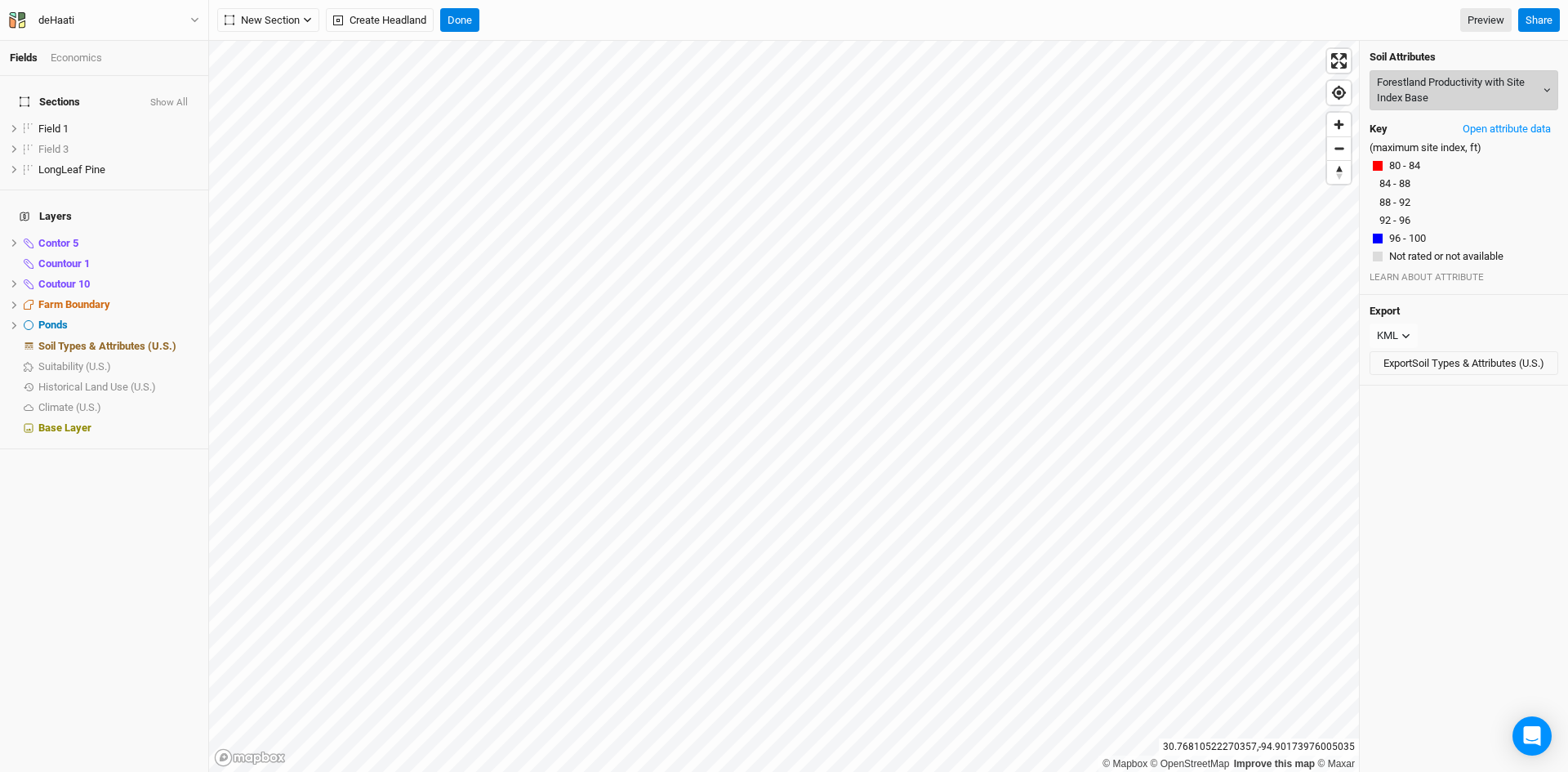
click at [1432, 88] on button "Forestland Productivity with Site Index Base" at bounding box center [1463, 90] width 189 height 40
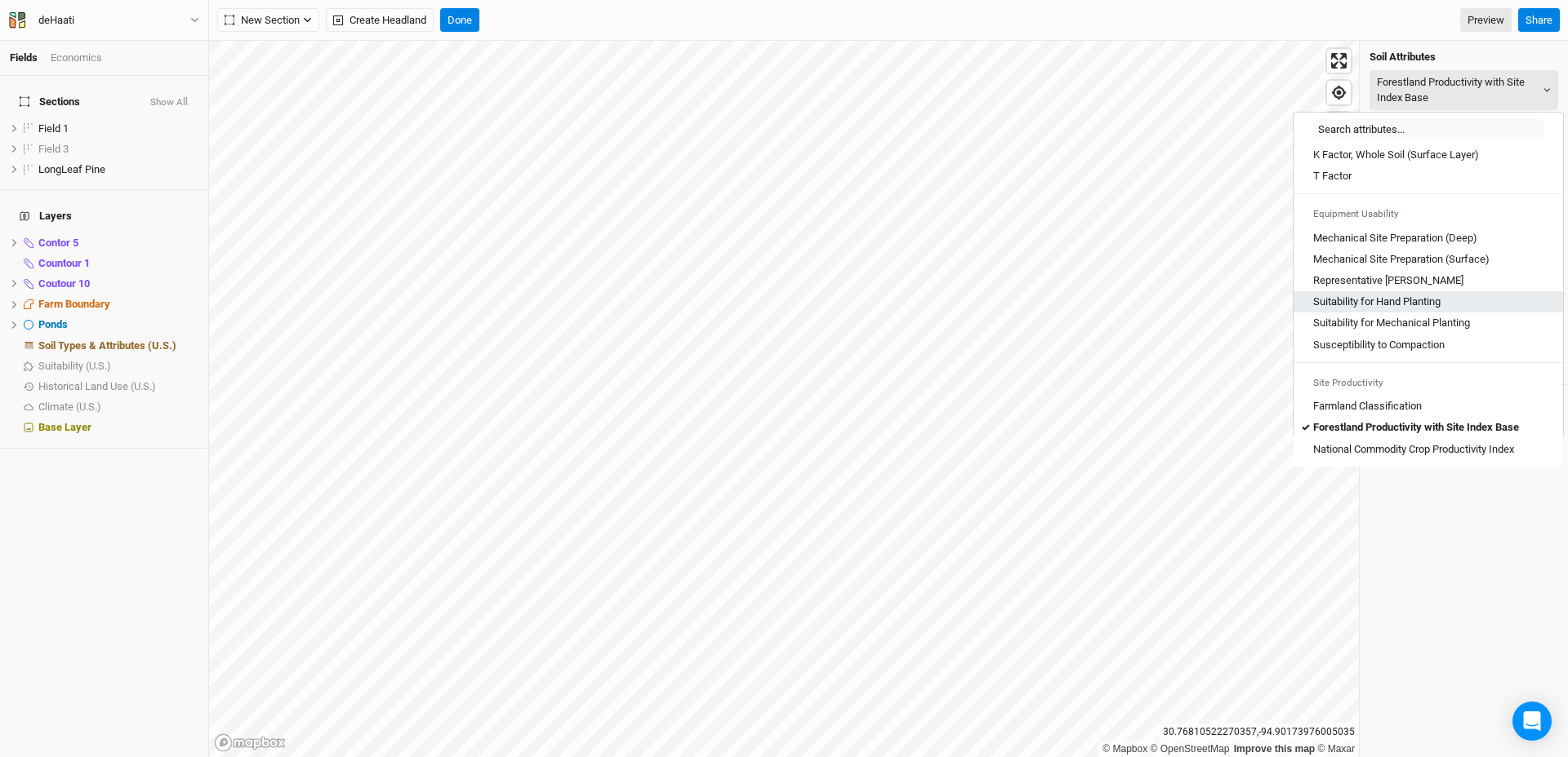
click at [1409, 307] on Planting "Suitability for Hand Planting" at bounding box center [1377, 301] width 128 height 15
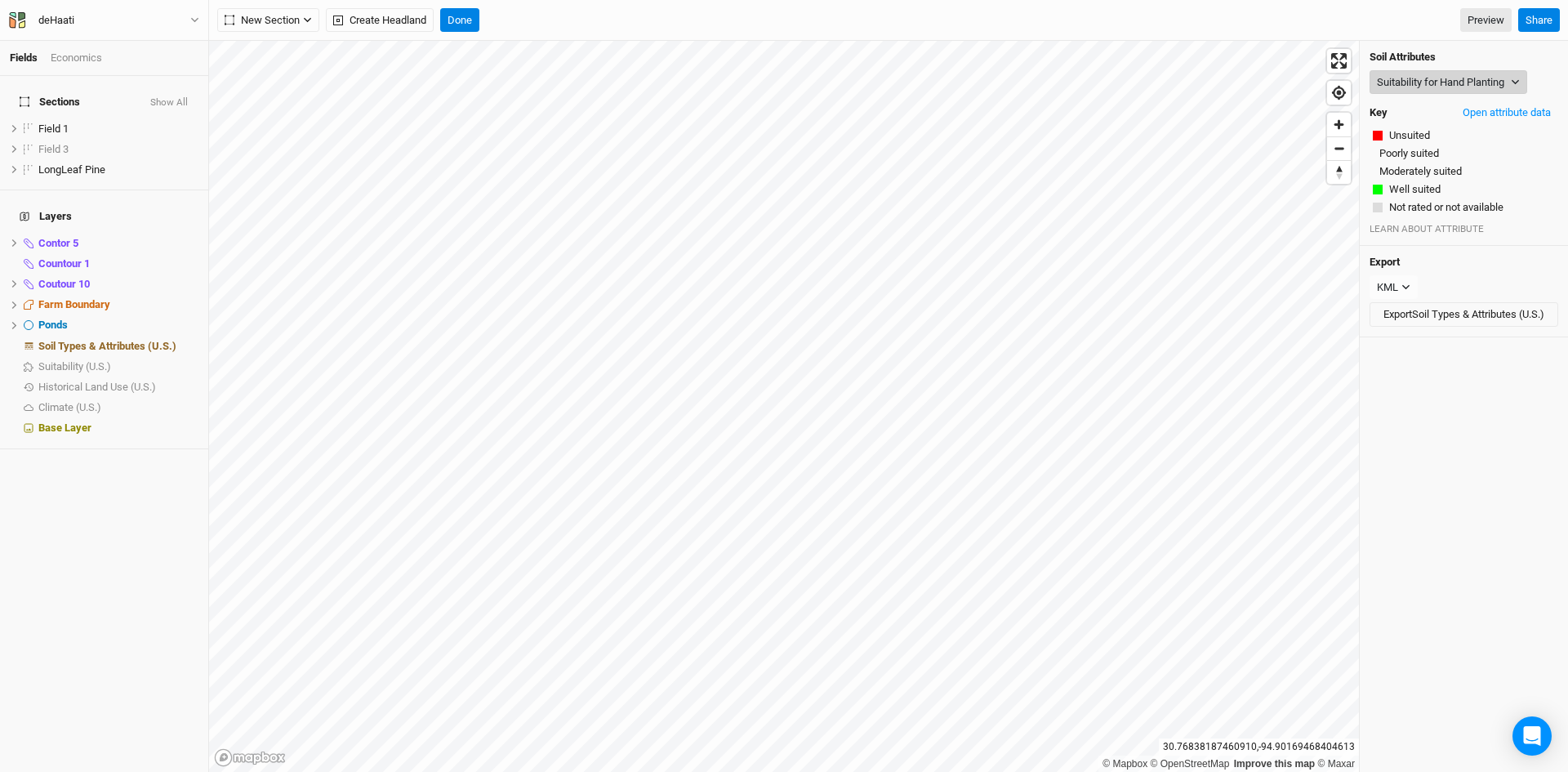
click at [1483, 73] on button "Suitability for Hand Planting" at bounding box center [1448, 82] width 158 height 24
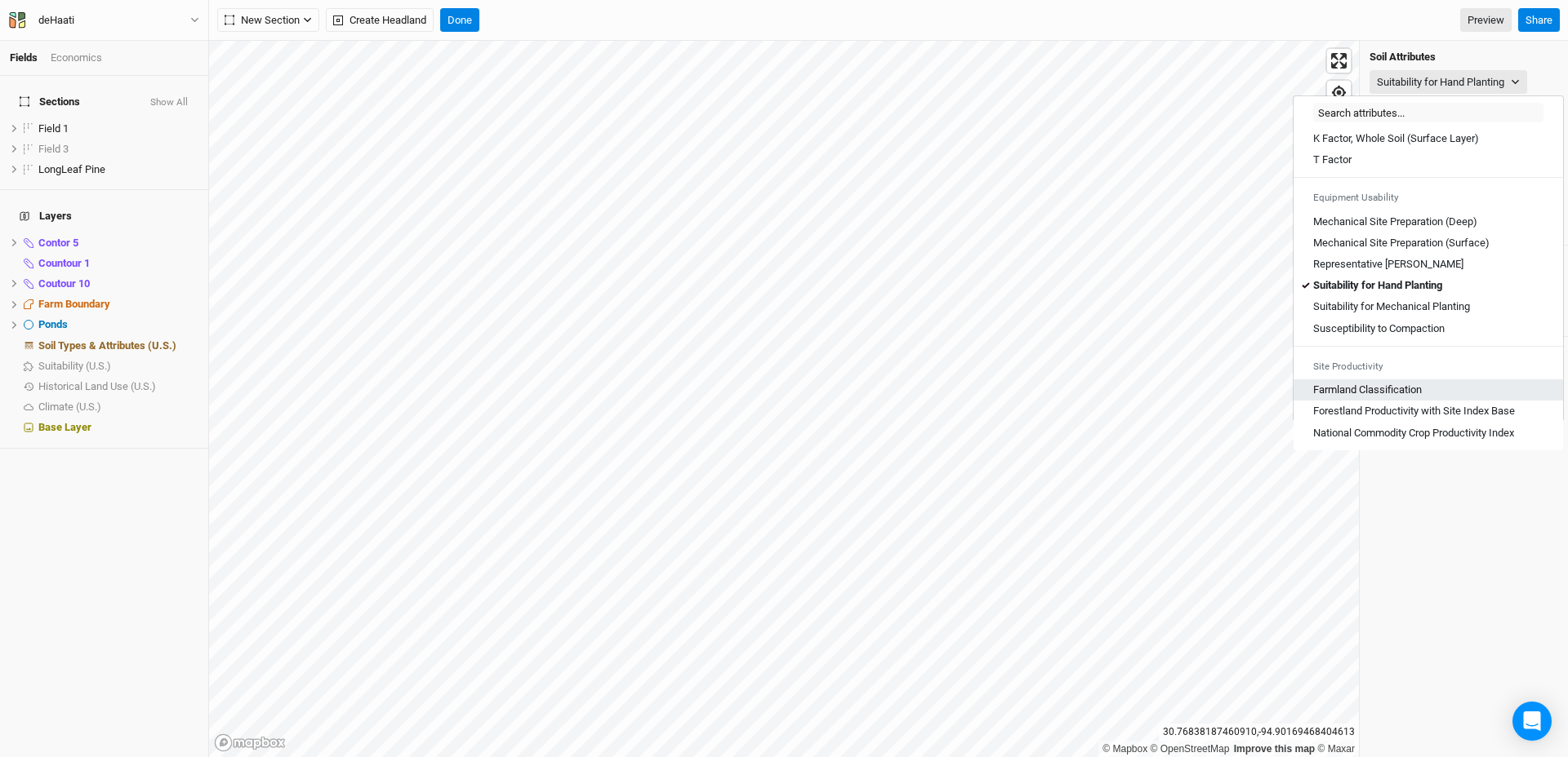
click at [1371, 394] on Classification "Farmland Classification" at bounding box center [1368, 389] width 108 height 15
